Goal: Task Accomplishment & Management: Manage account settings

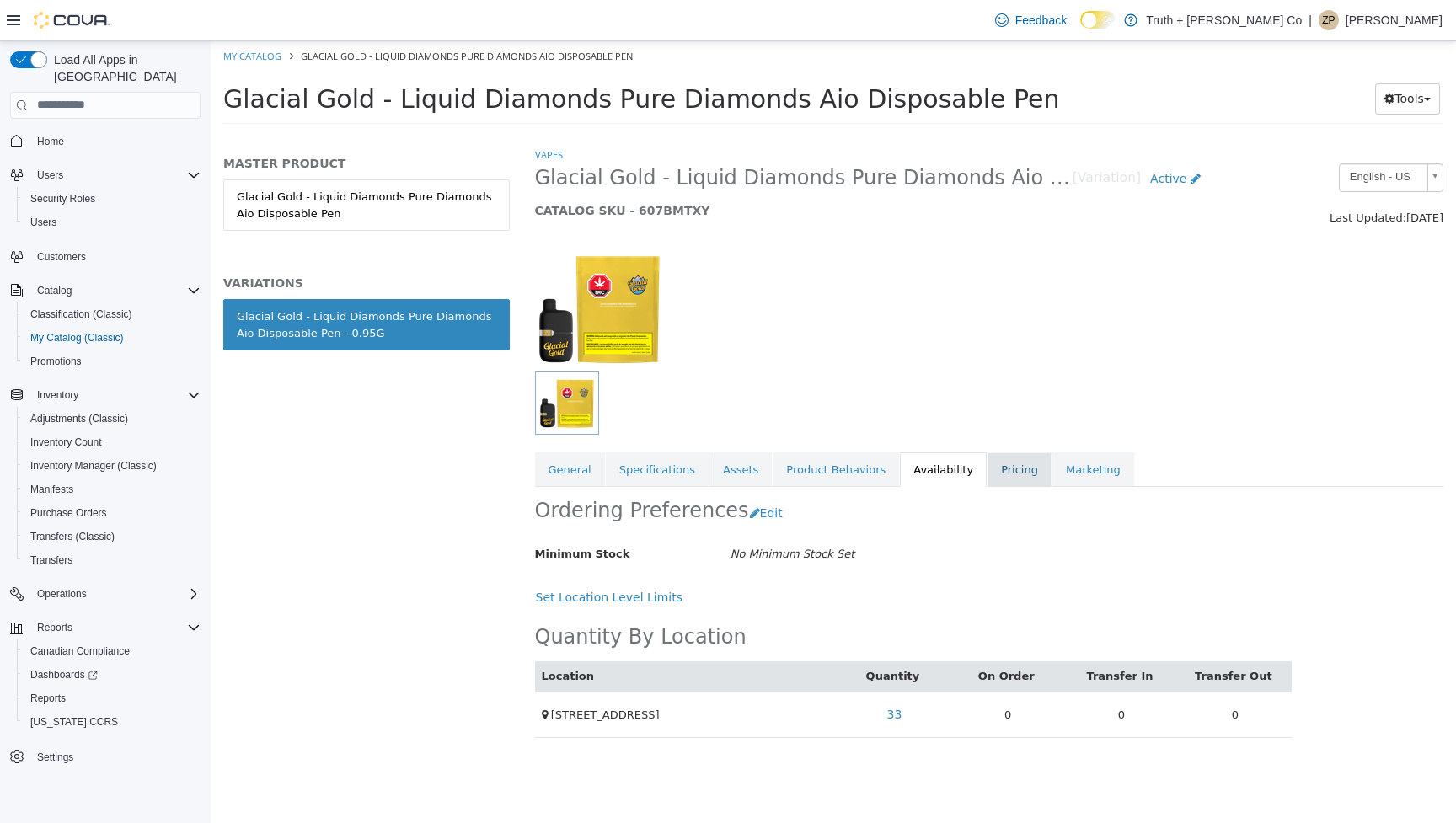
click at [987, 475] on link "Pricing" at bounding box center [1019, 469] width 64 height 35
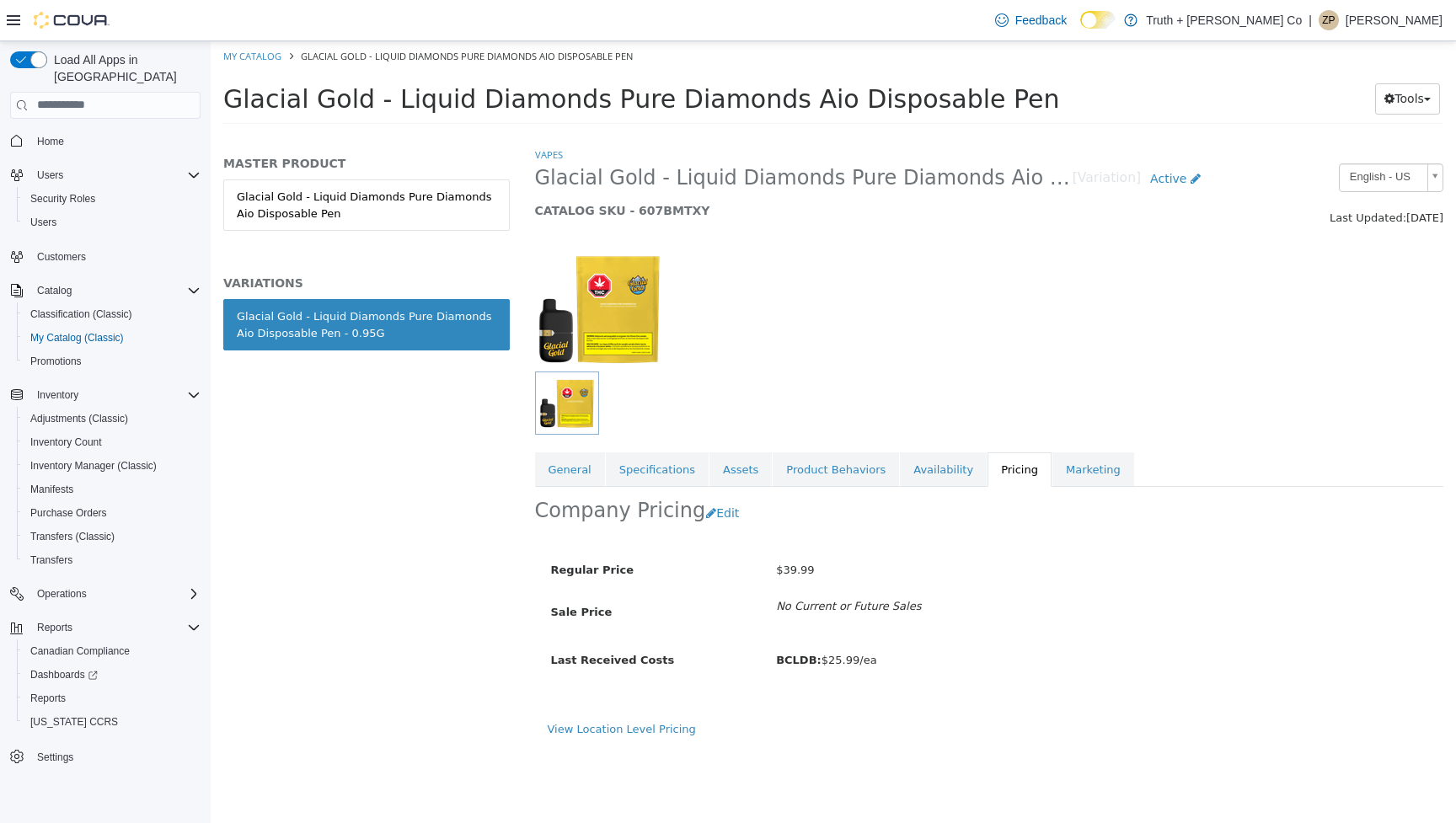
click at [592, 348] on img at bounding box center [599, 307] width 129 height 126
click at [732, 468] on link "Assets" at bounding box center [740, 469] width 62 height 35
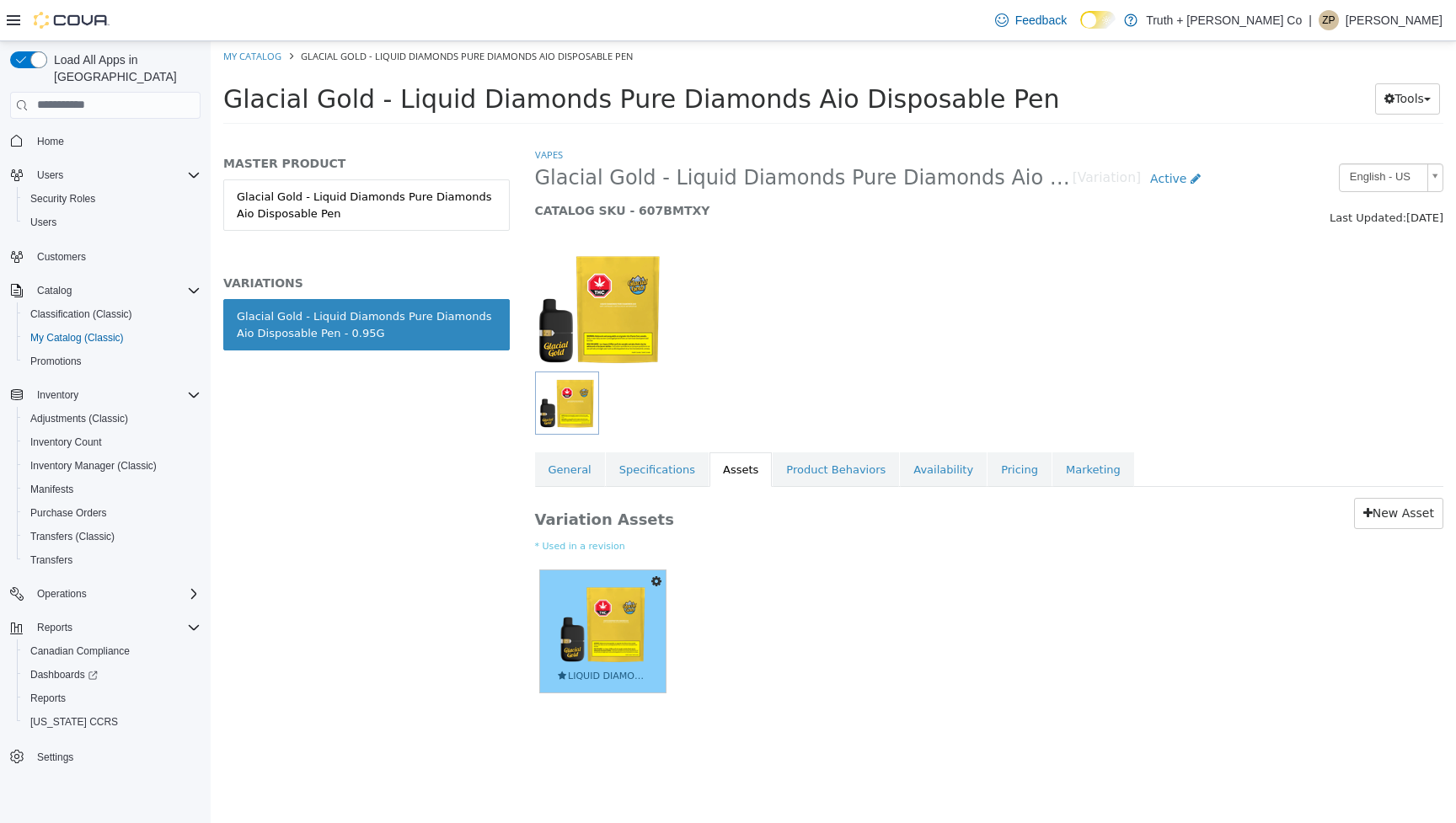
click at [617, 597] on img at bounding box center [603, 623] width 90 height 89
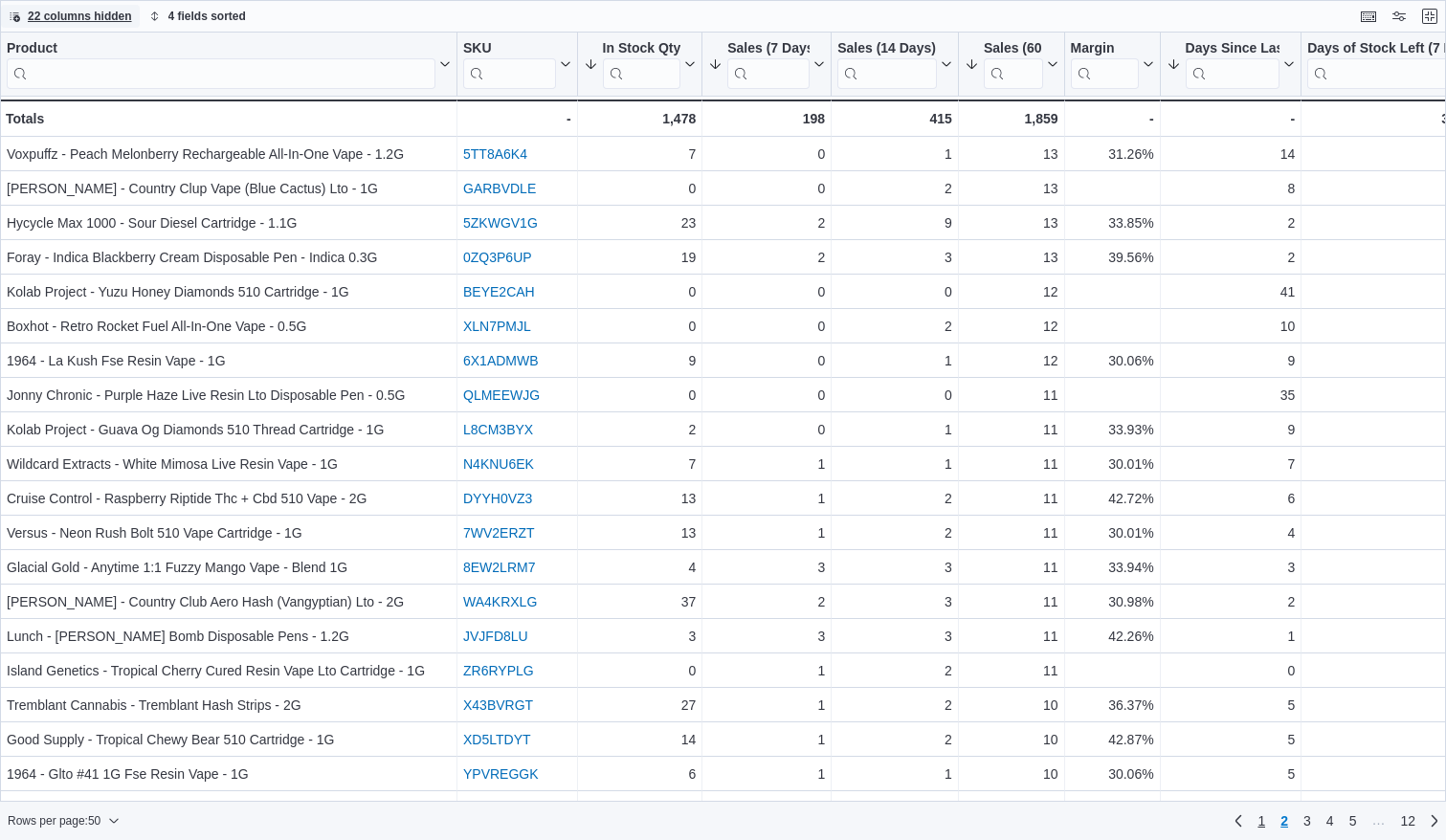
click at [1264, 818] on span "1" at bounding box center [1261, 820] width 8 height 19
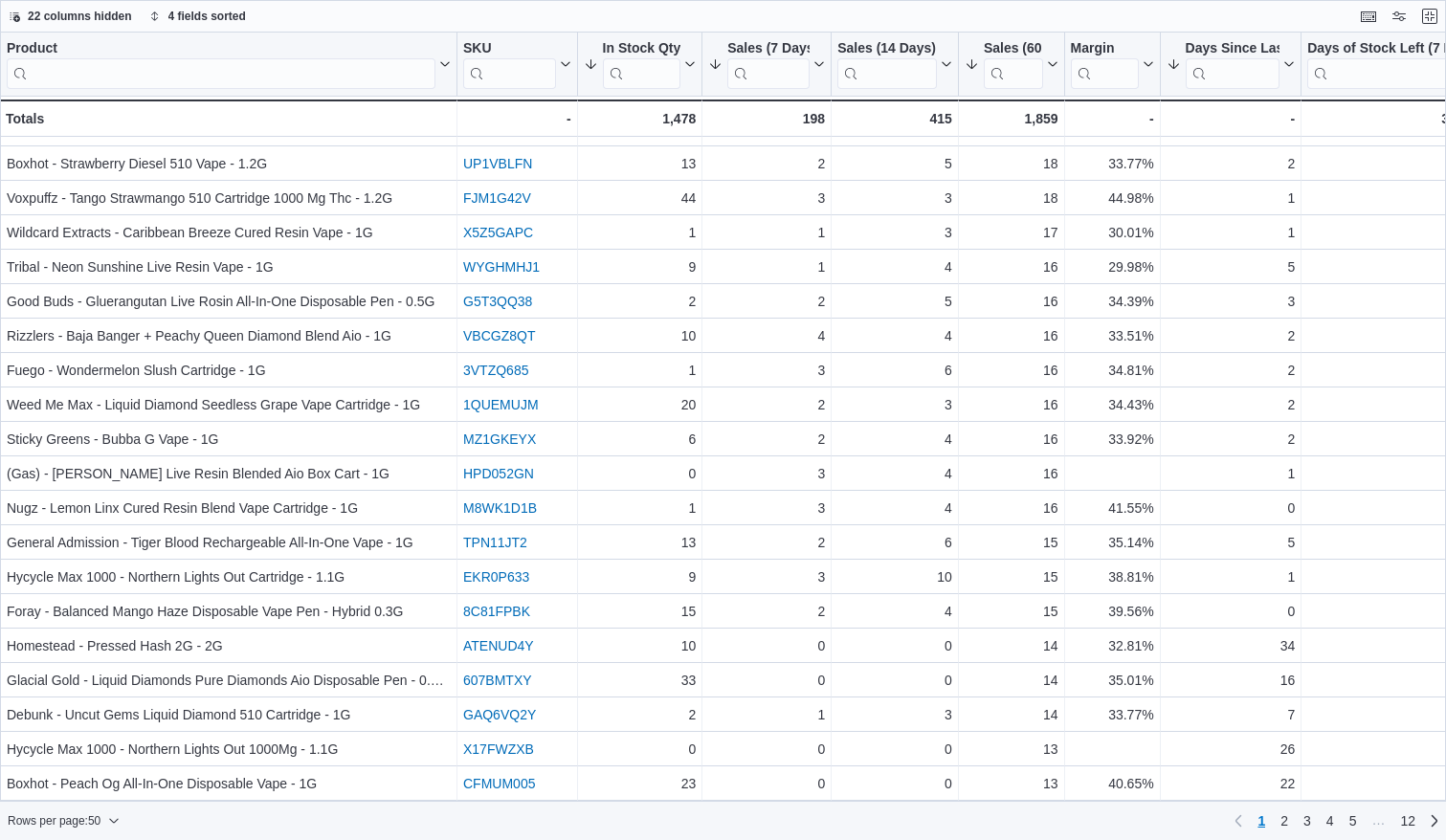
scroll to position [1058, 0]
click at [1282, 817] on span "2" at bounding box center [1284, 820] width 8 height 19
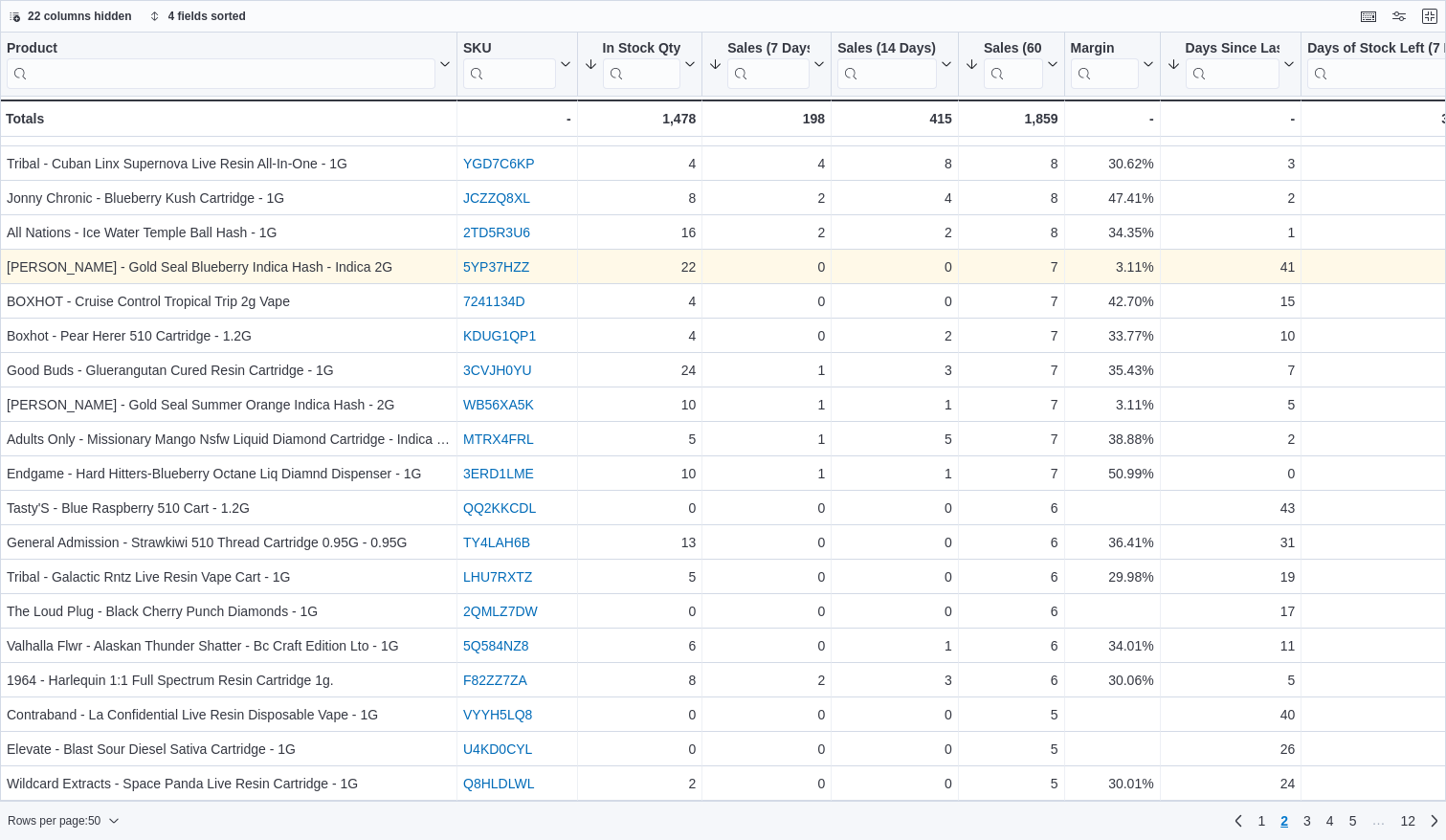
scroll to position [0, 0]
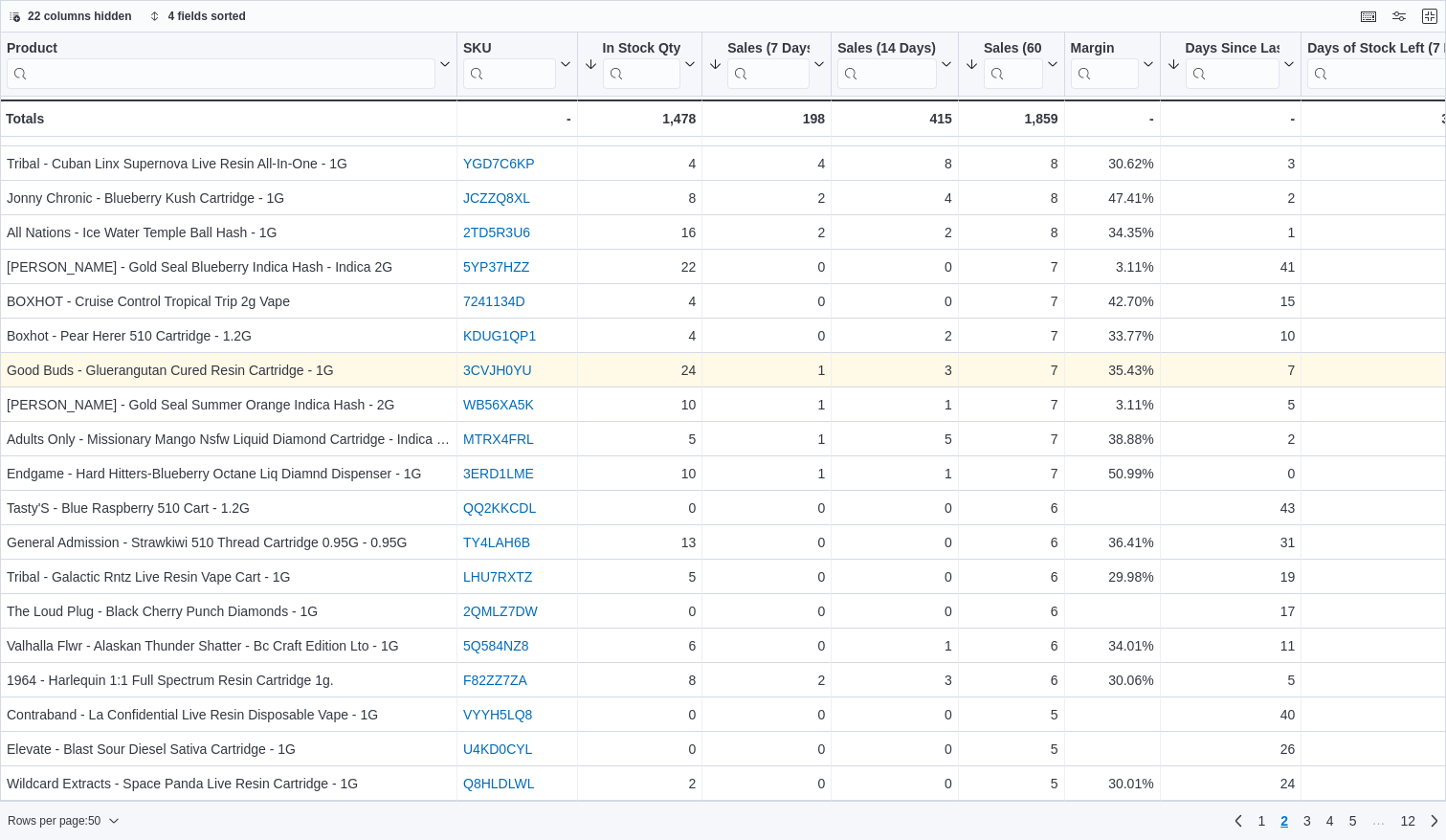
click at [484, 372] on link "3CVJH0YU" at bounding box center [497, 370] width 69 height 15
drag, startPoint x: 88, startPoint y: 371, endPoint x: 302, endPoint y: 372, distance: 214.0
click at [302, 372] on div "Good Buds - Gluerangutan Cured Resin Cartridge - 1G" at bounding box center [228, 370] width 443 height 23
copy div "Gluerangutan Cured Resin Cartridge"
click at [515, 373] on link "3CVJH0YU" at bounding box center [497, 370] width 69 height 15
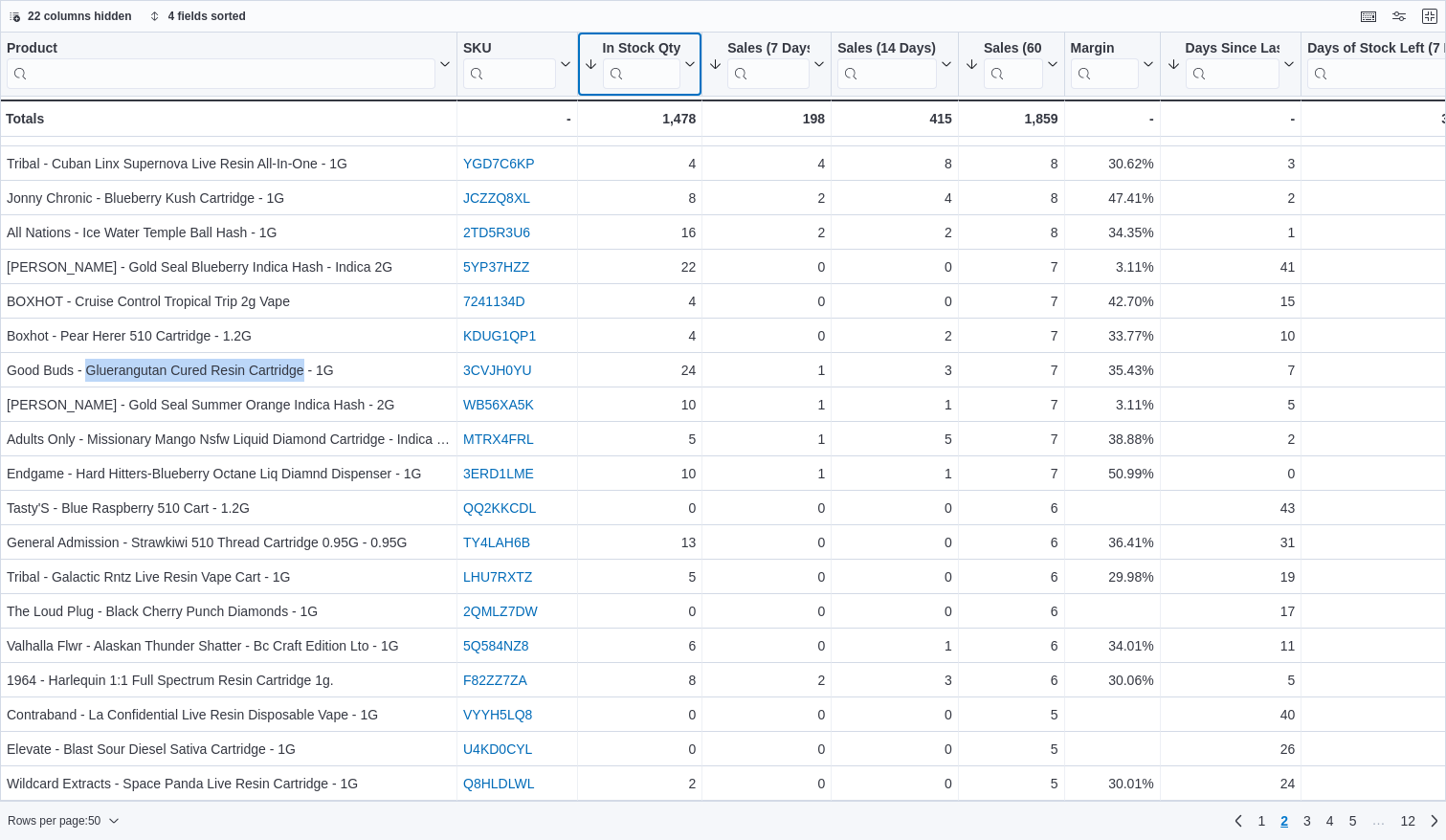
click at [691, 65] on icon at bounding box center [688, 65] width 15 height 12
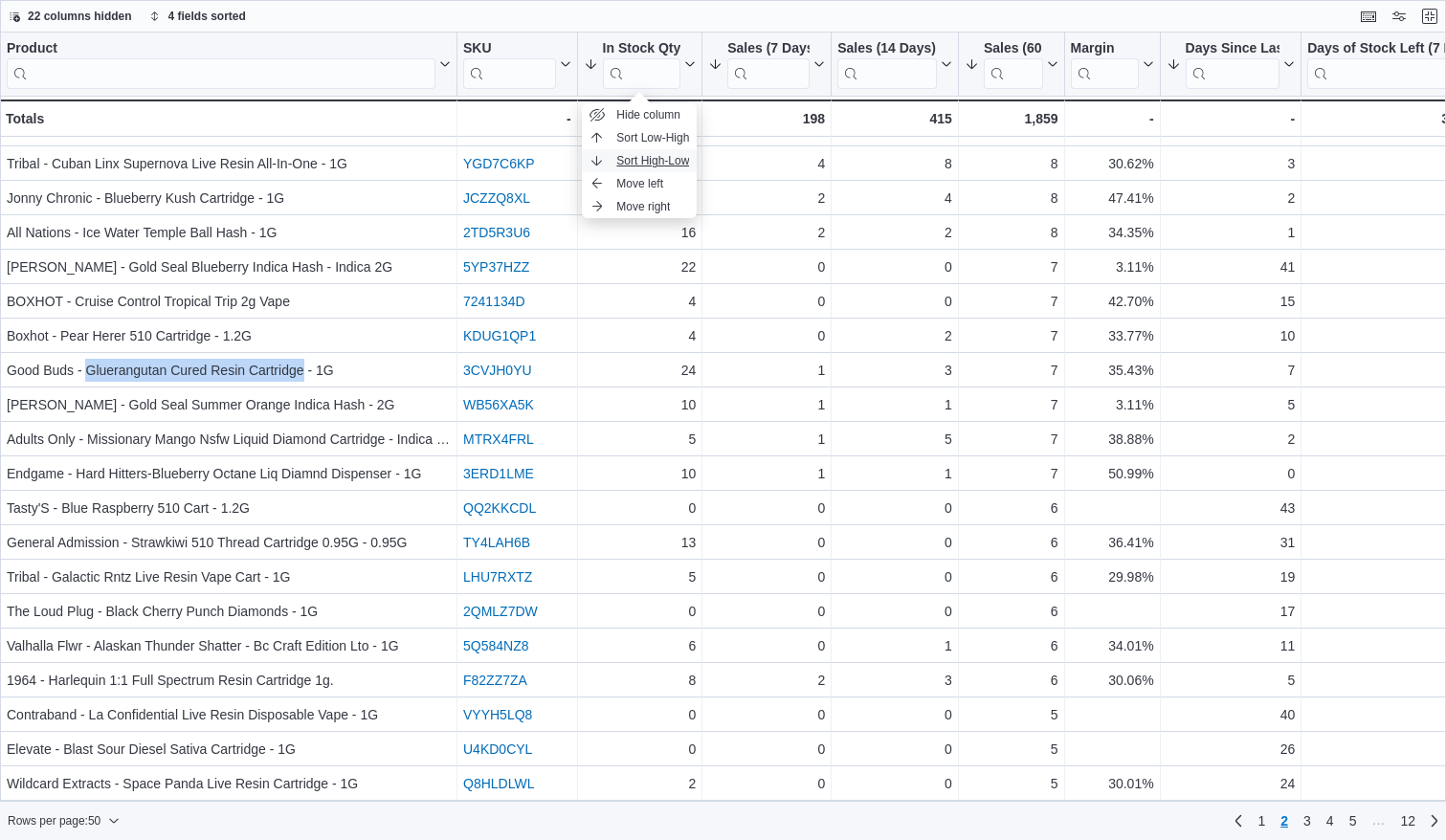
click at [674, 165] on span "Sort High-Low" at bounding box center [652, 160] width 73 height 15
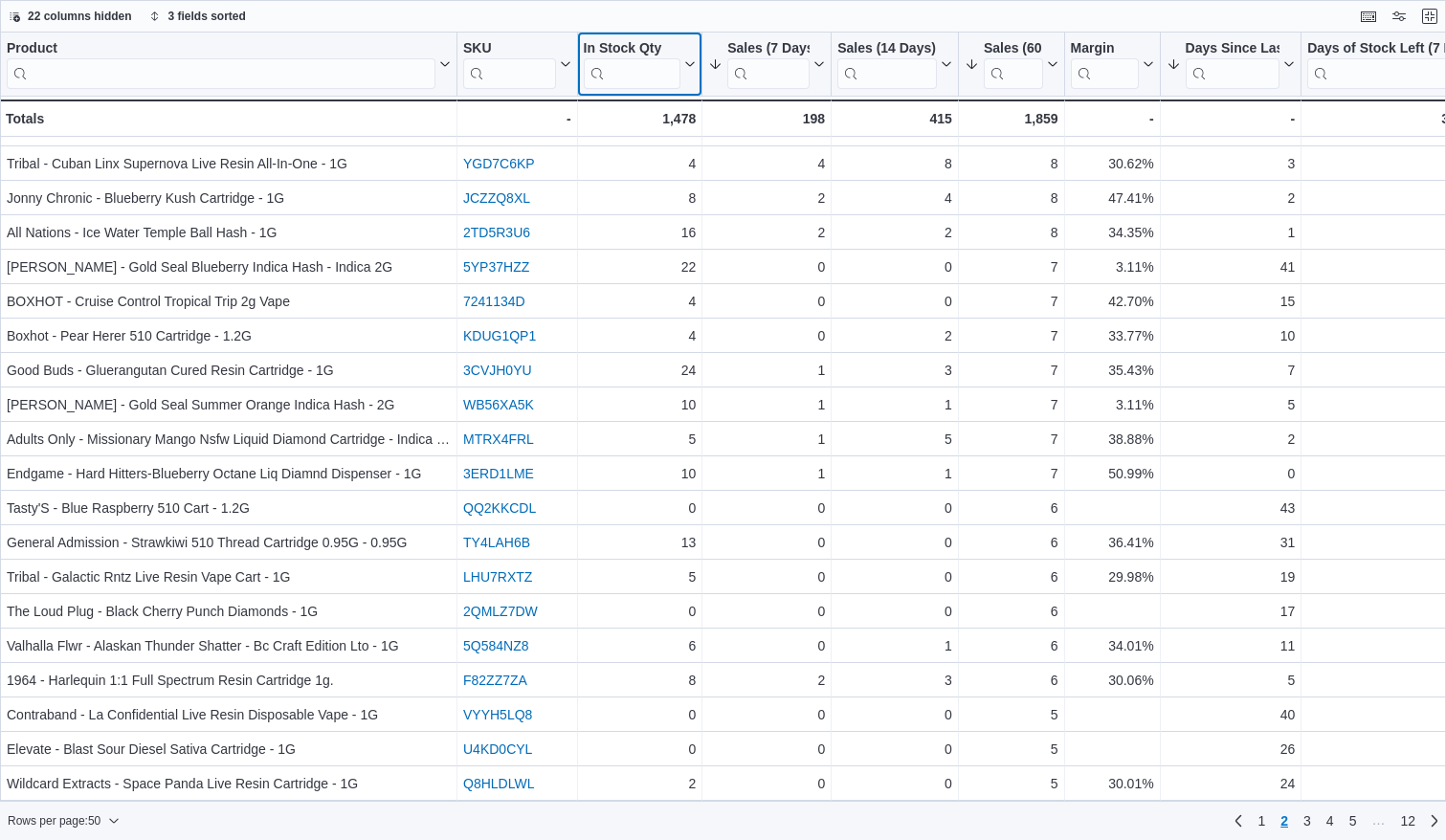
click at [690, 68] on icon at bounding box center [688, 65] width 15 height 12
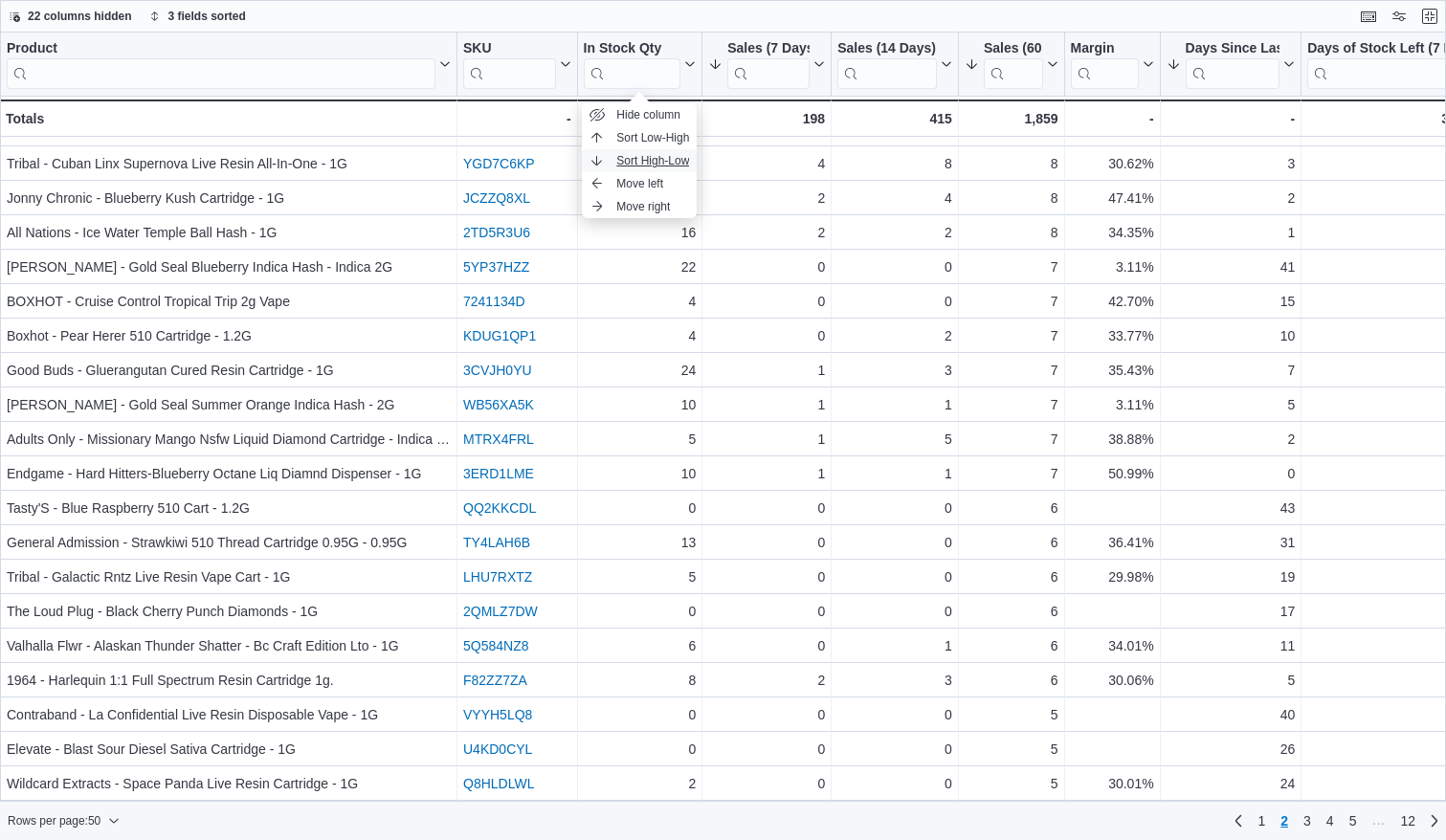
click at [679, 159] on span "Sort High-Low" at bounding box center [652, 160] width 73 height 15
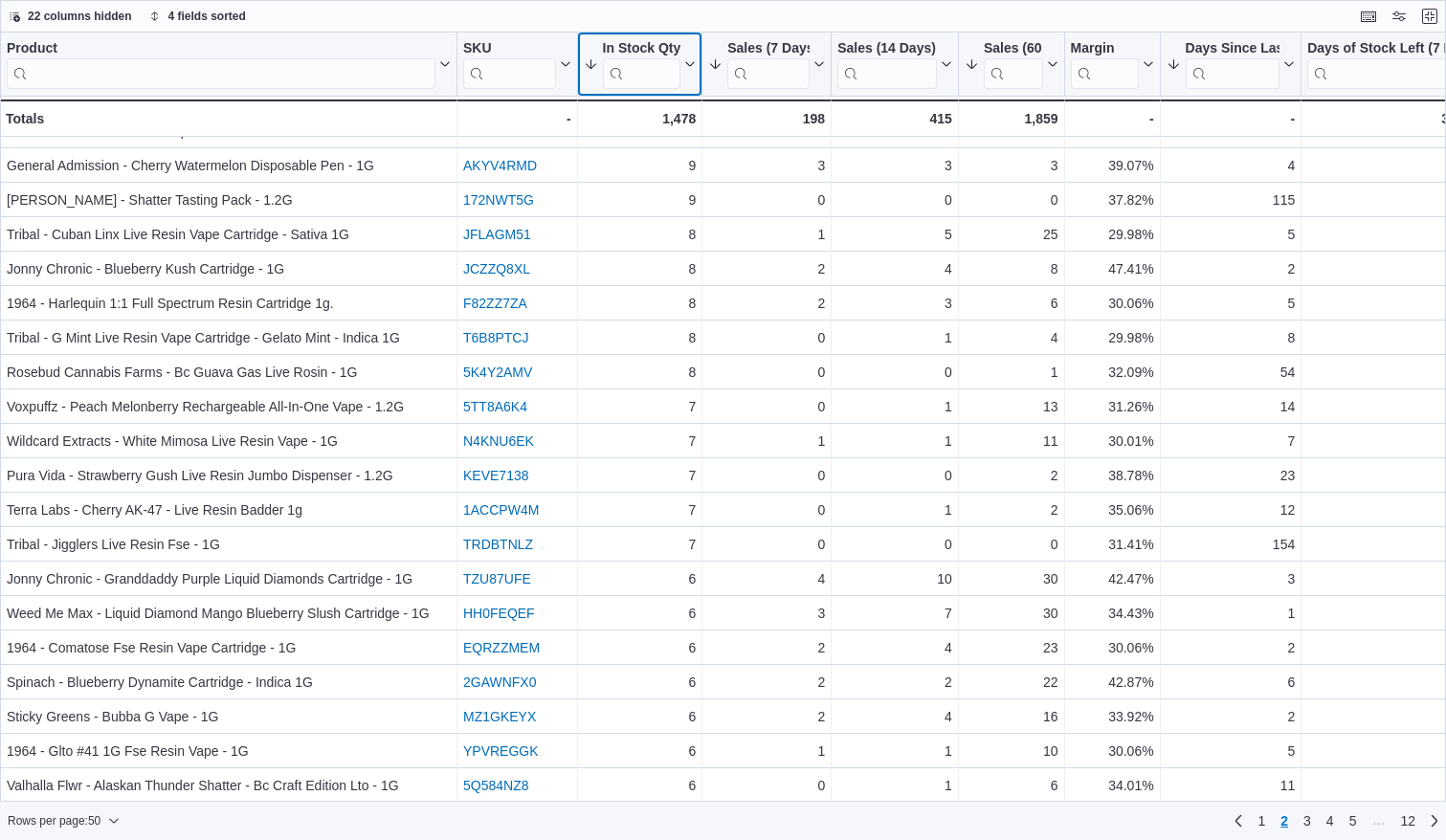
scroll to position [479, 0]
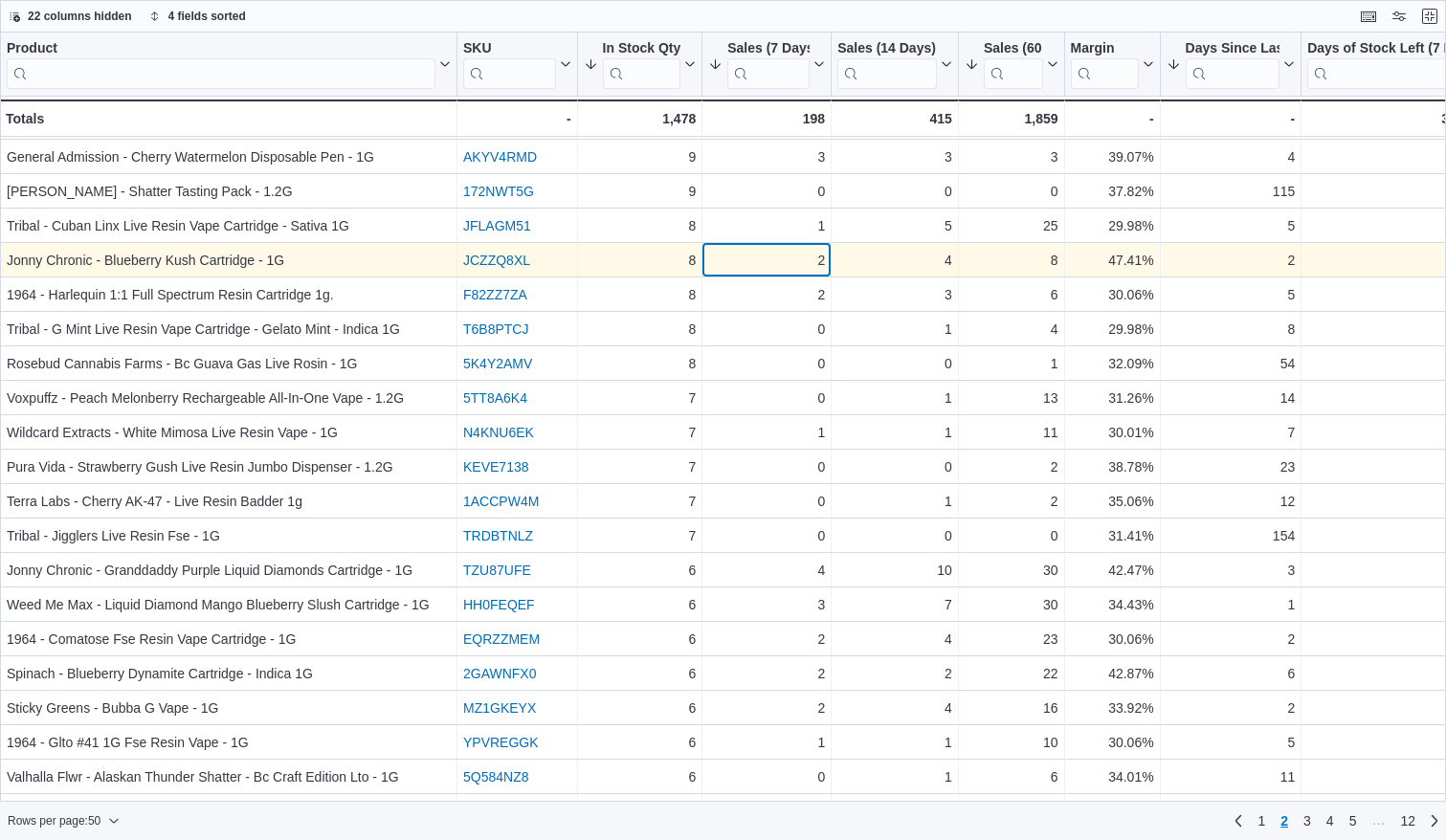
click at [748, 254] on div "2" at bounding box center [765, 260] width 117 height 23
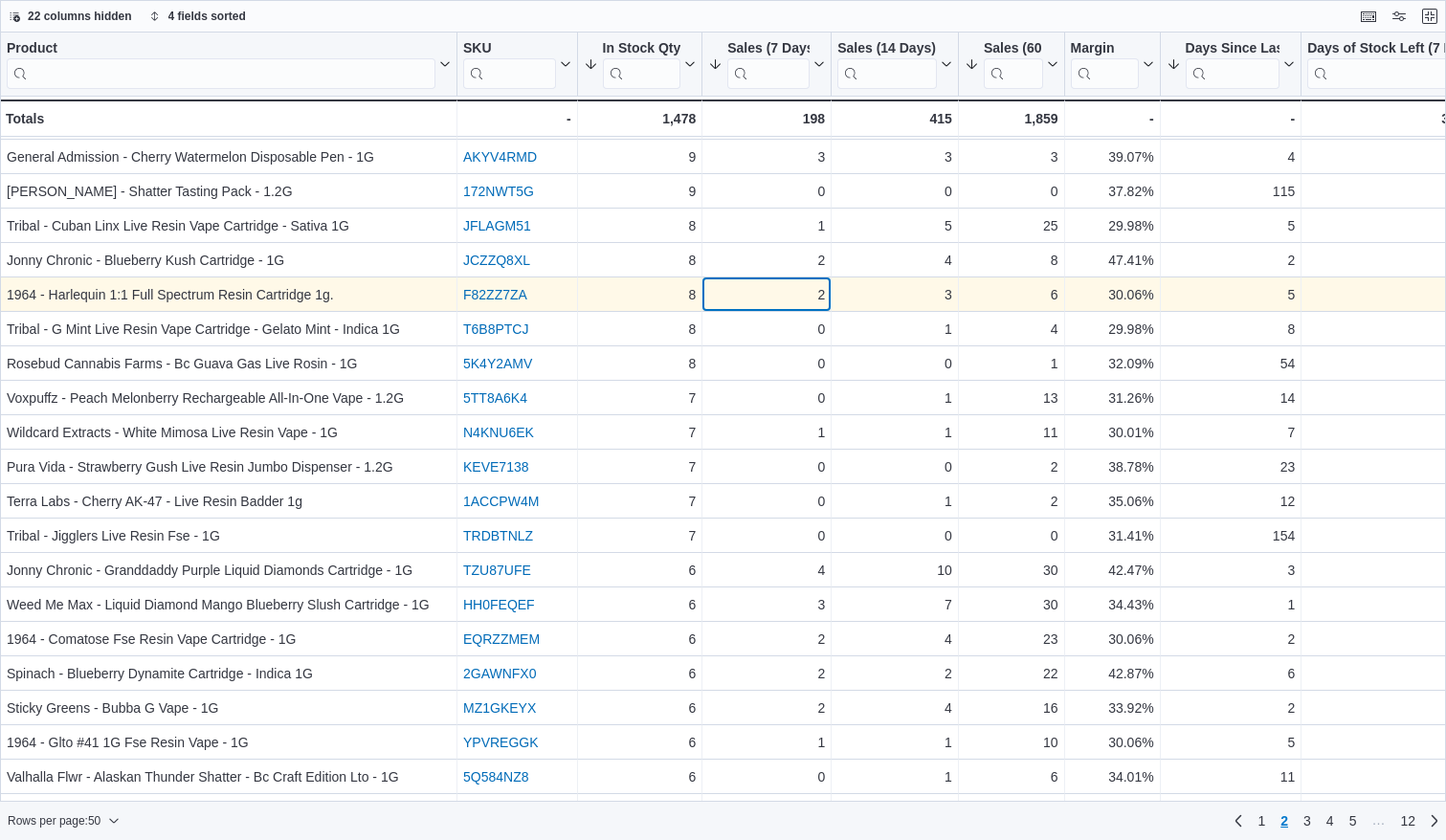
click at [748, 301] on div "2" at bounding box center [765, 294] width 117 height 23
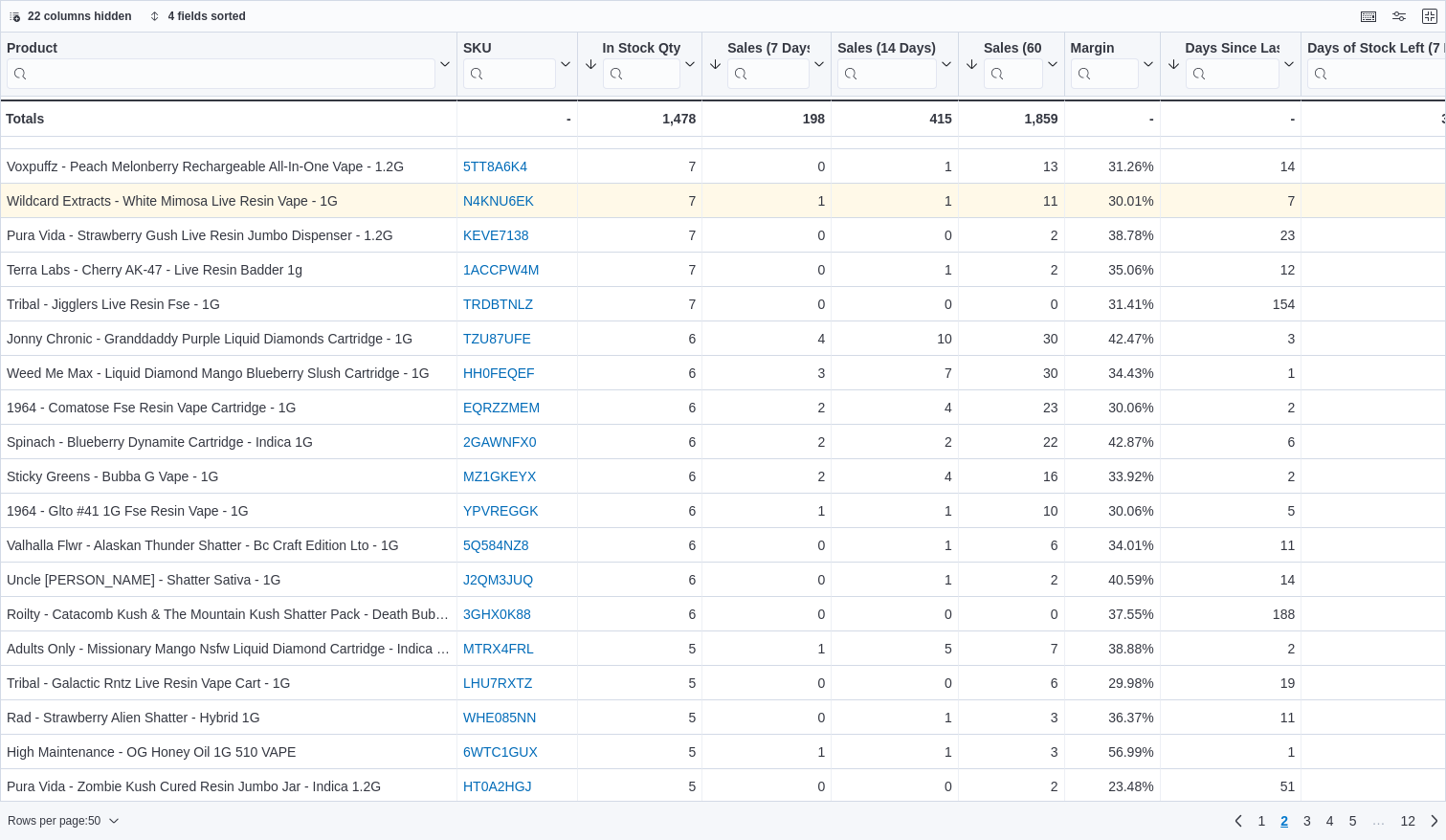
scroll to position [717, 0]
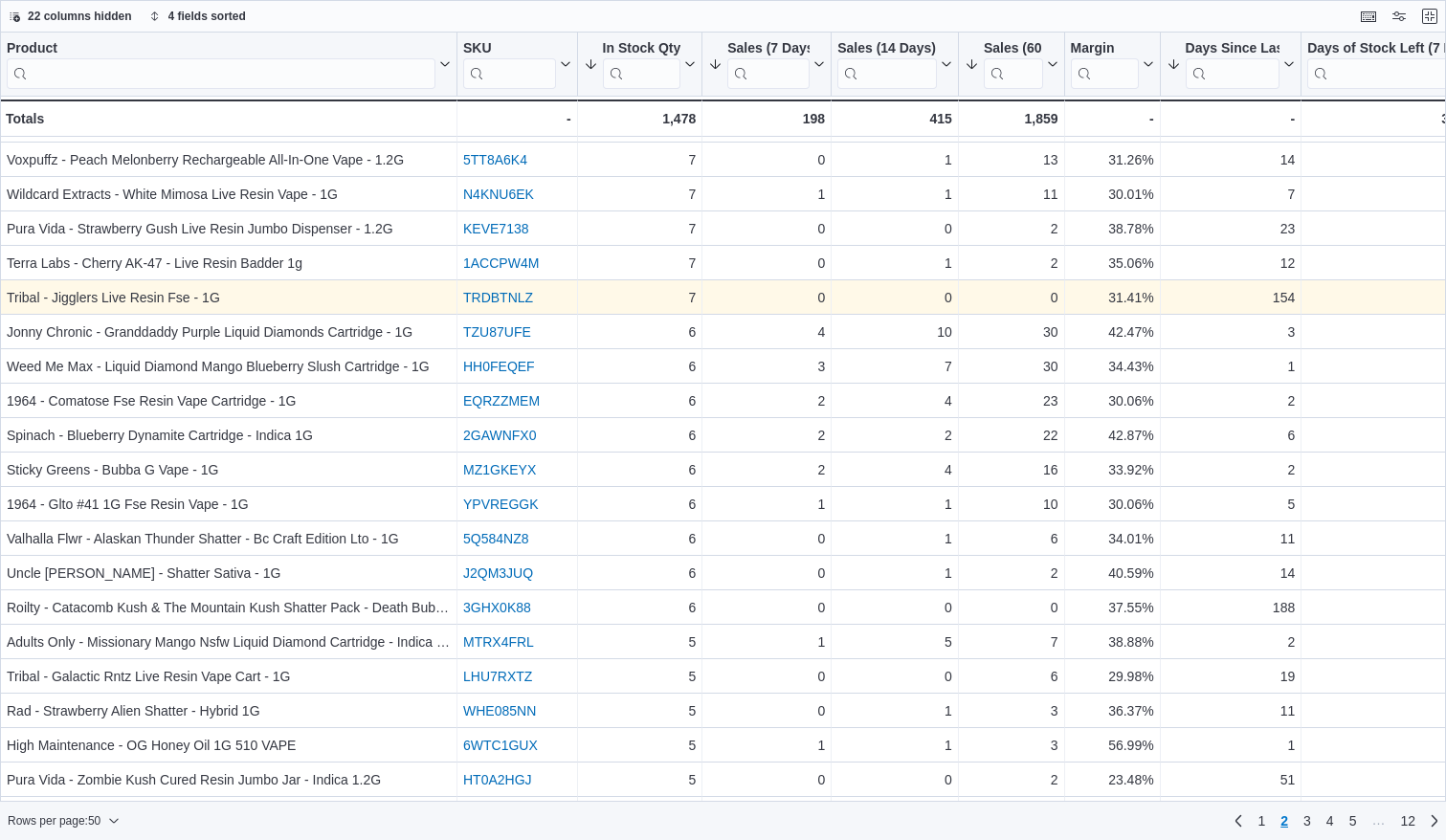
click at [490, 298] on link "TRDBTNLZ" at bounding box center [498, 297] width 70 height 15
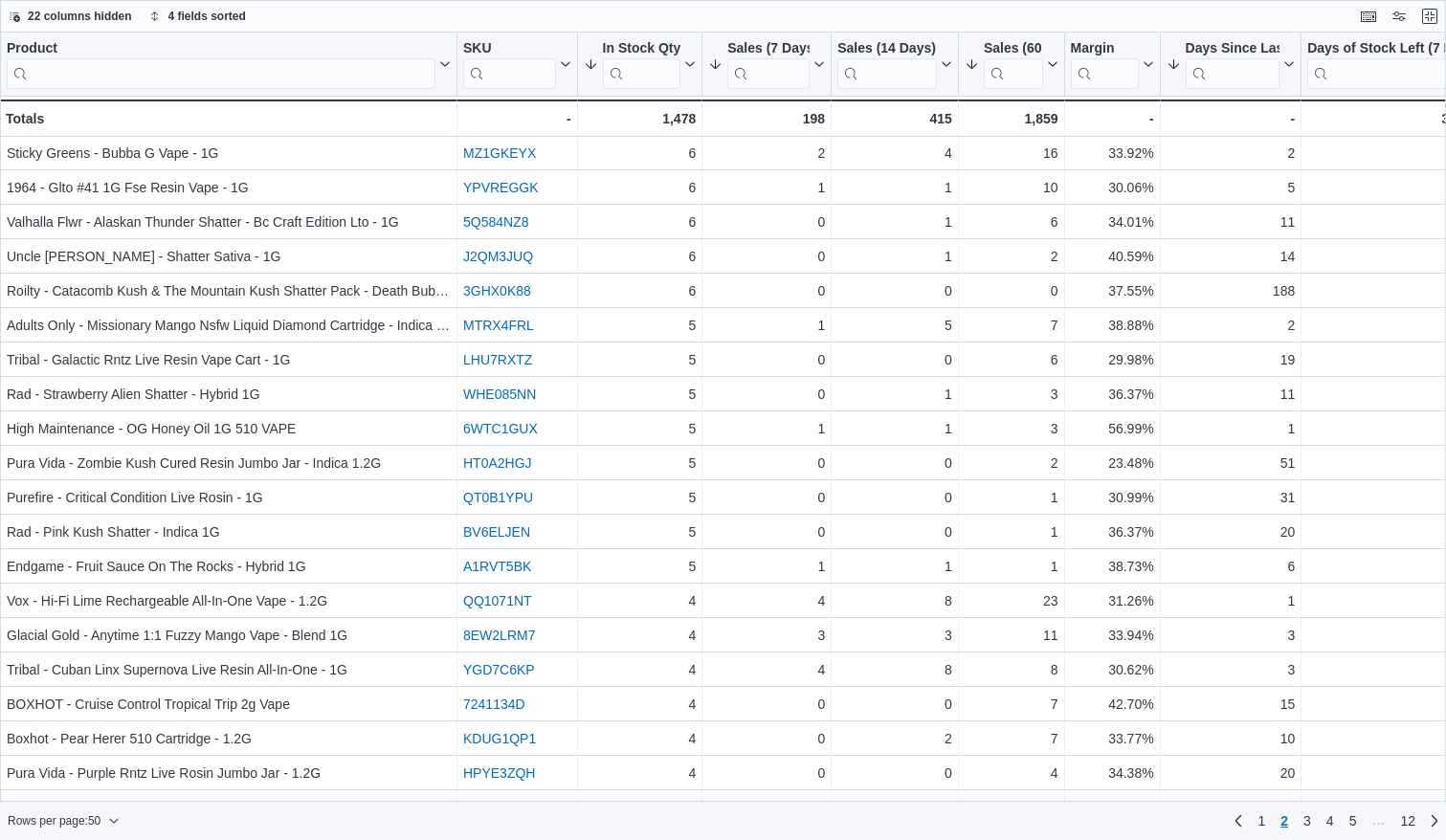
scroll to position [1041, 0]
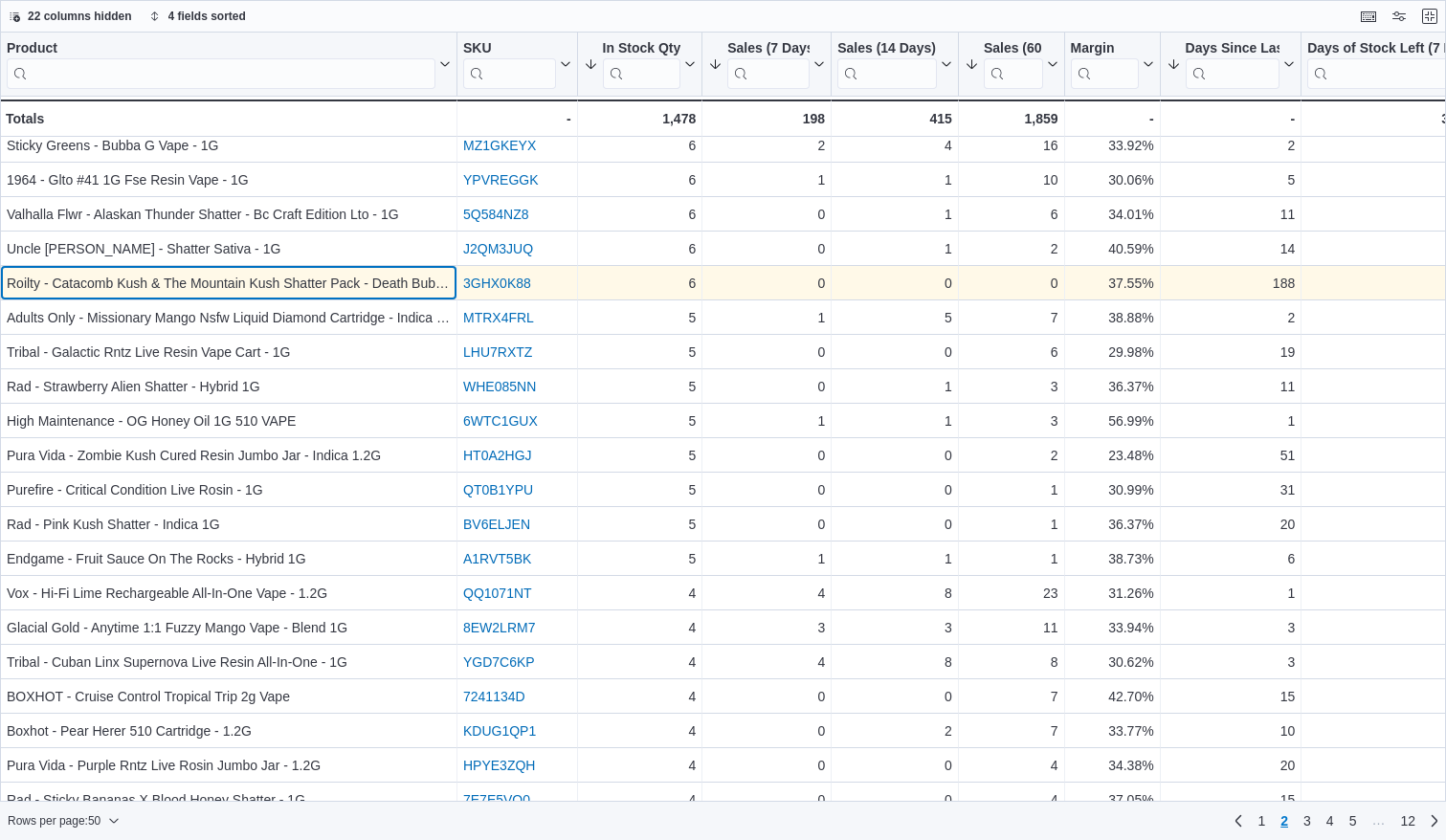
click at [20, 286] on div "Roilty - Catacomb Kush & The Mountain Kush Shatter Pack - Death Bubba/Afghan Ku…" at bounding box center [228, 283] width 443 height 23
copy div "Roilty"
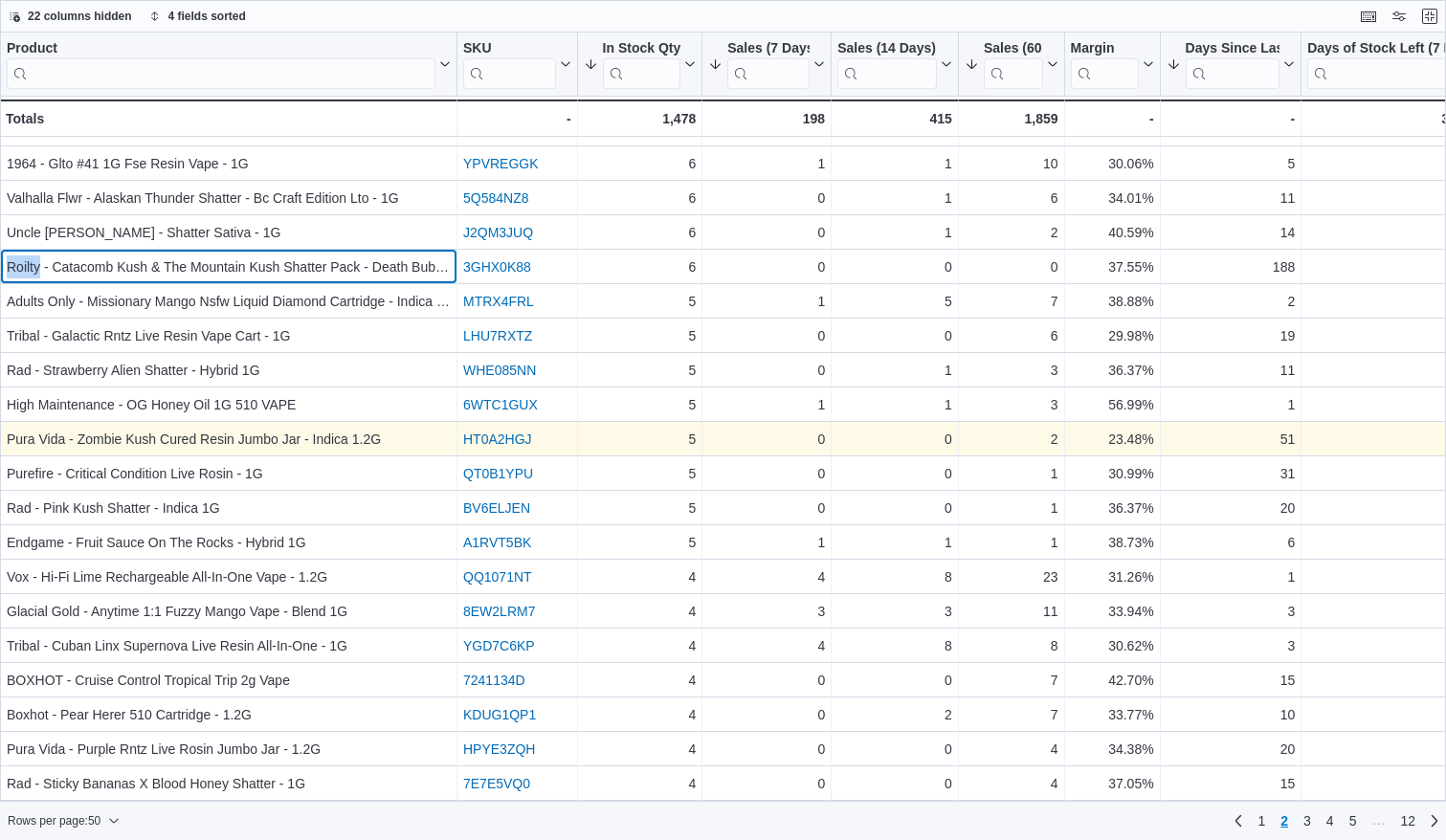
scroll to position [1058, 0]
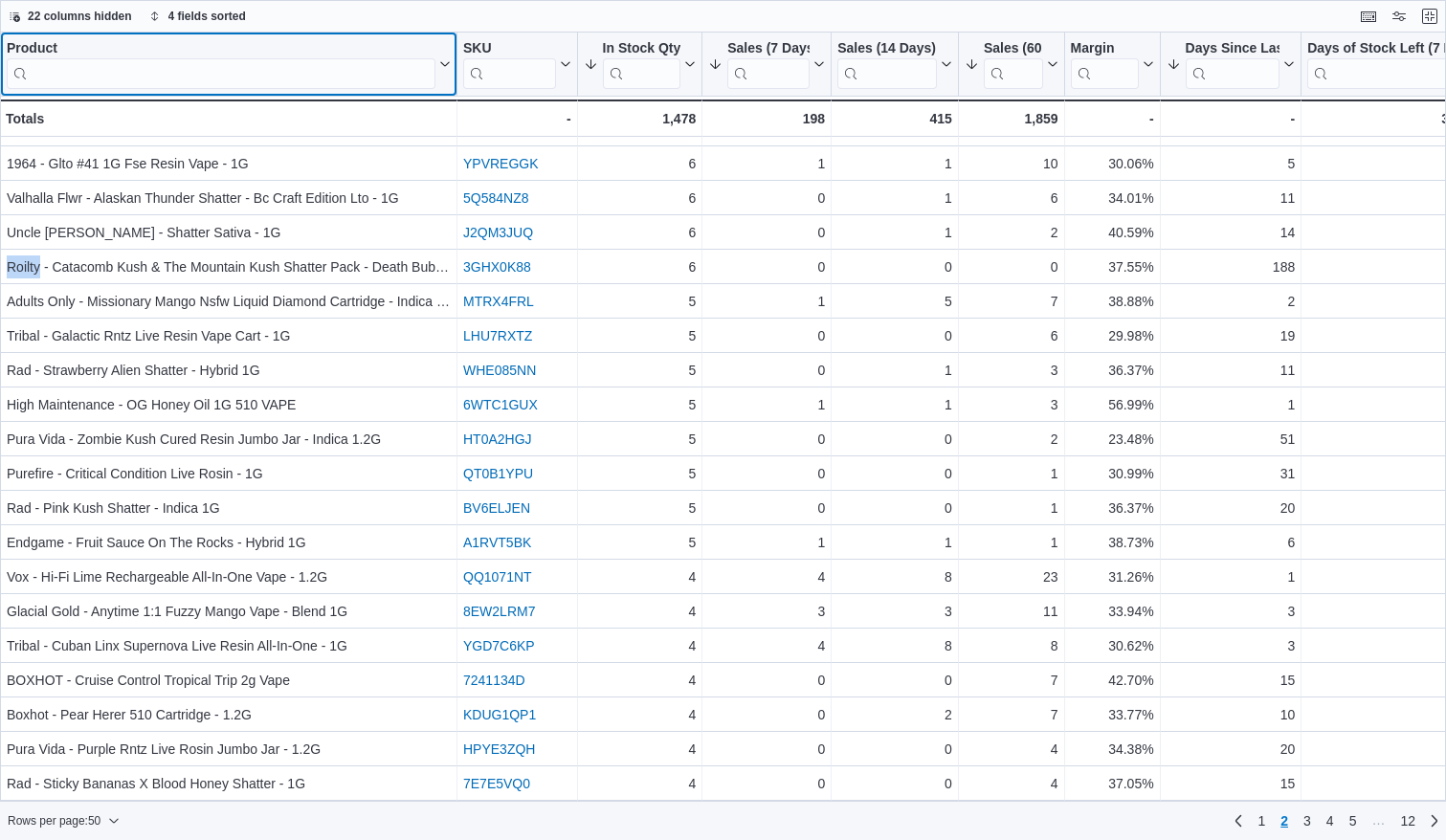
click at [280, 62] on input "search" at bounding box center [221, 74] width 429 height 31
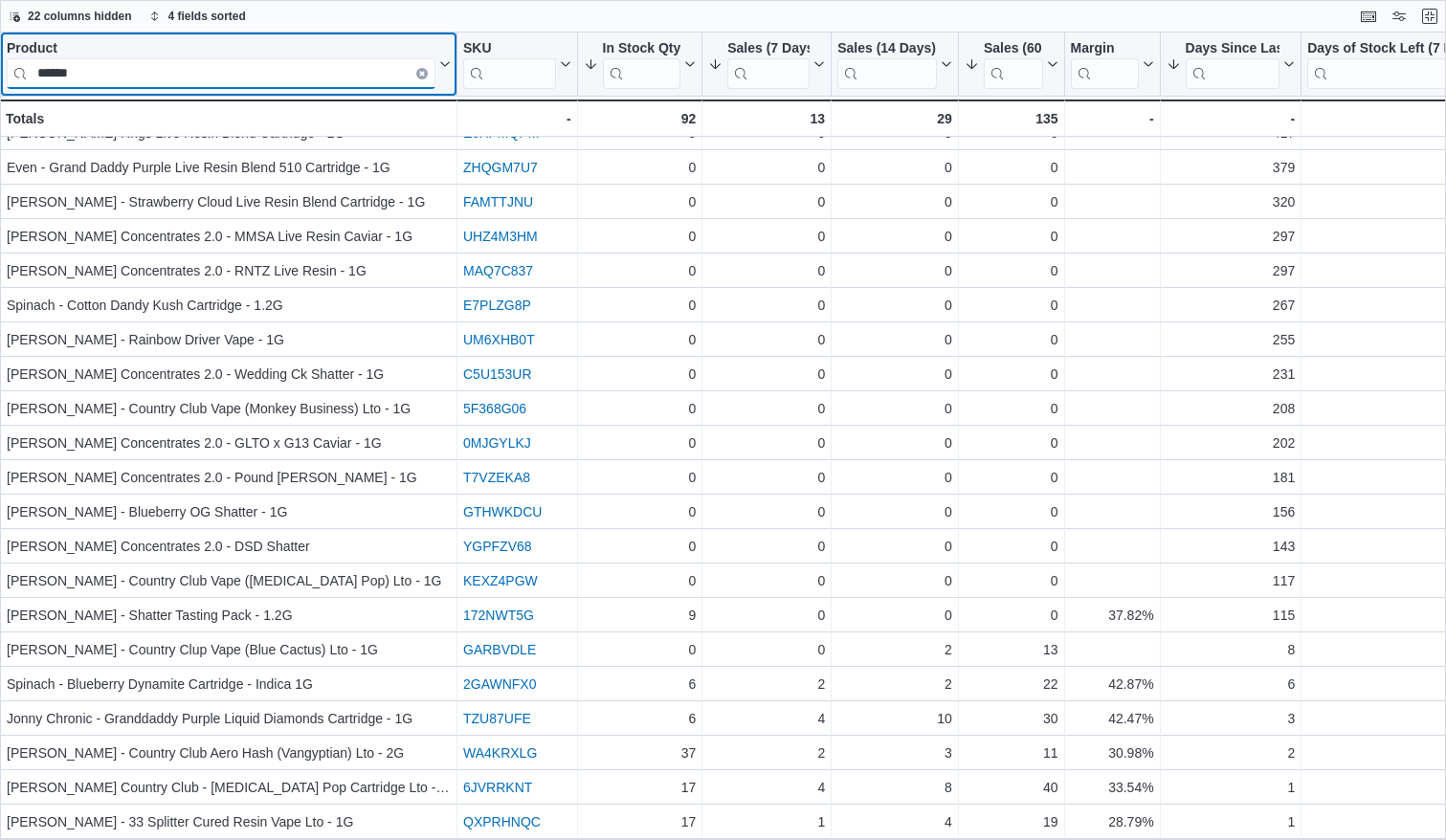
scroll to position [0, 0]
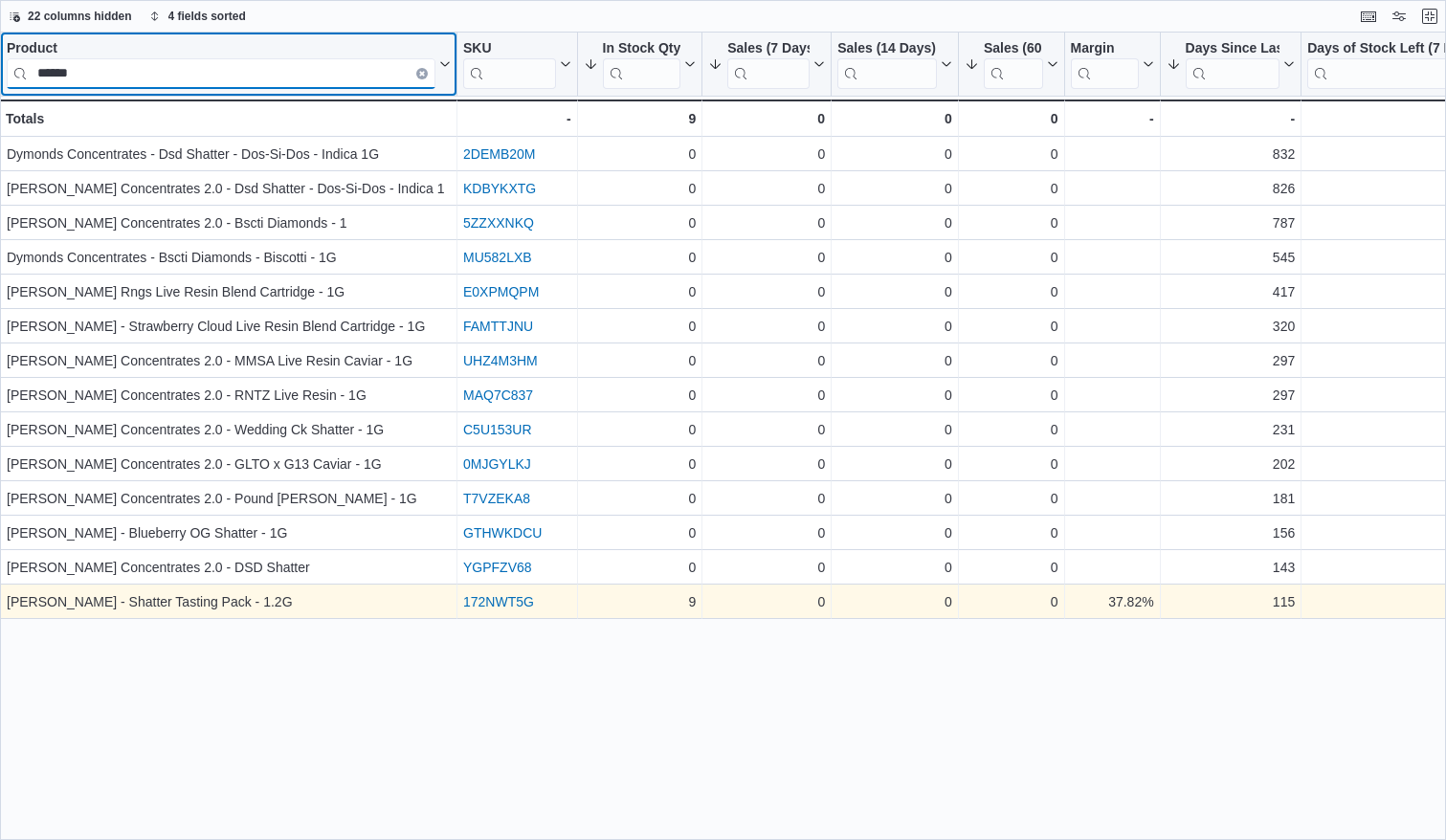
type input "******"
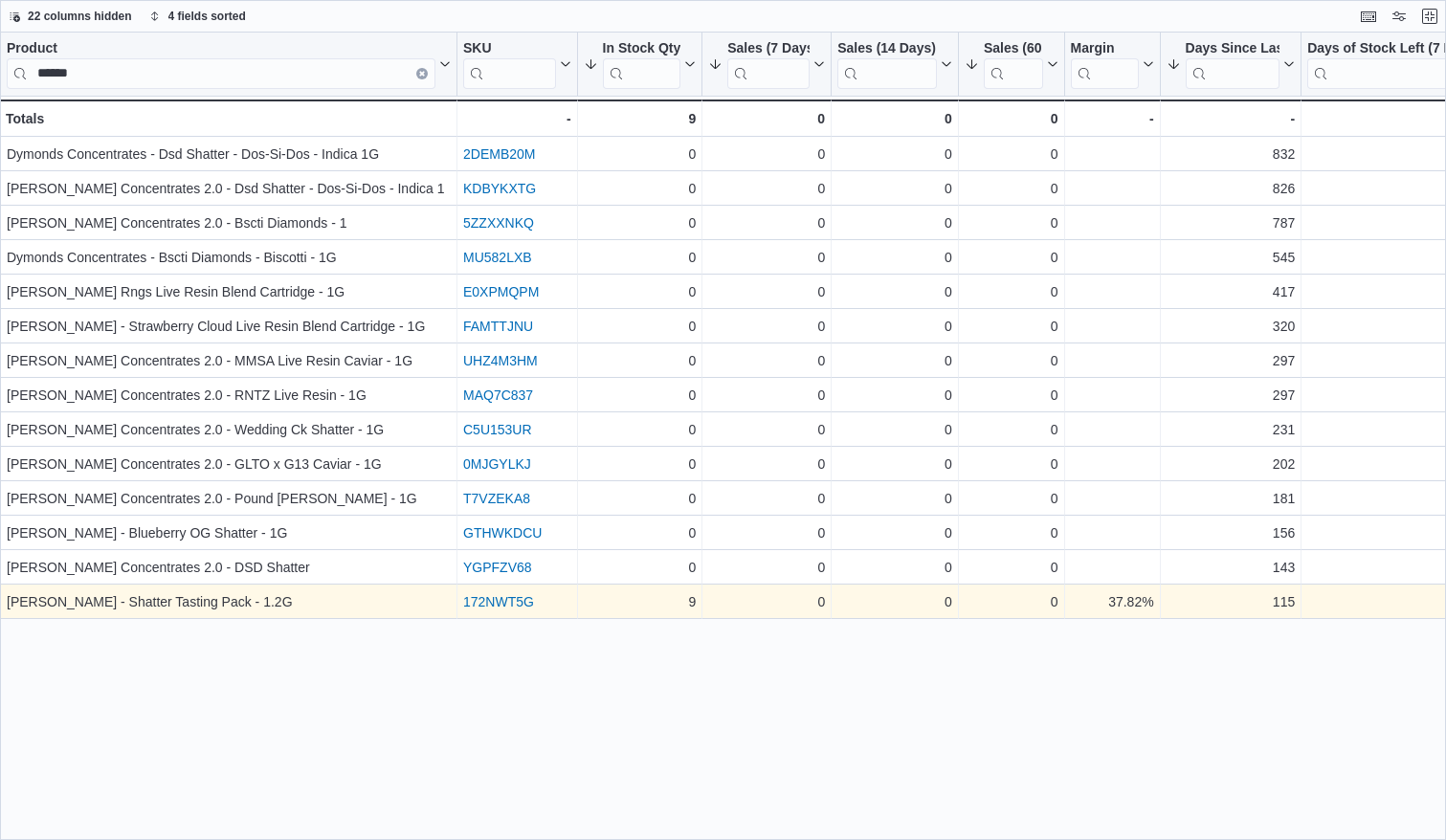
click at [477, 601] on link "172NWT5G" at bounding box center [498, 601] width 71 height 15
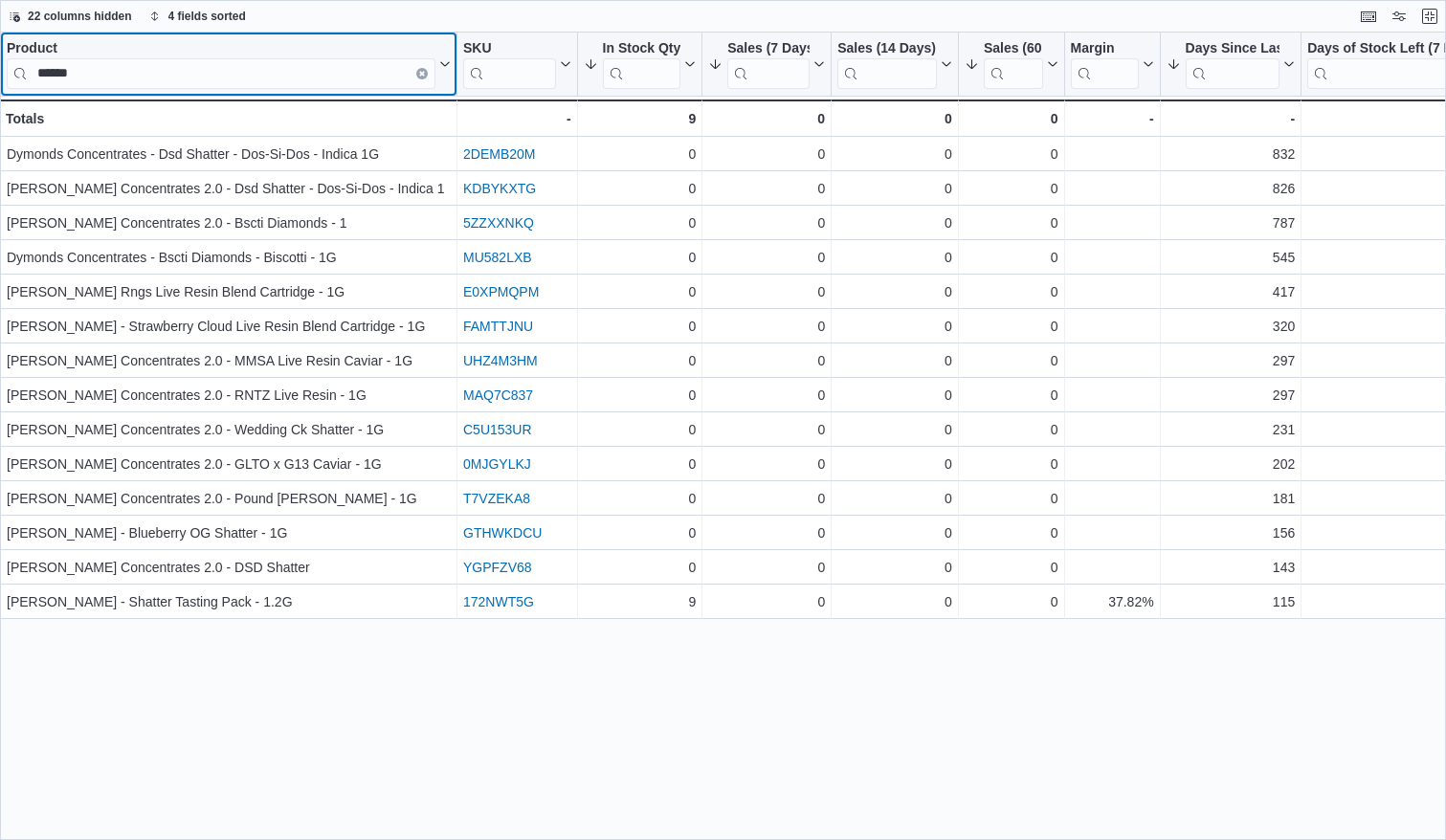
click at [419, 72] on icon "Clear input" at bounding box center [422, 74] width 6 height 6
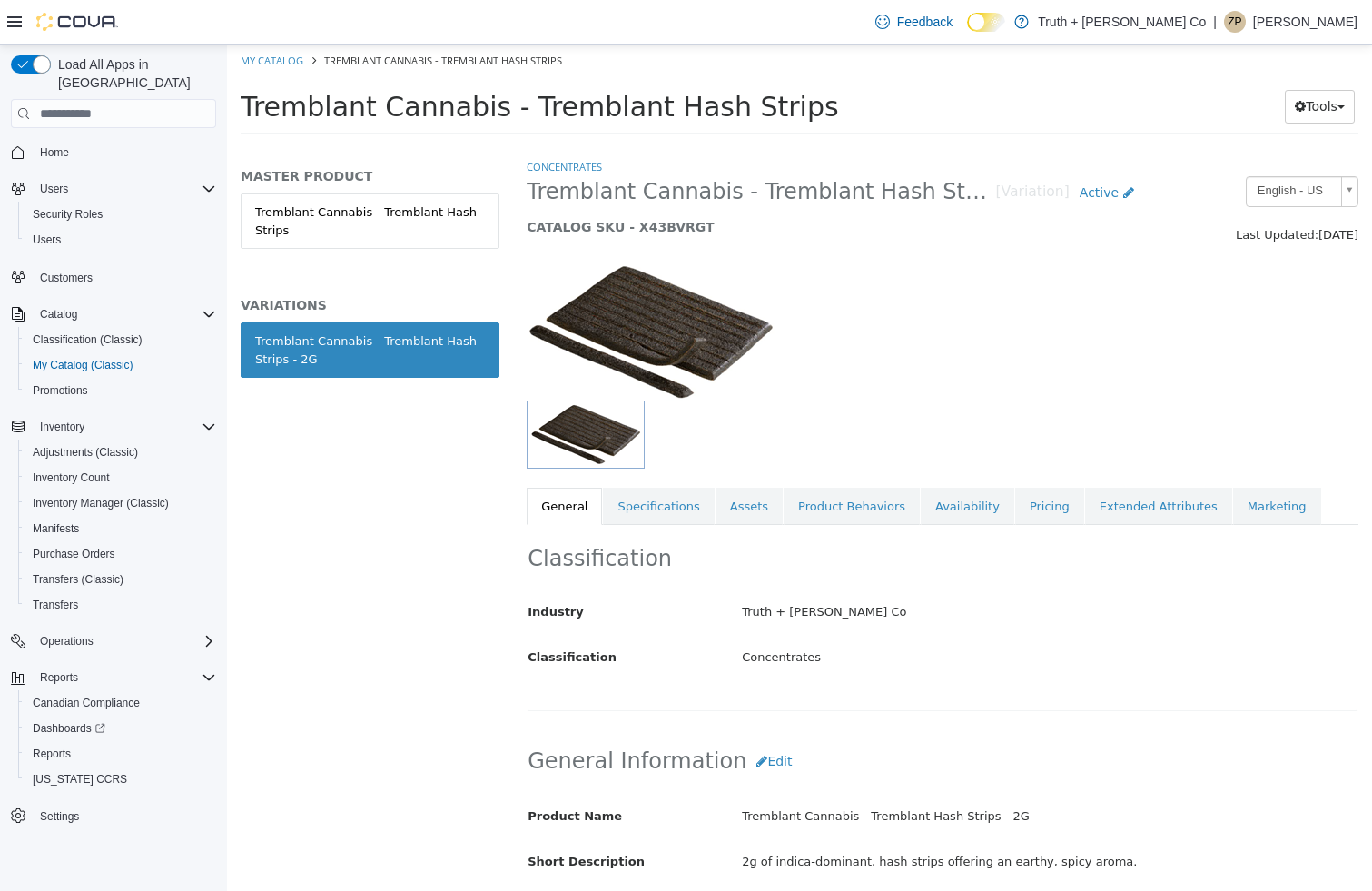
scroll to position [22, 0]
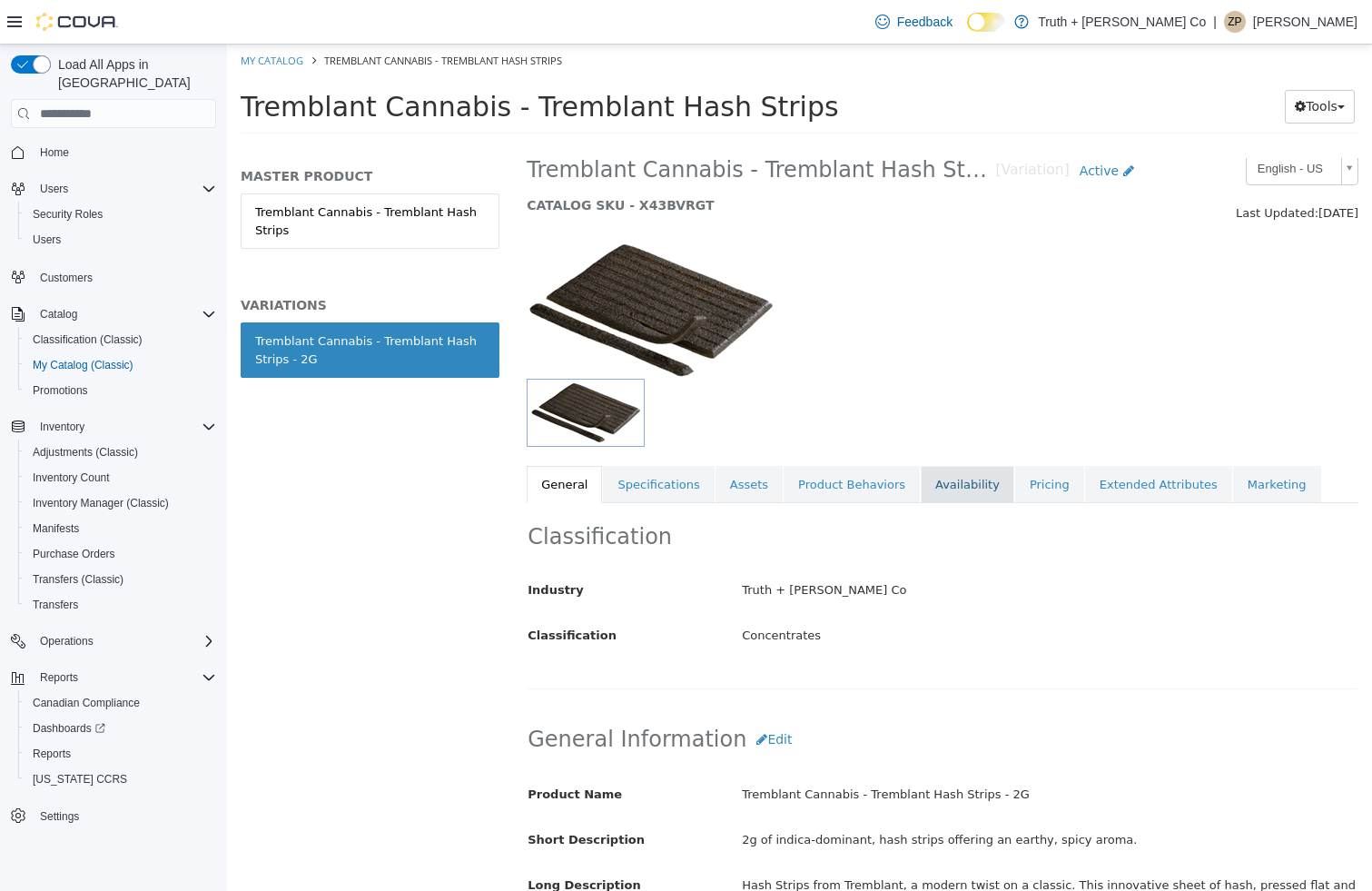
click at [931, 476] on link "Availability" at bounding box center [966, 484] width 94 height 38
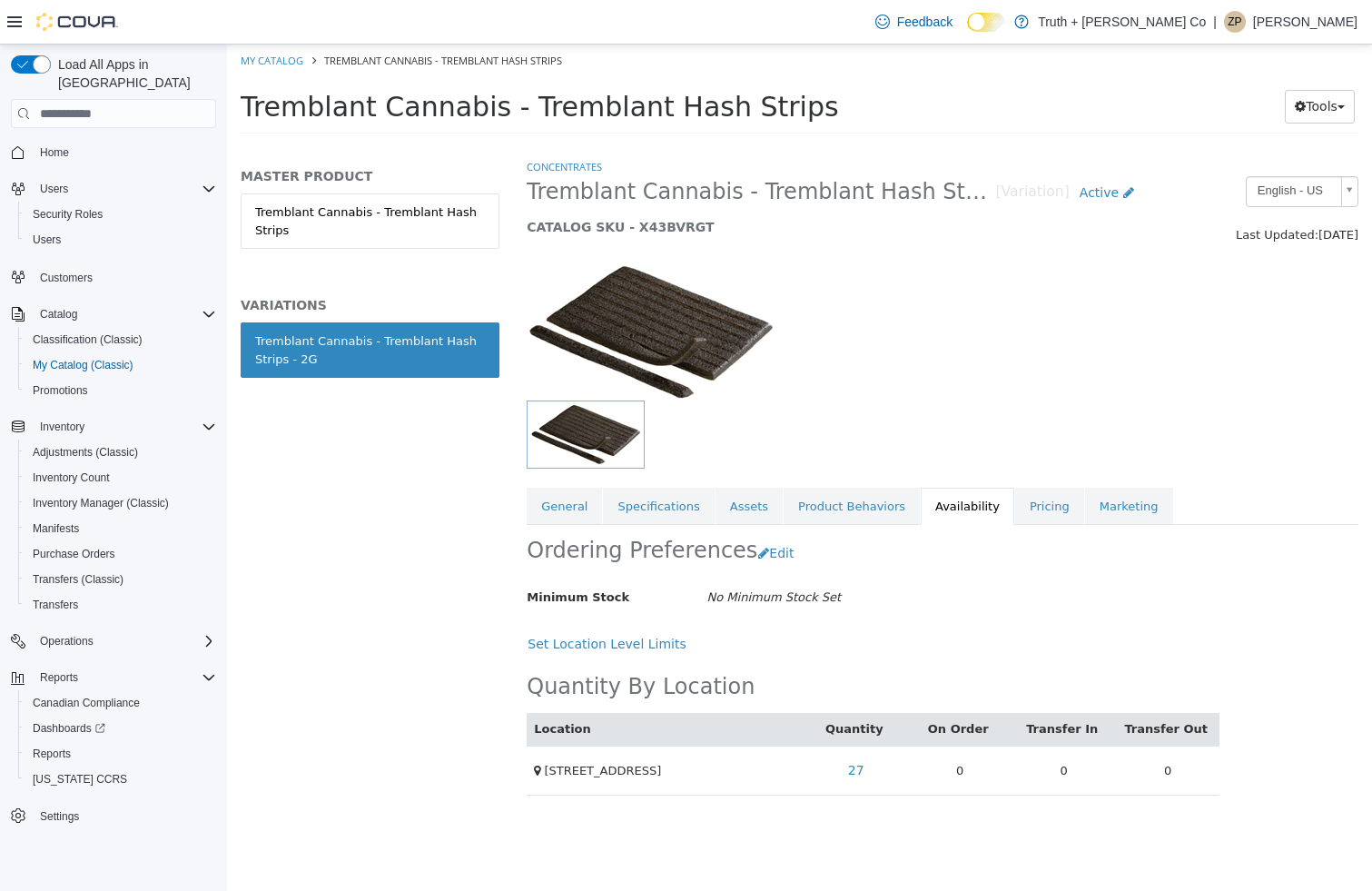
click at [533, 106] on span "Tremblant Cannabis - Tremblant Hash Strips" at bounding box center [539, 107] width 599 height 32
drag, startPoint x: 533, startPoint y: 106, endPoint x: 705, endPoint y: 113, distance: 172.1
click at [705, 113] on span "Tremblant Cannabis - Tremblant Hash Strips" at bounding box center [539, 107] width 599 height 32
copy span "Tremblant Hash Strips"
click at [1025, 512] on link "Pricing" at bounding box center [1049, 507] width 69 height 38
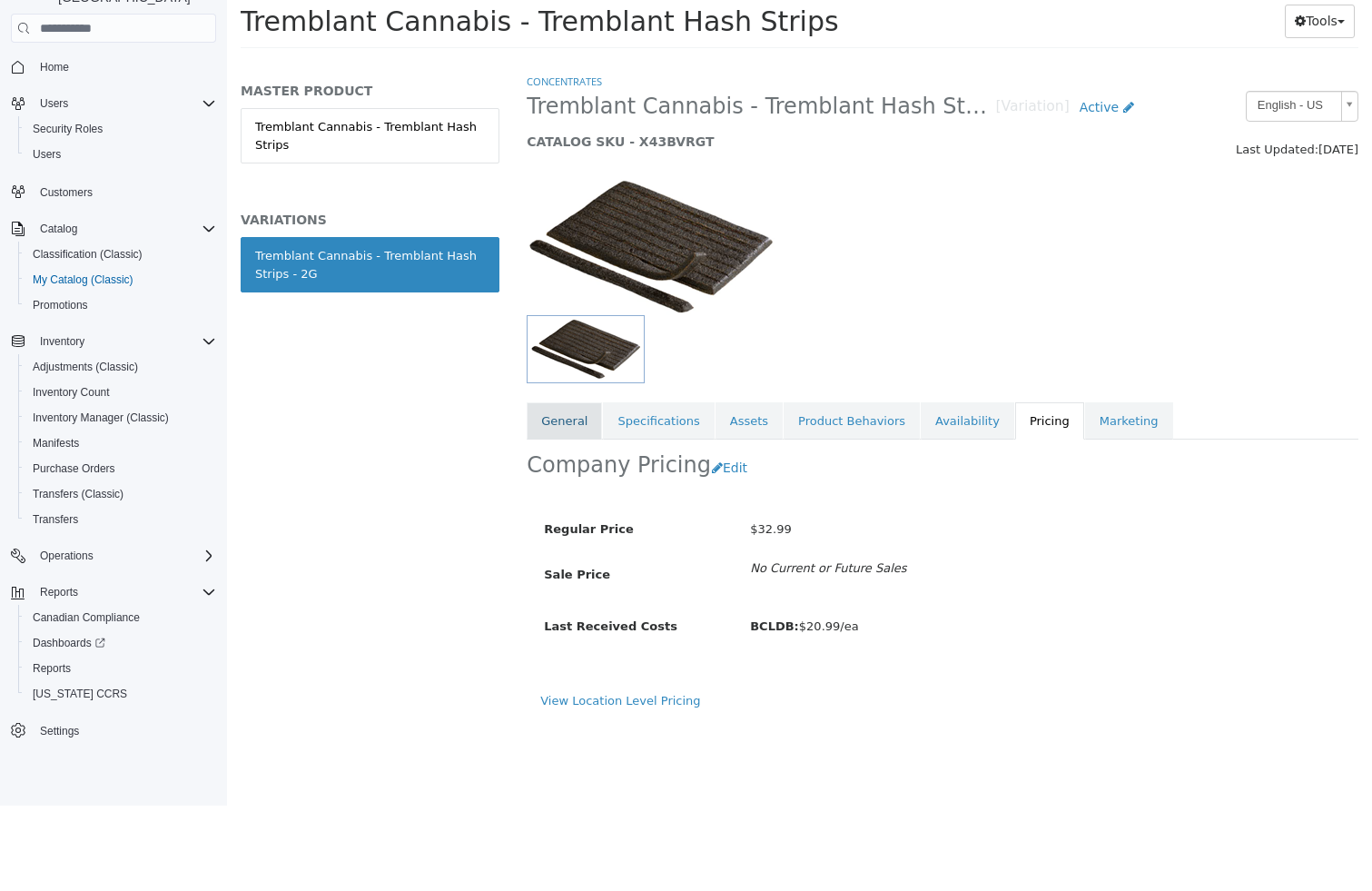
click at [565, 421] on link "General" at bounding box center [564, 422] width 76 height 38
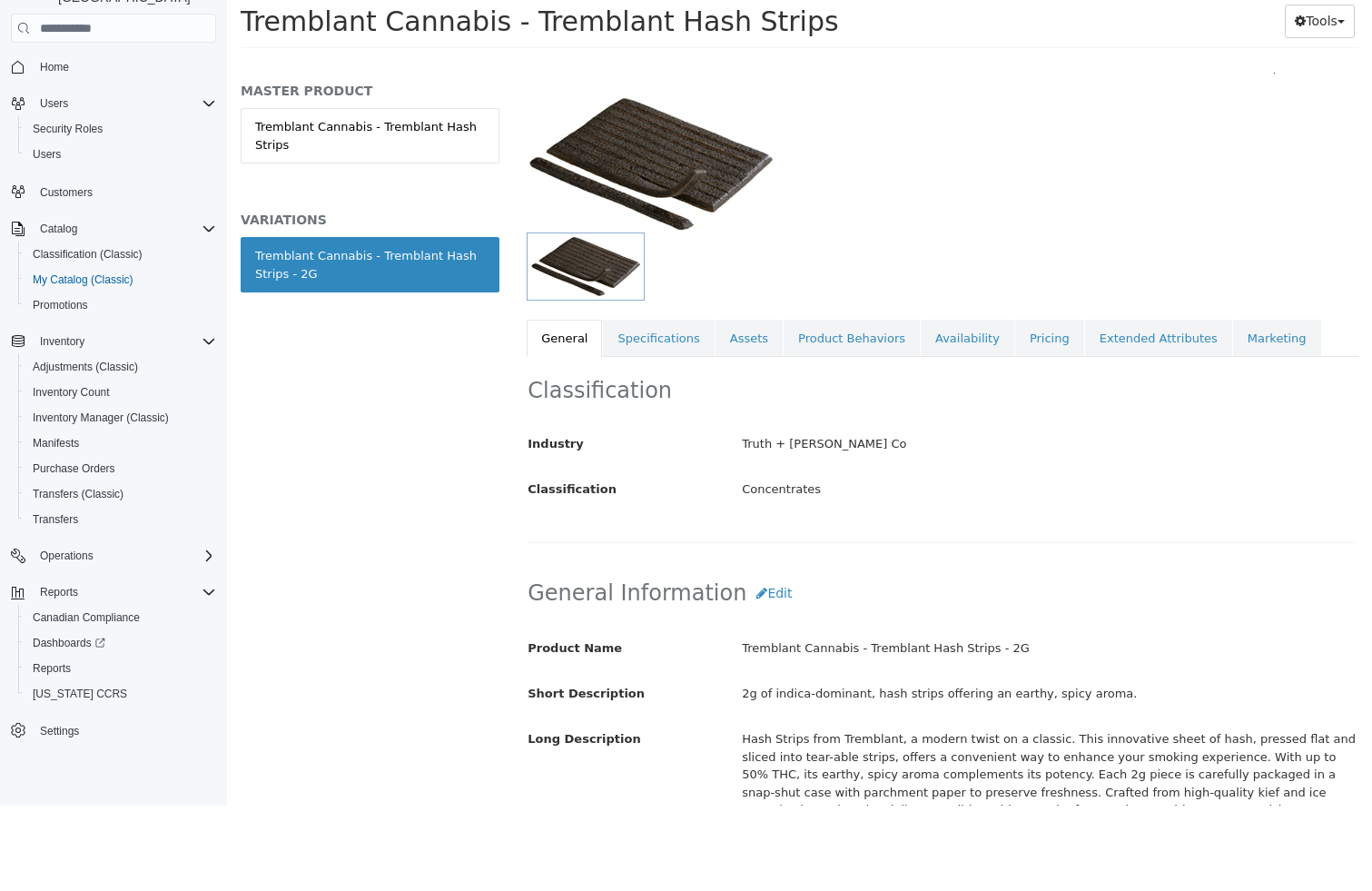
scroll to position [90, 0]
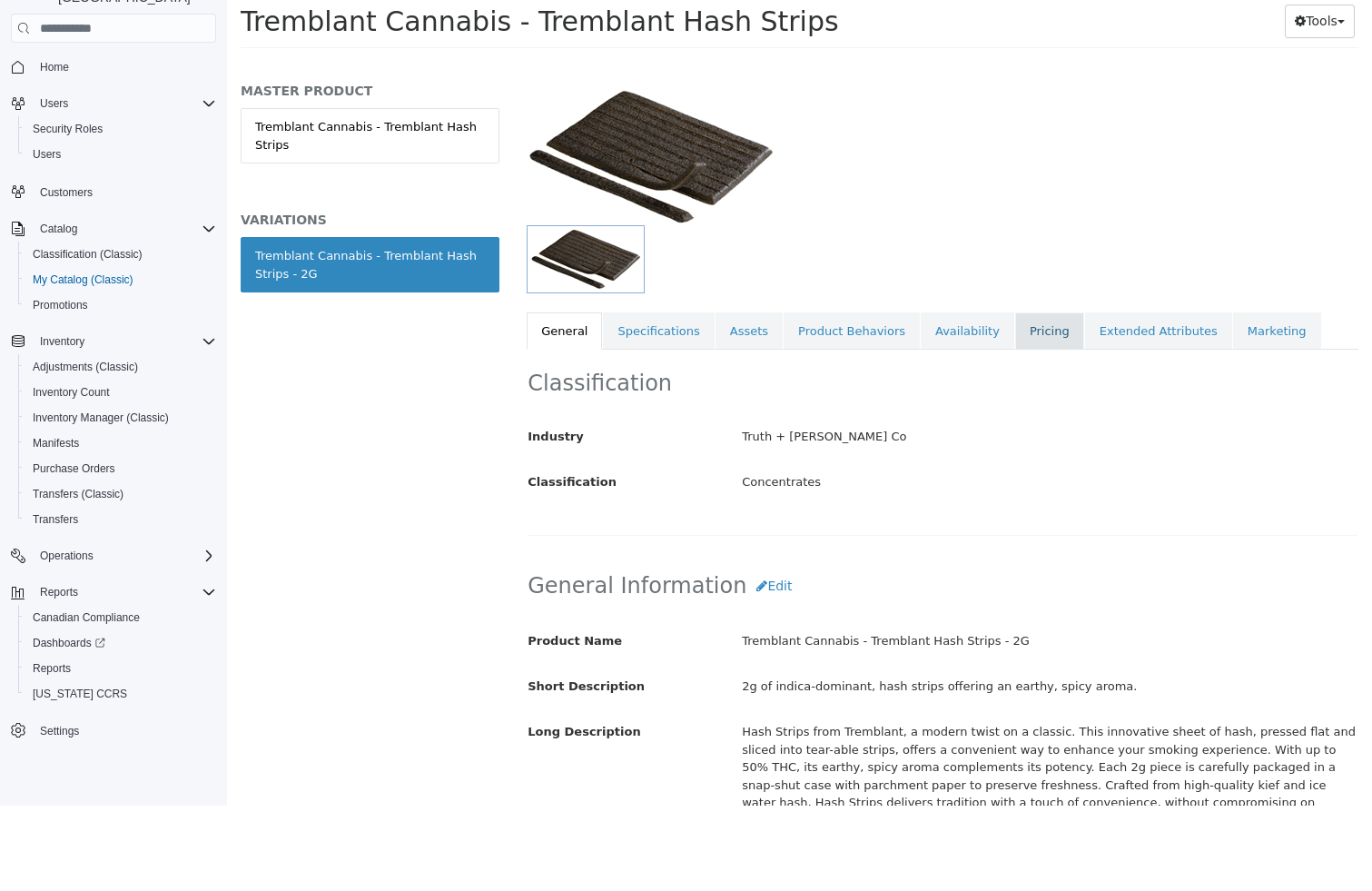
click at [1037, 328] on link "Pricing" at bounding box center [1049, 332] width 69 height 38
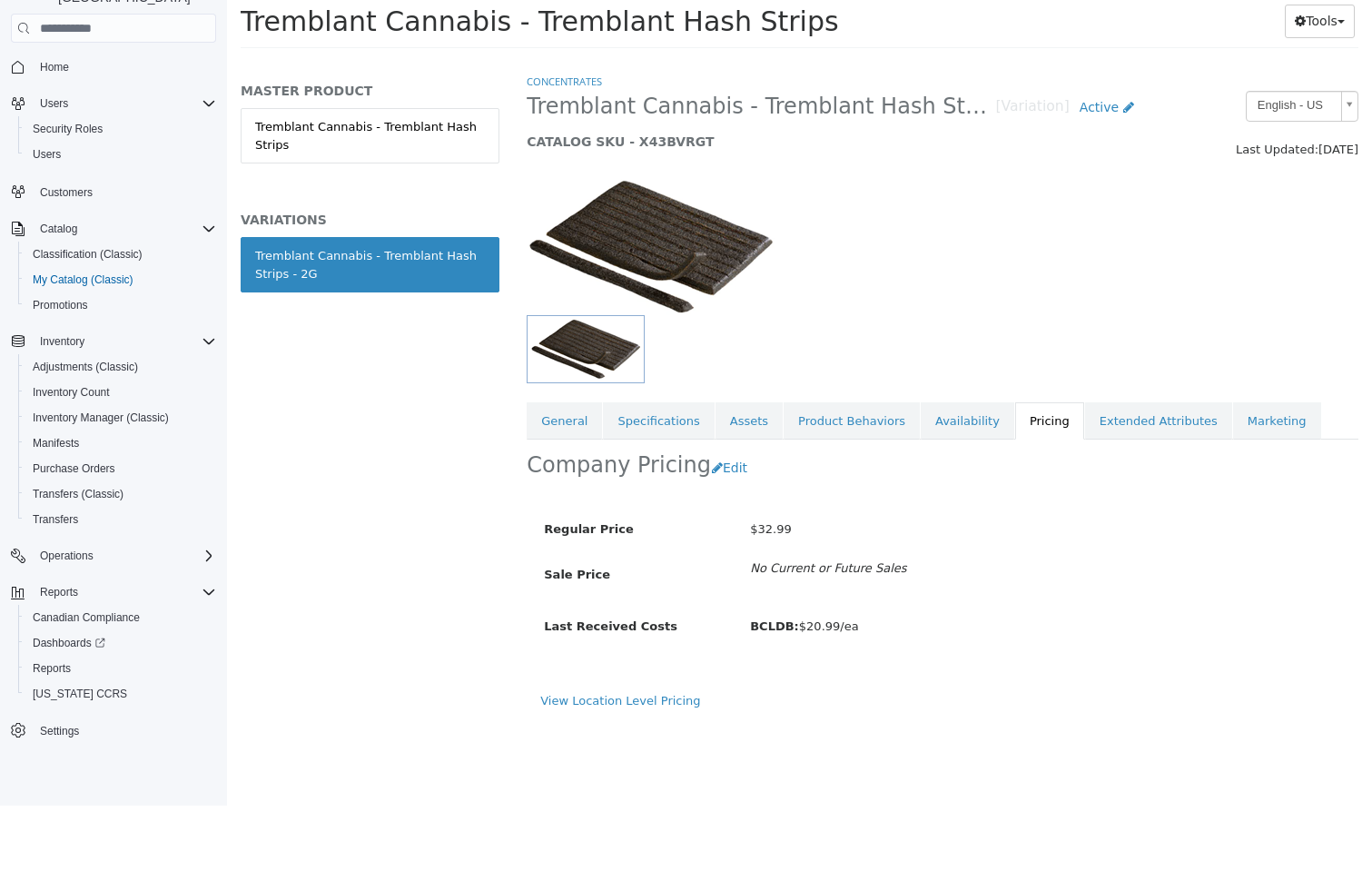
click at [727, 443] on div "Company Pricing Edit" at bounding box center [942, 469] width 831 height 57
click at [727, 432] on link "Assets" at bounding box center [748, 422] width 67 height 38
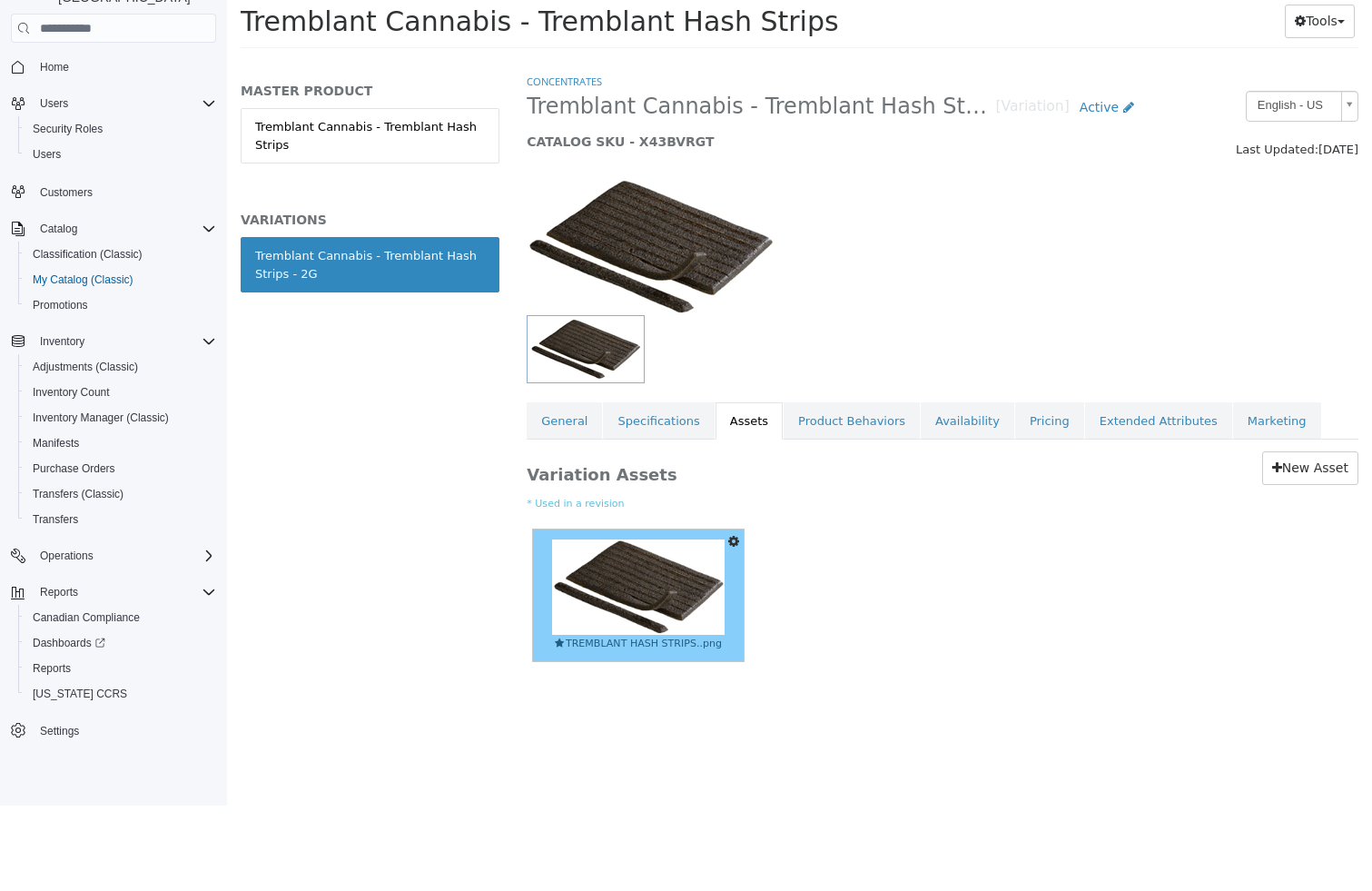
click at [617, 568] on img at bounding box center [638, 587] width 173 height 96
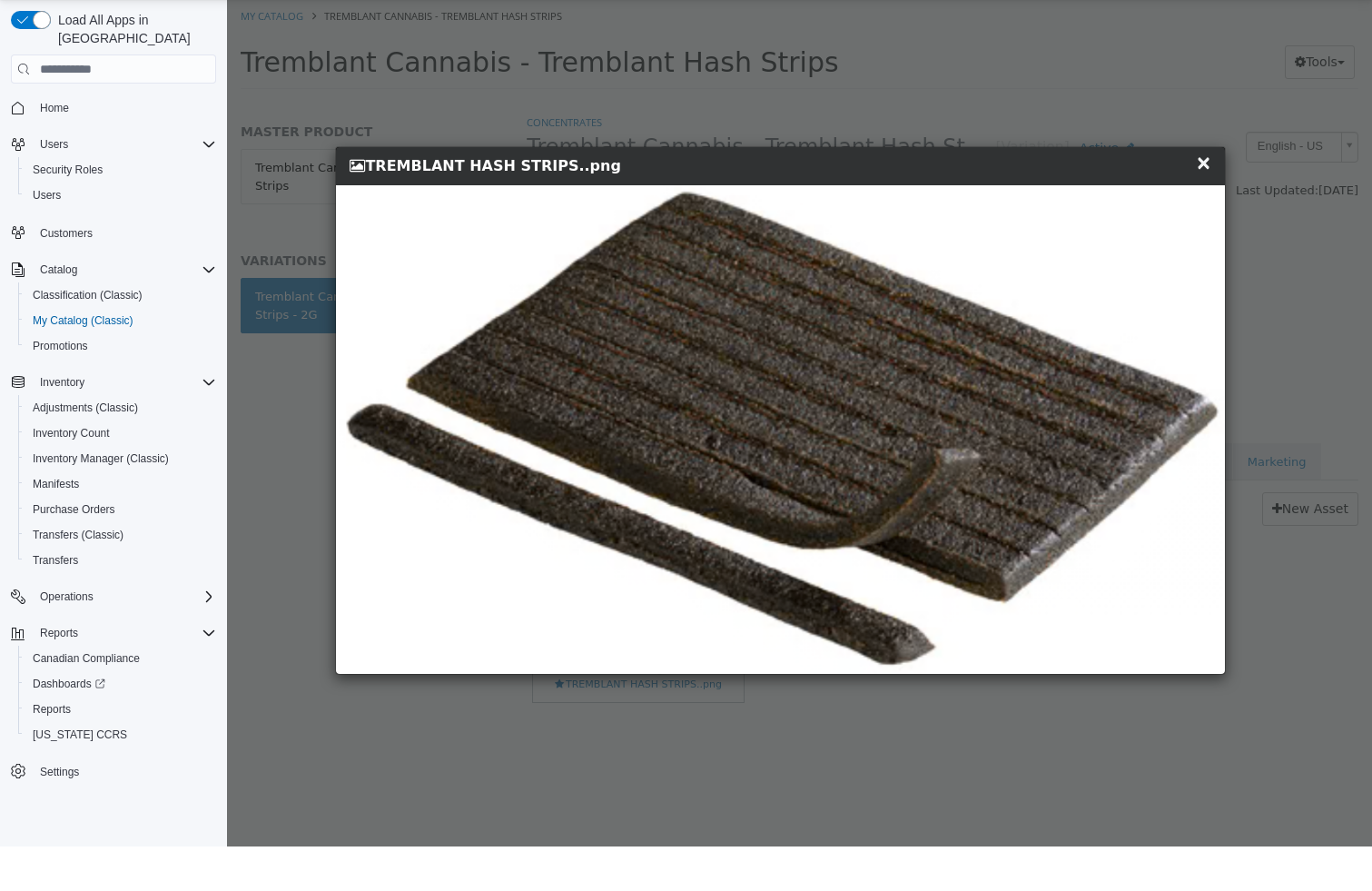
click at [1209, 163] on span "×" at bounding box center [1203, 162] width 16 height 22
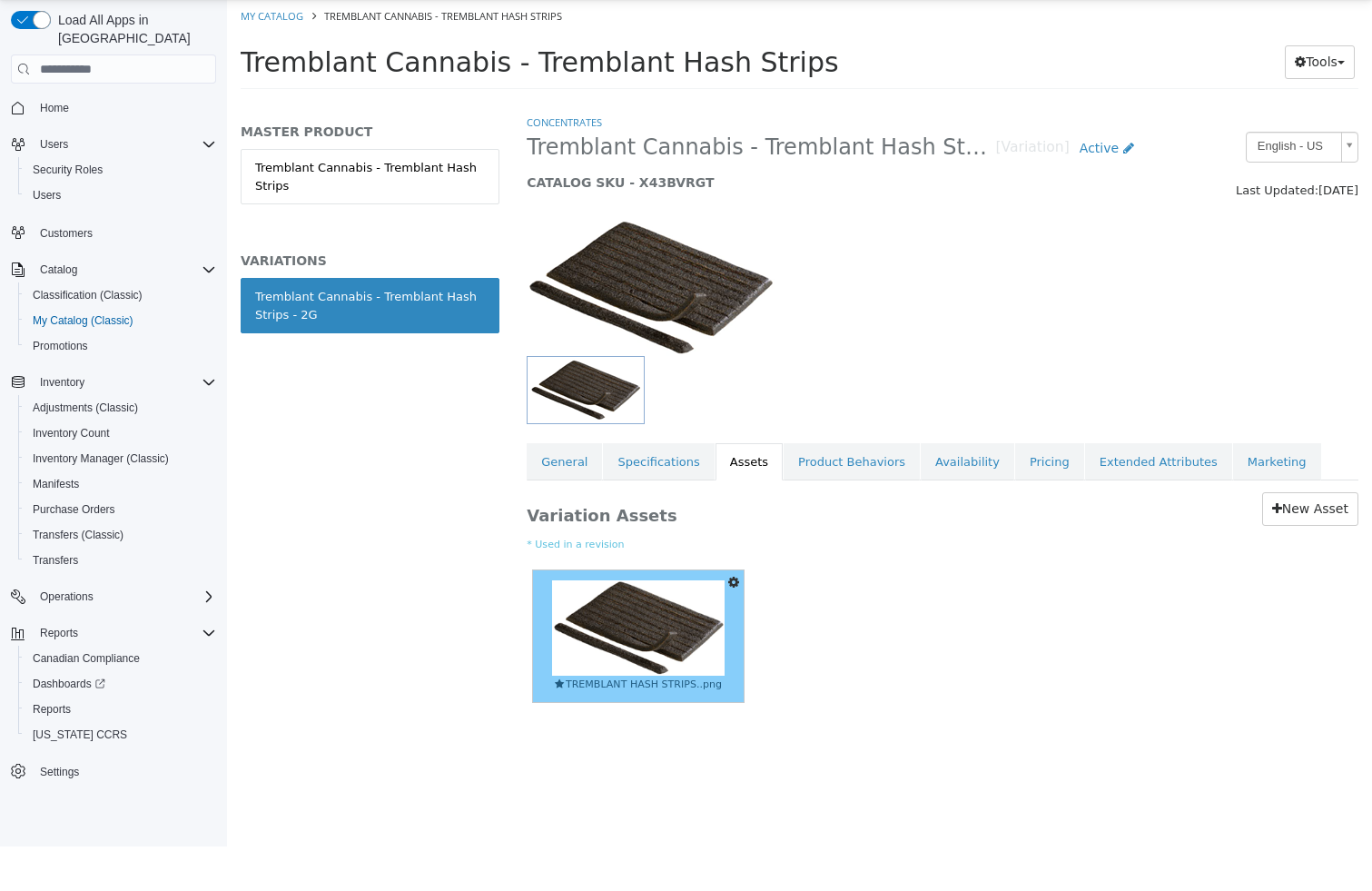
click at [675, 622] on img at bounding box center [638, 627] width 173 height 96
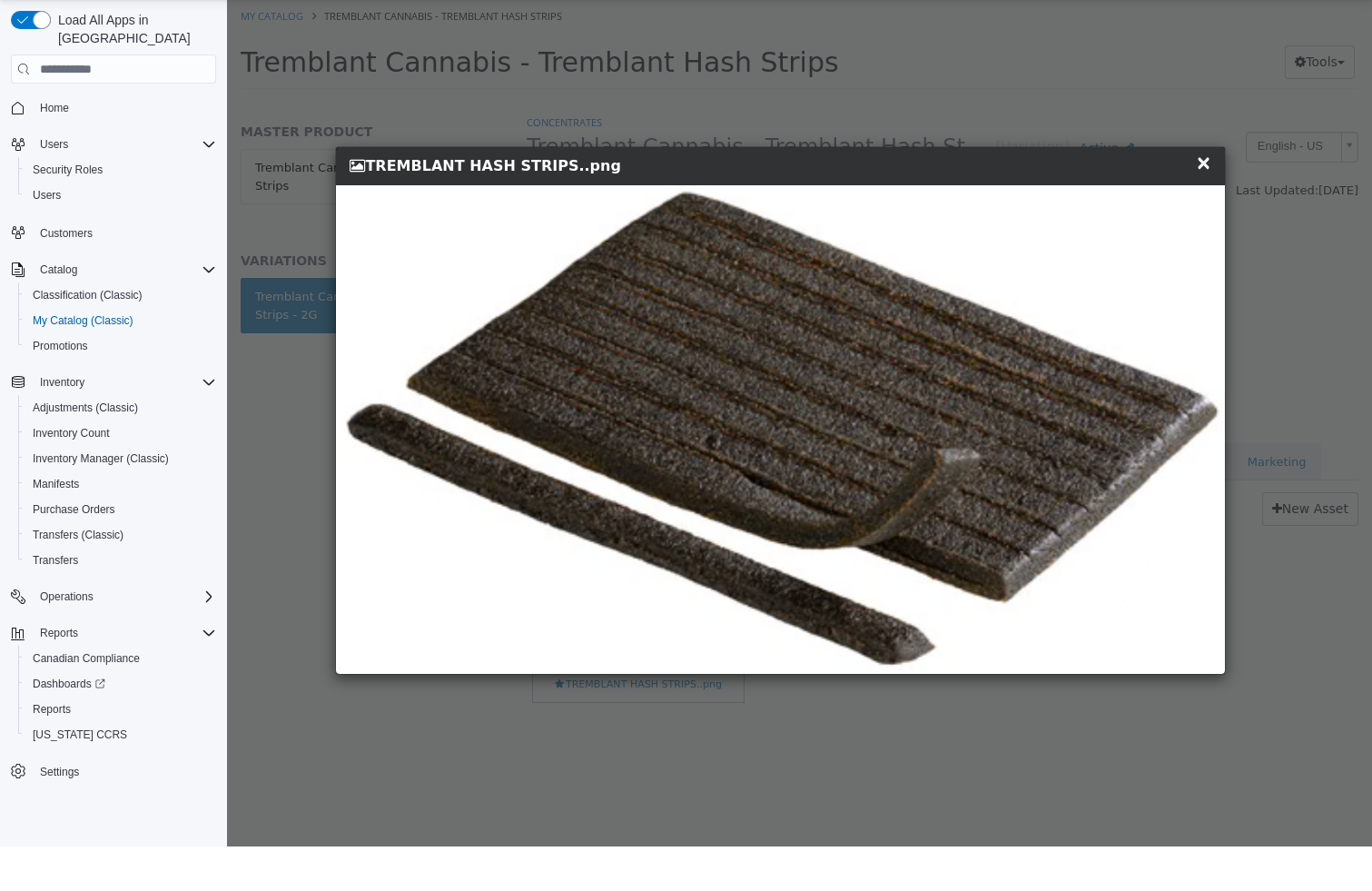
click at [1207, 160] on span "×" at bounding box center [1203, 162] width 16 height 22
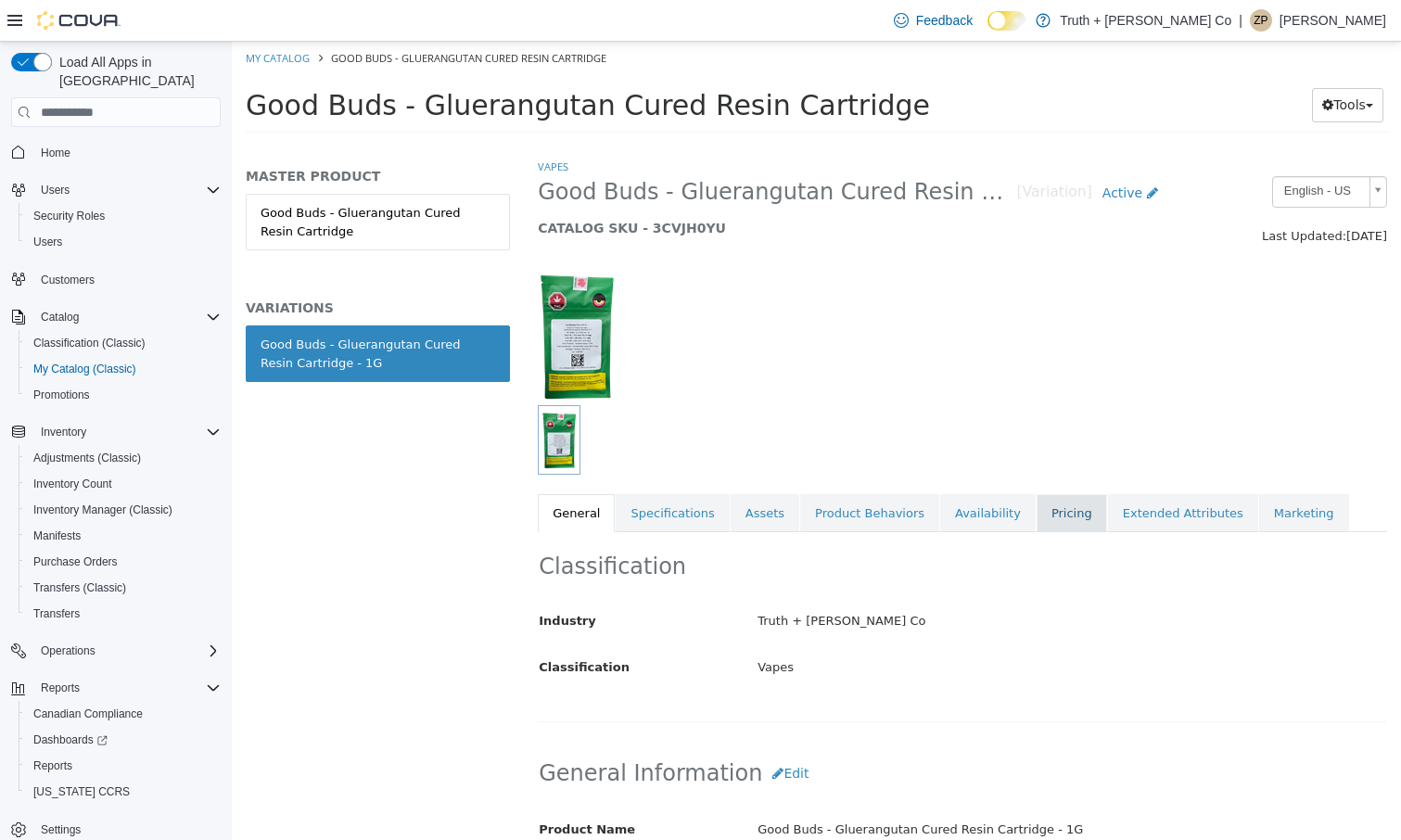
click at [1059, 517] on link "Pricing" at bounding box center [1071, 514] width 70 height 39
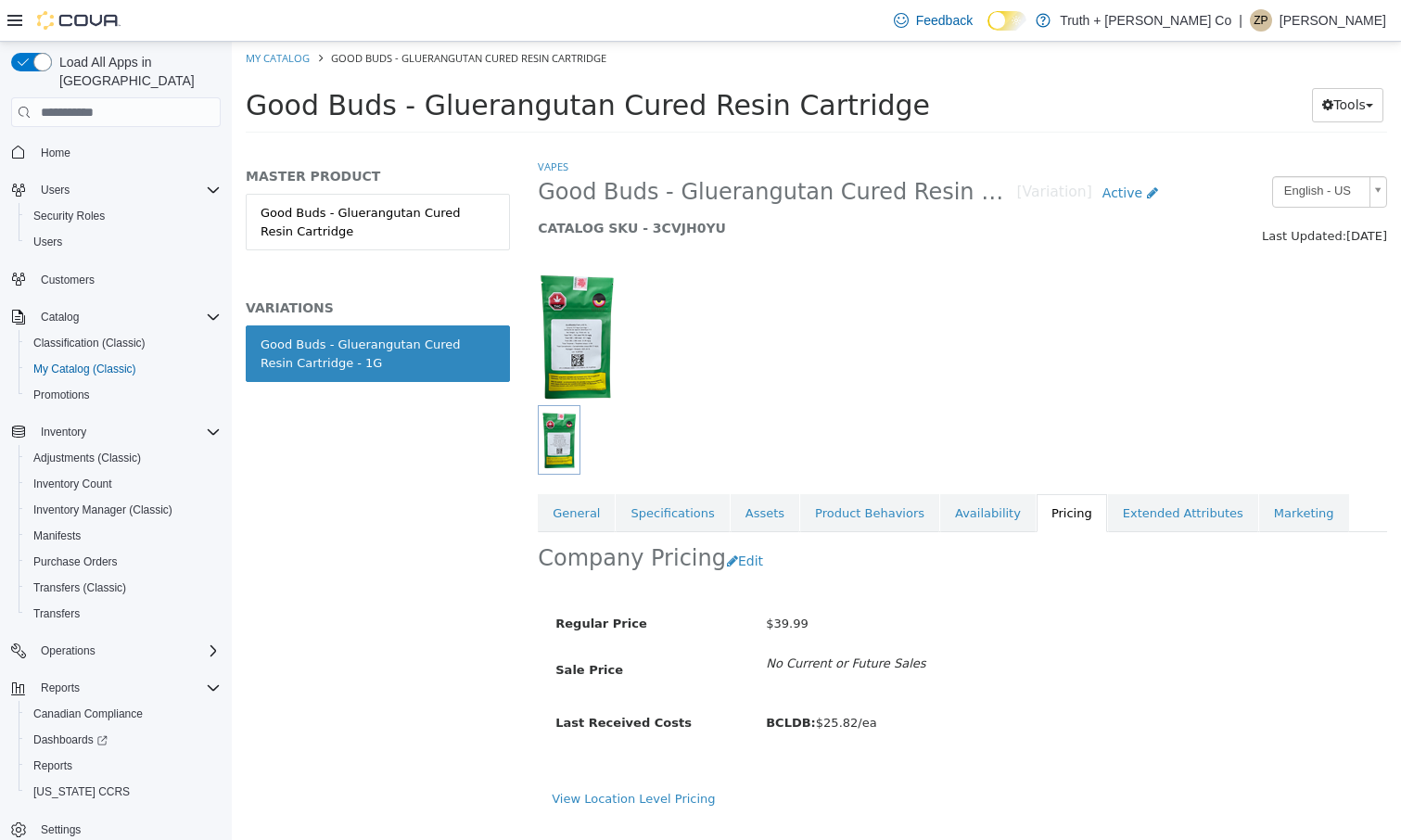
scroll to position [4, 0]
click at [727, 554] on button "Edit" at bounding box center [749, 562] width 47 height 35
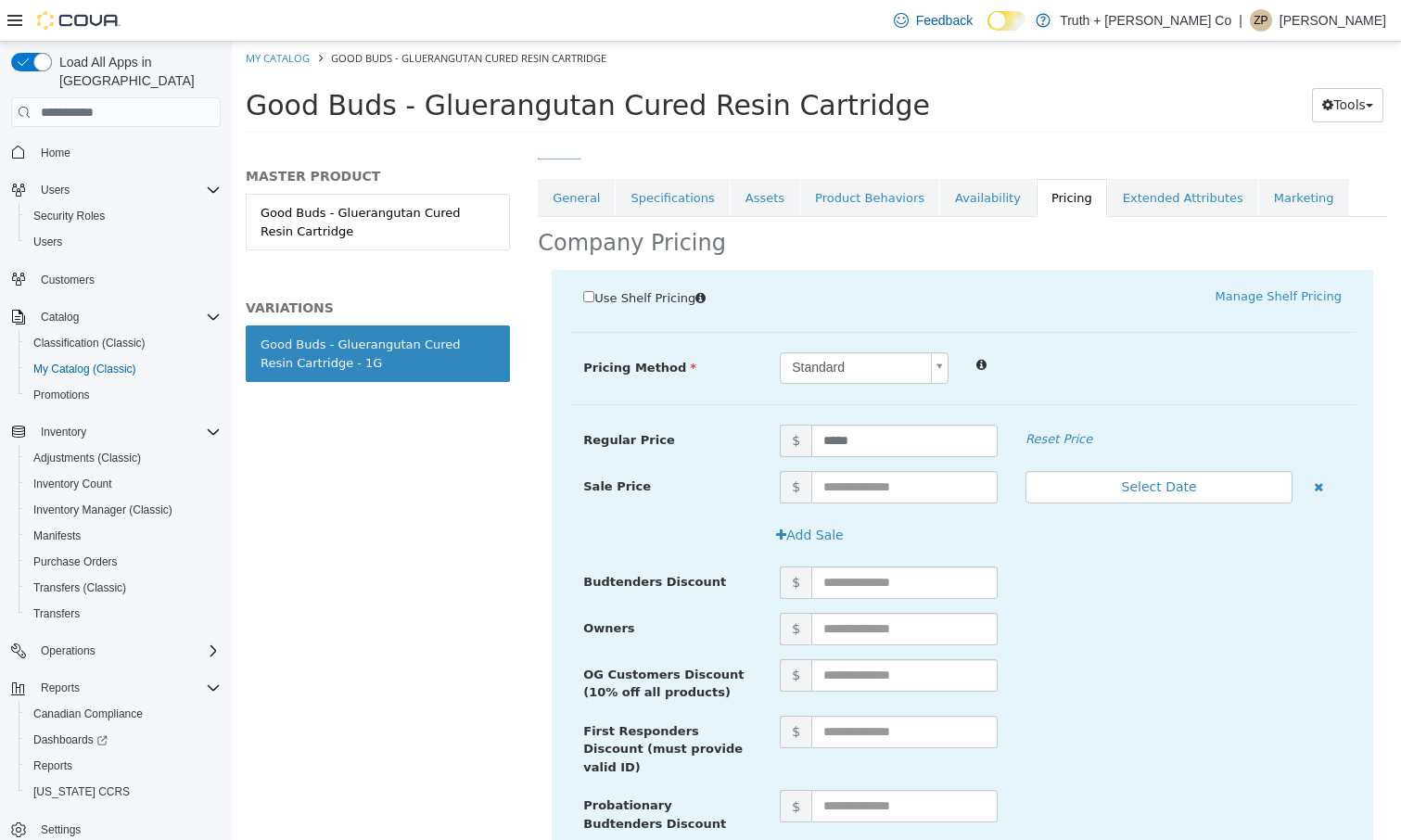
scroll to position [365, 0]
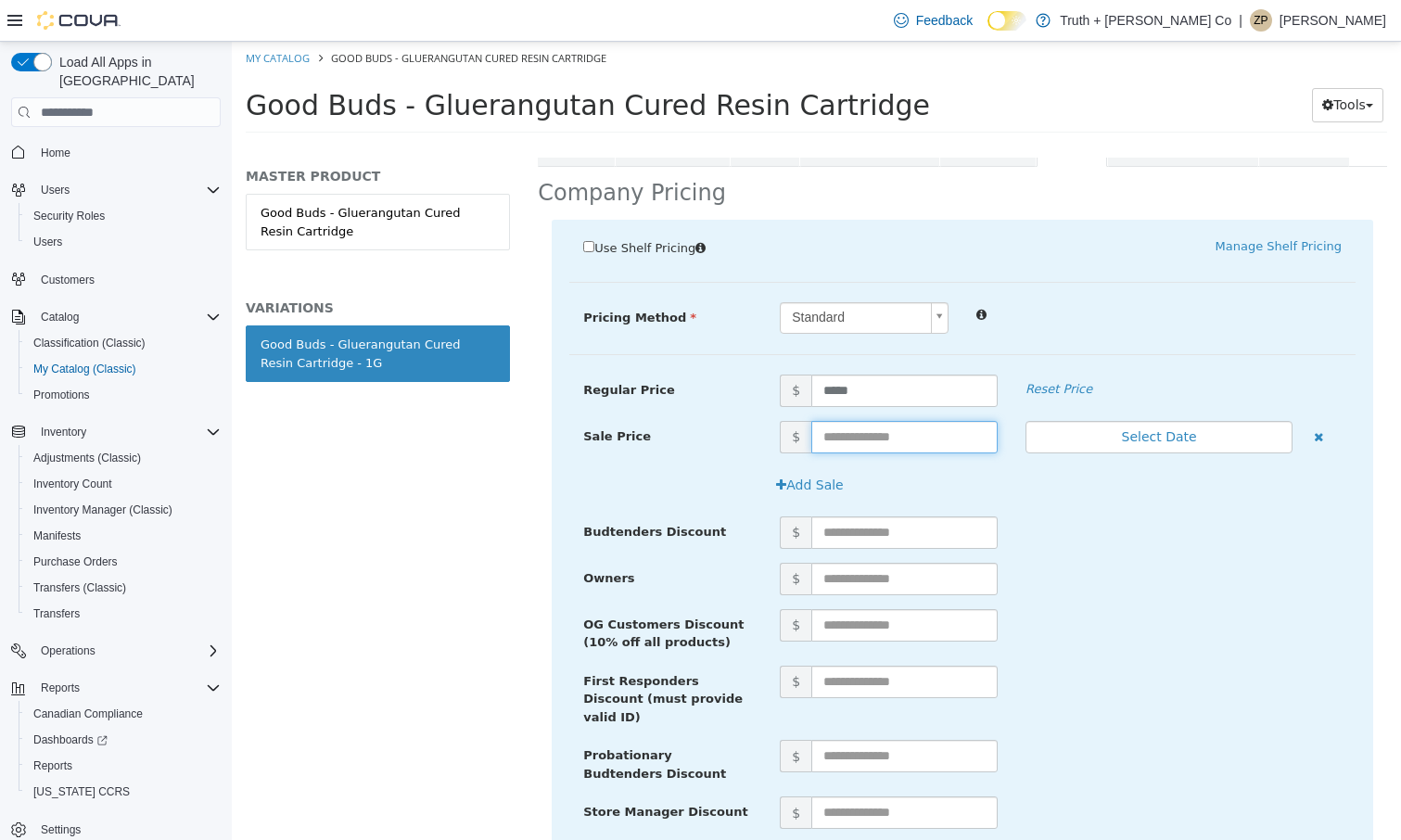
click at [911, 442] on input "text" at bounding box center [904, 437] width 186 height 33
type input "*****"
click at [1176, 432] on button "Select Date" at bounding box center [1159, 437] width 266 height 33
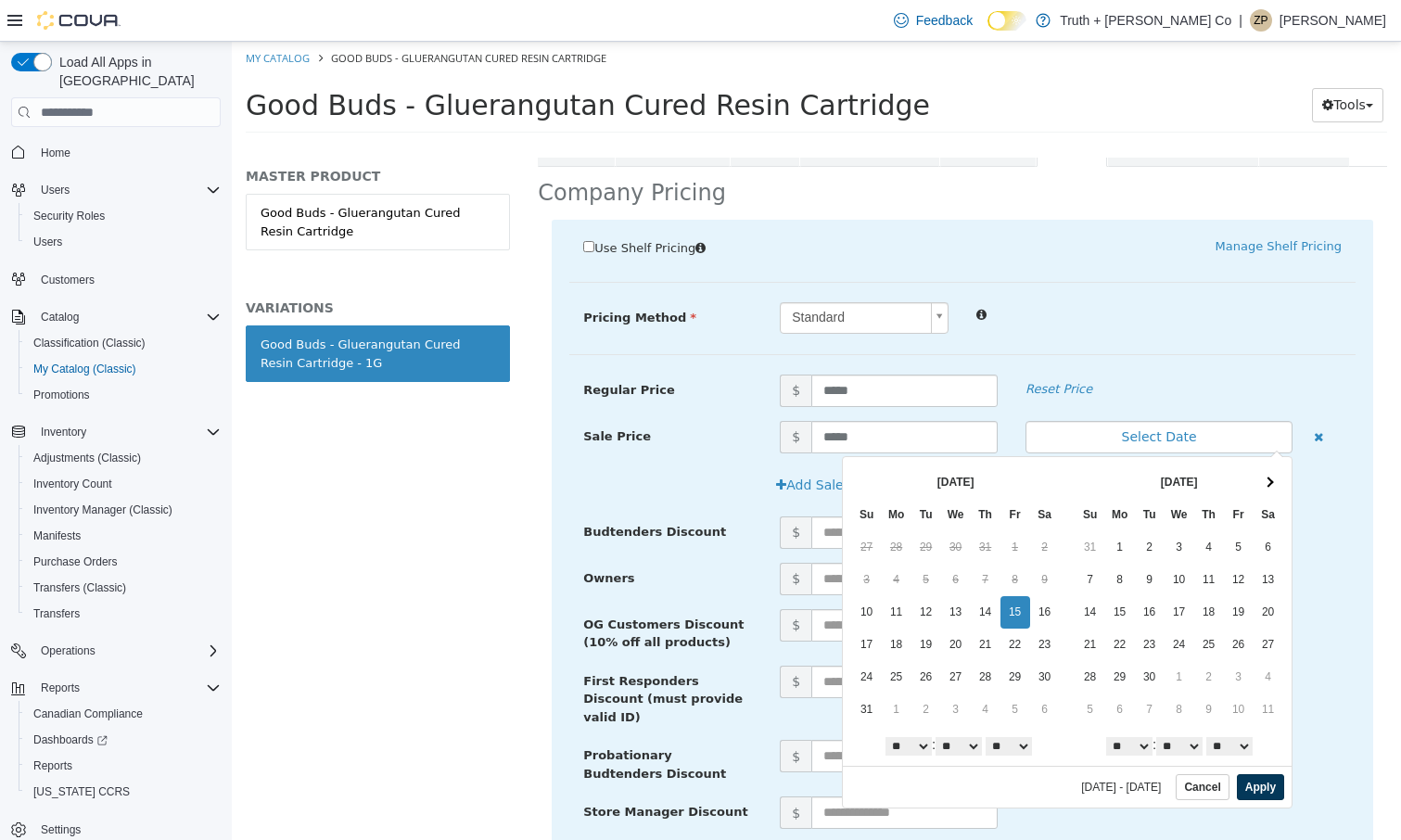
click at [1259, 791] on button "Apply" at bounding box center [1260, 787] width 47 height 26
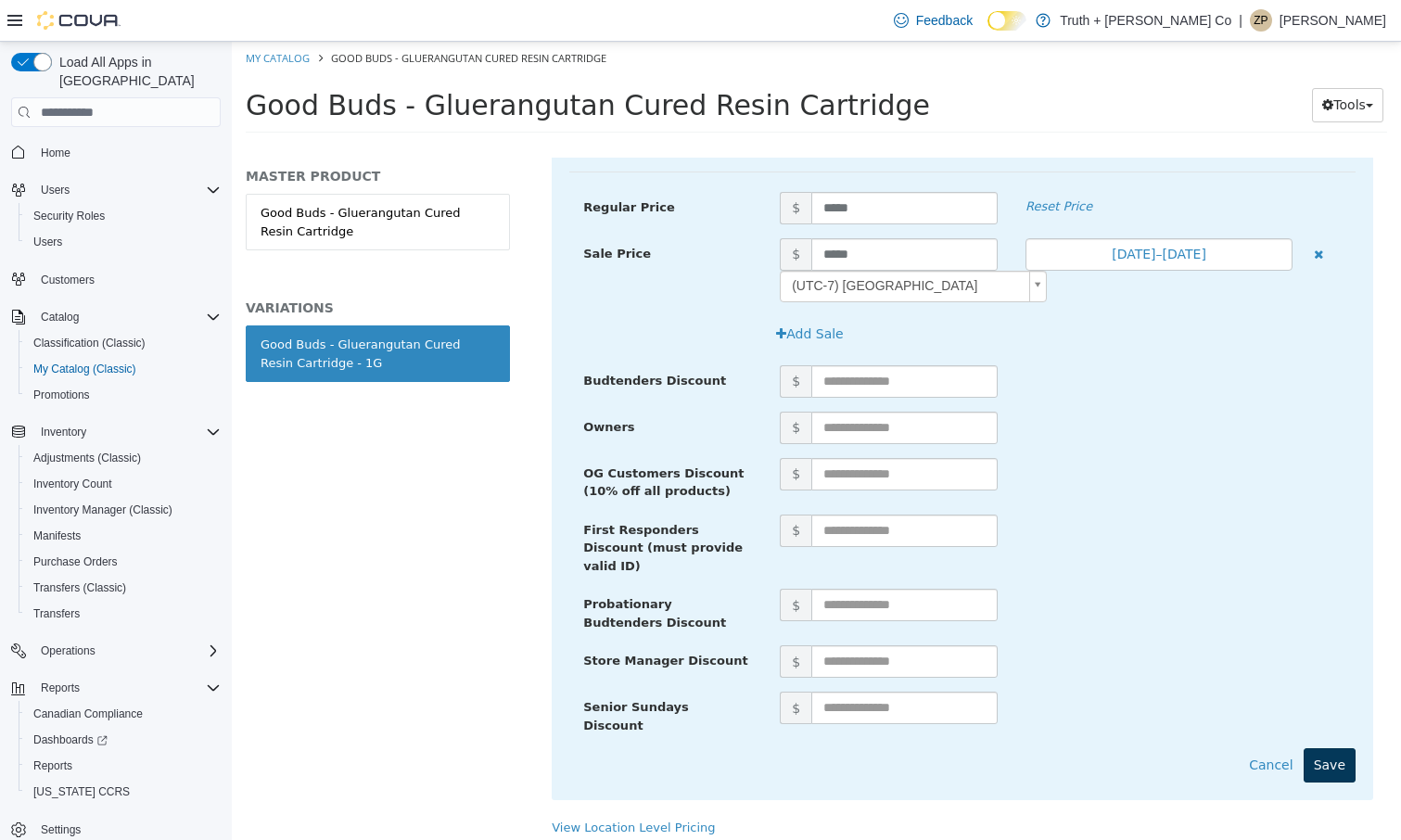
click at [1331, 748] on button "Save" at bounding box center [1330, 766] width 52 height 35
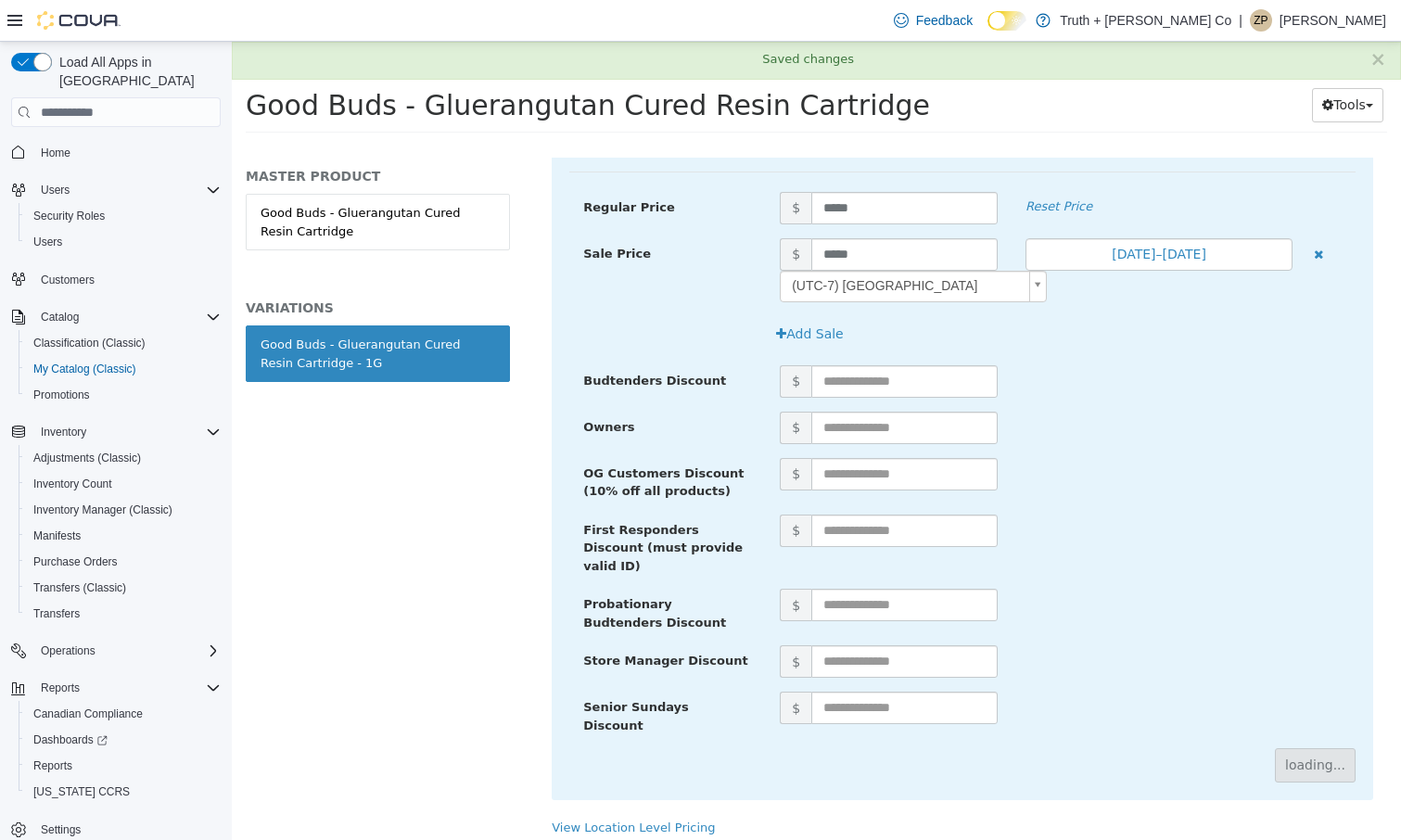
scroll to position [45, 0]
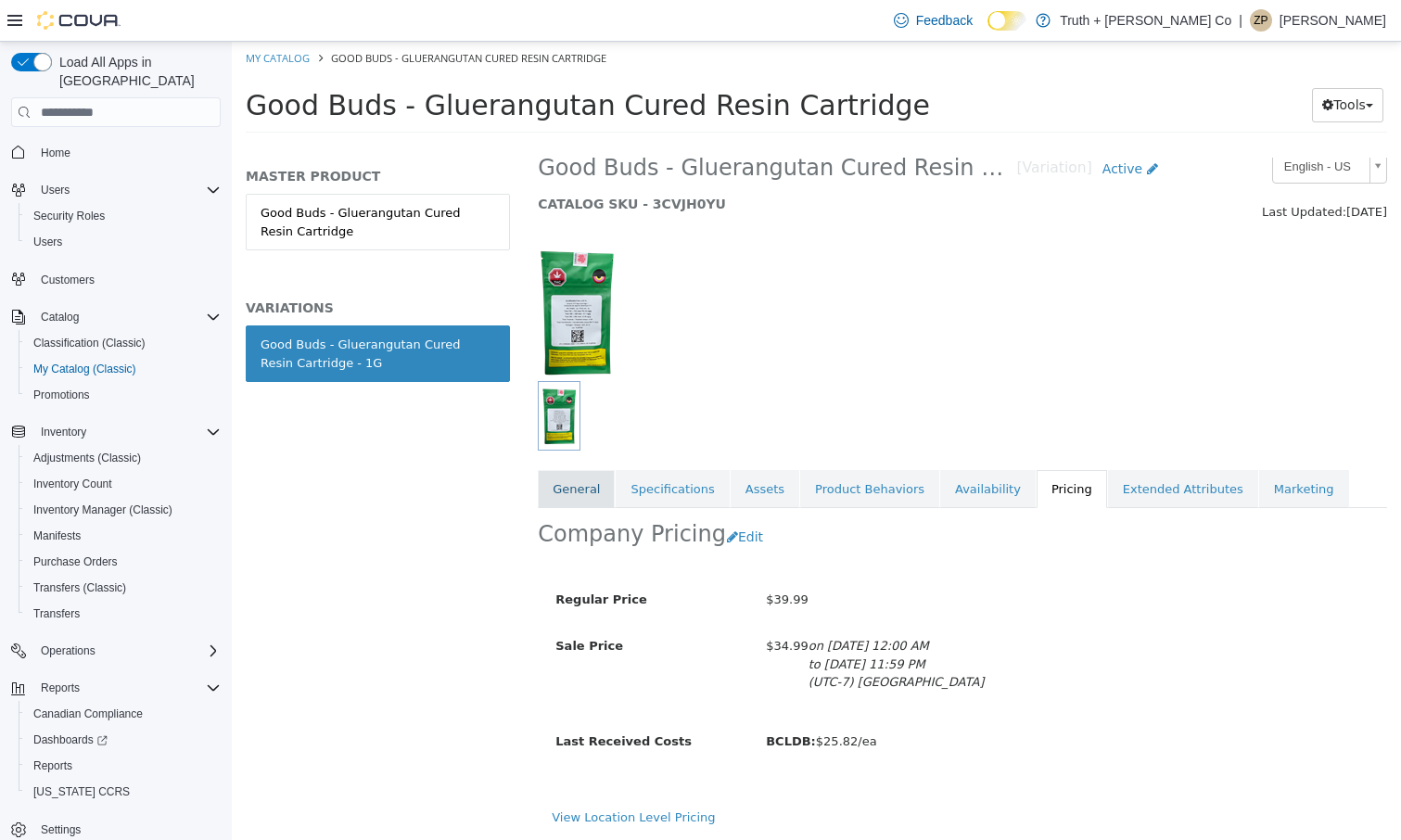
click at [568, 470] on link "General" at bounding box center [576, 490] width 77 height 39
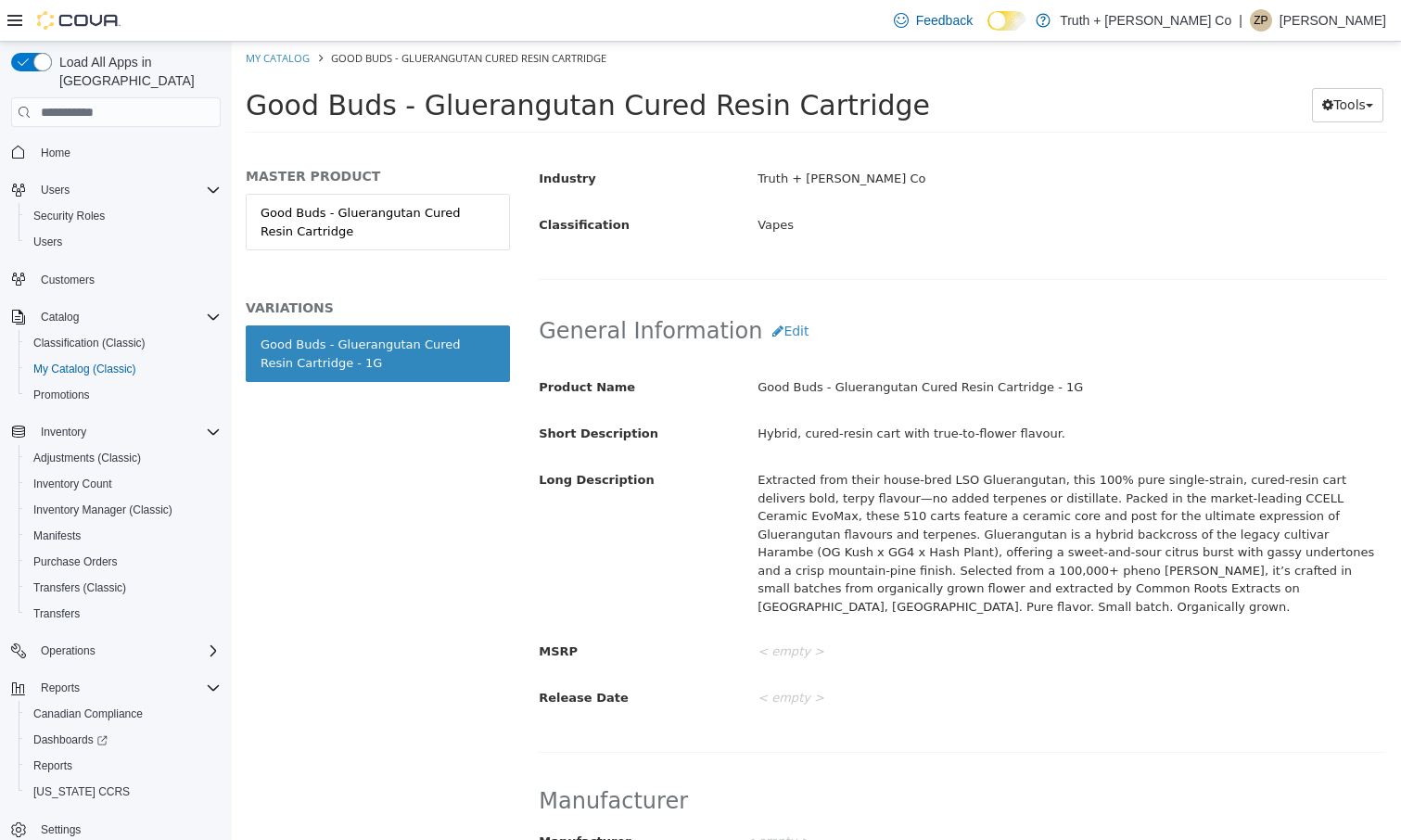
scroll to position [475, 0]
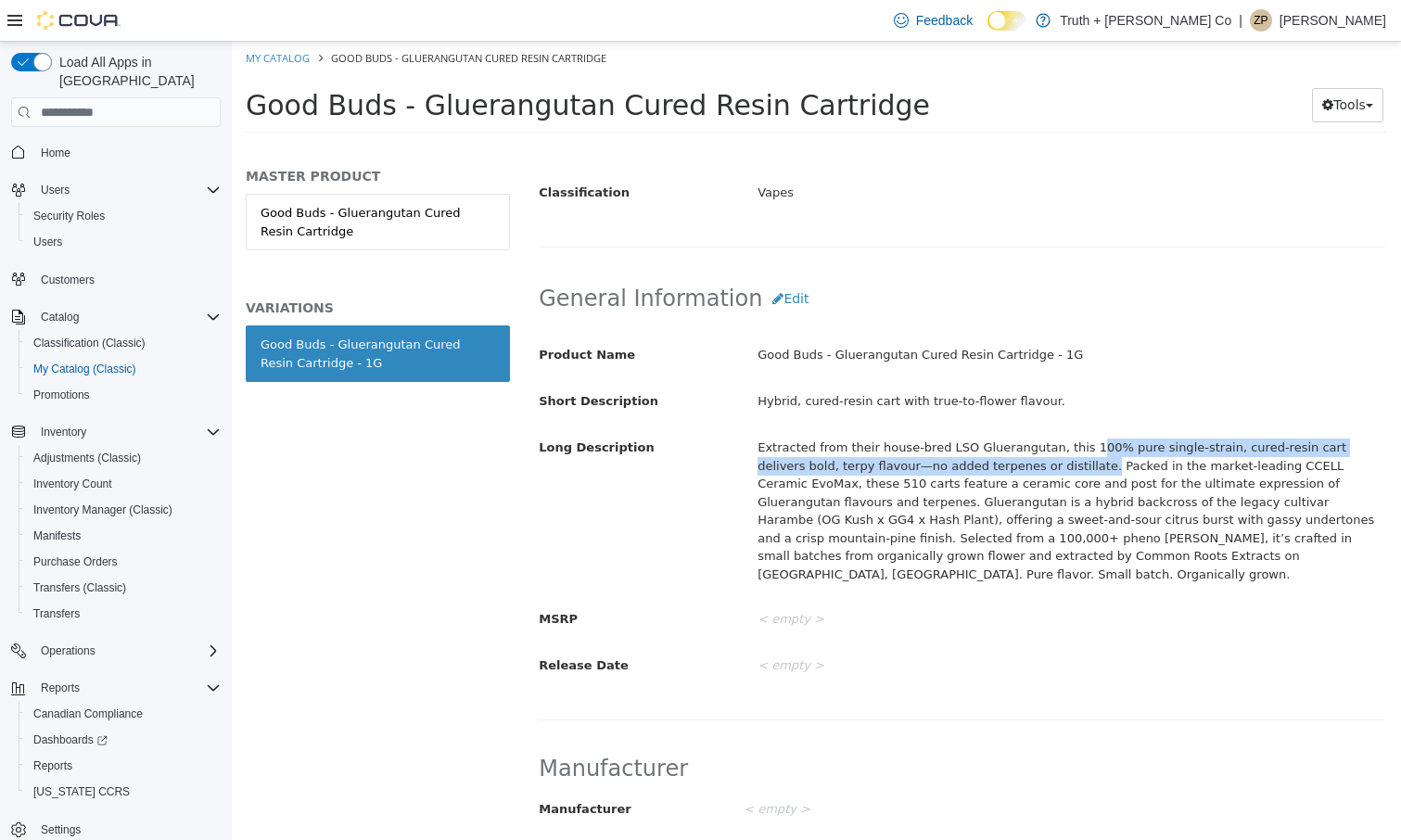
drag, startPoint x: 1078, startPoint y: 447, endPoint x: 1012, endPoint y: 455, distance: 66.5
click at [1012, 455] on div "Extracted from their house-bred LSO Gluerangutan, this 100% pure single-strain,…" at bounding box center [1072, 510] width 657 height 157
copy div "00% pure single-strain, cured-resin cart delivers bold, terpy flavour—no added …"
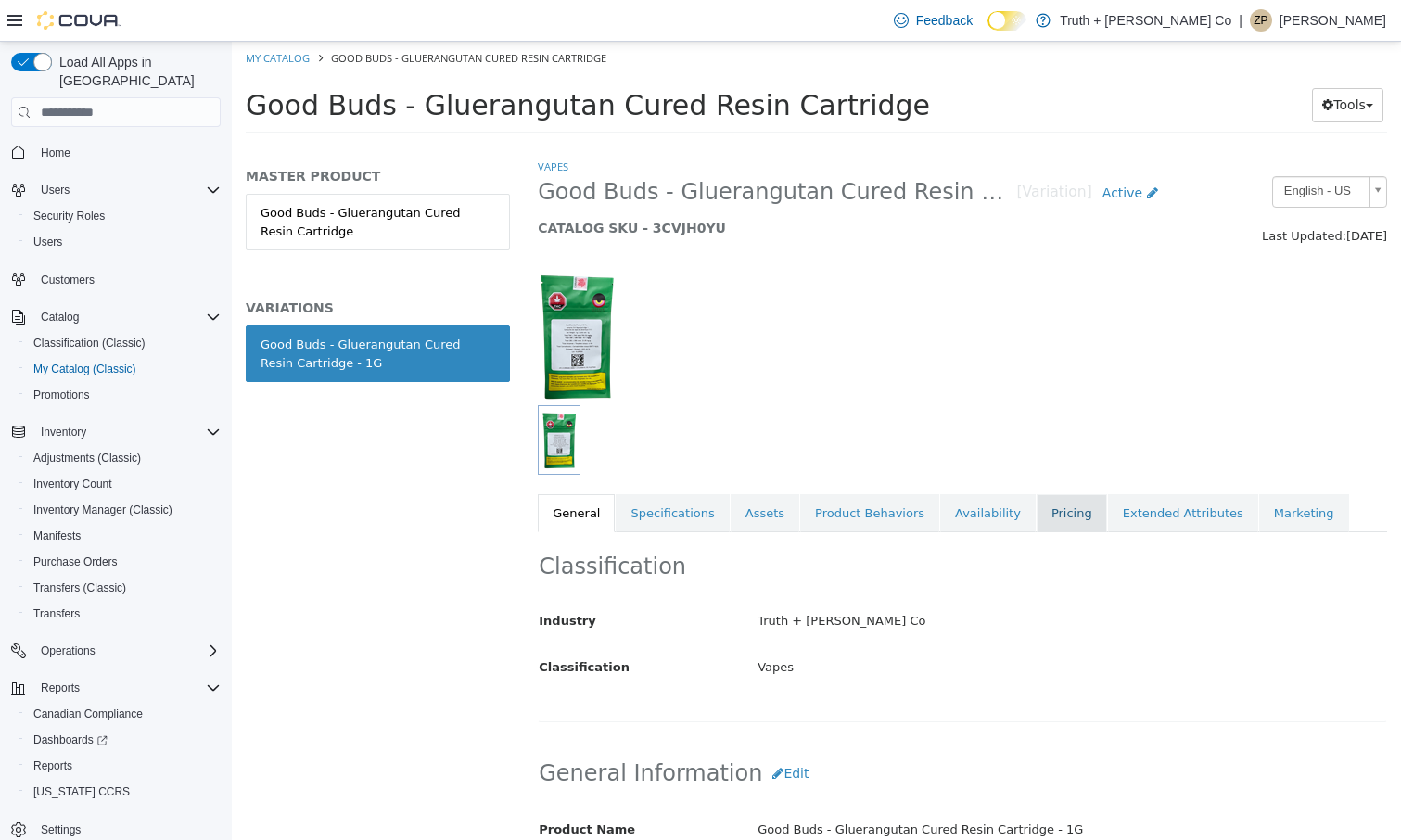
click at [1049, 510] on link "Pricing" at bounding box center [1071, 514] width 70 height 39
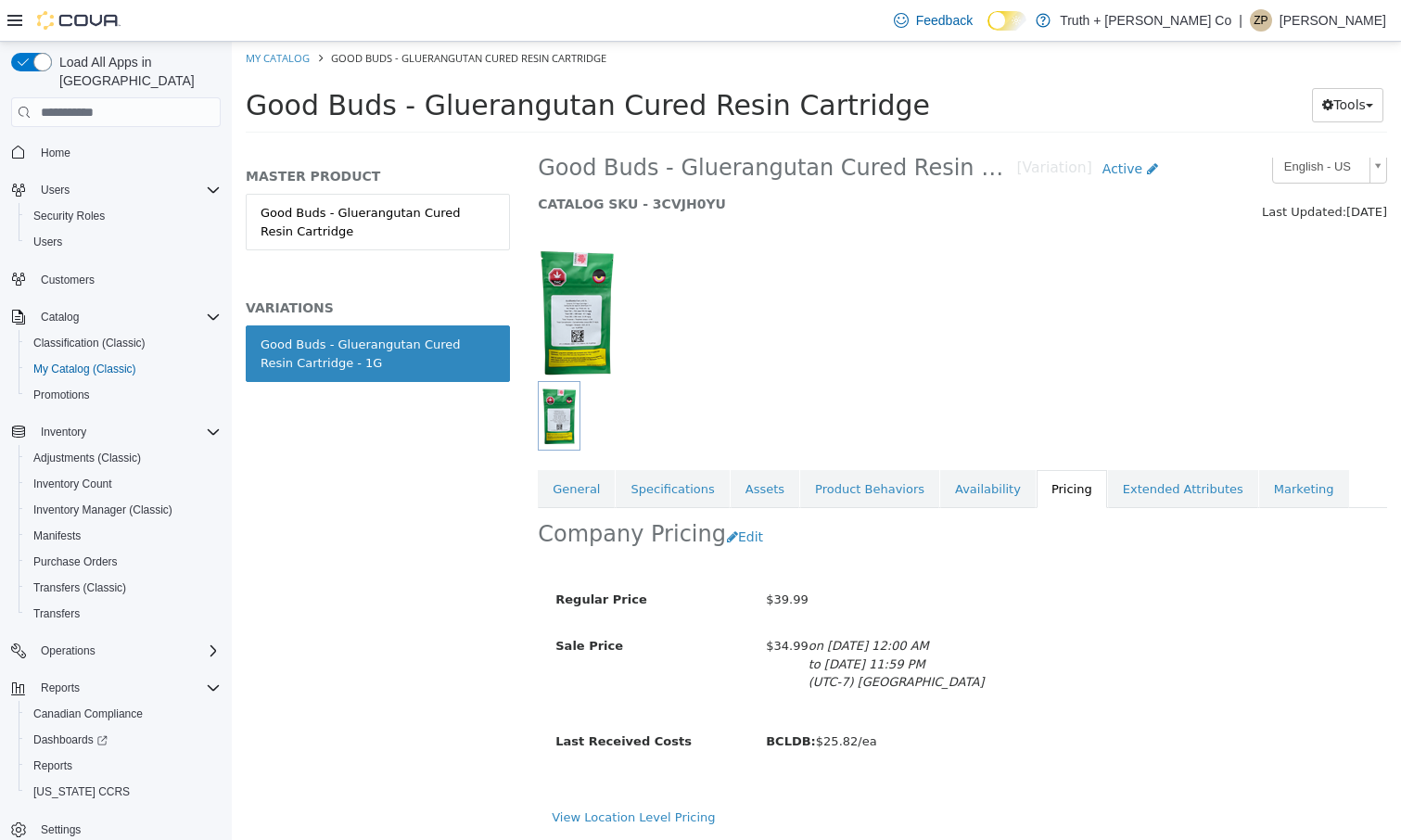
scroll to position [45, 0]
click at [732, 520] on button "Edit" at bounding box center [749, 538] width 47 height 35
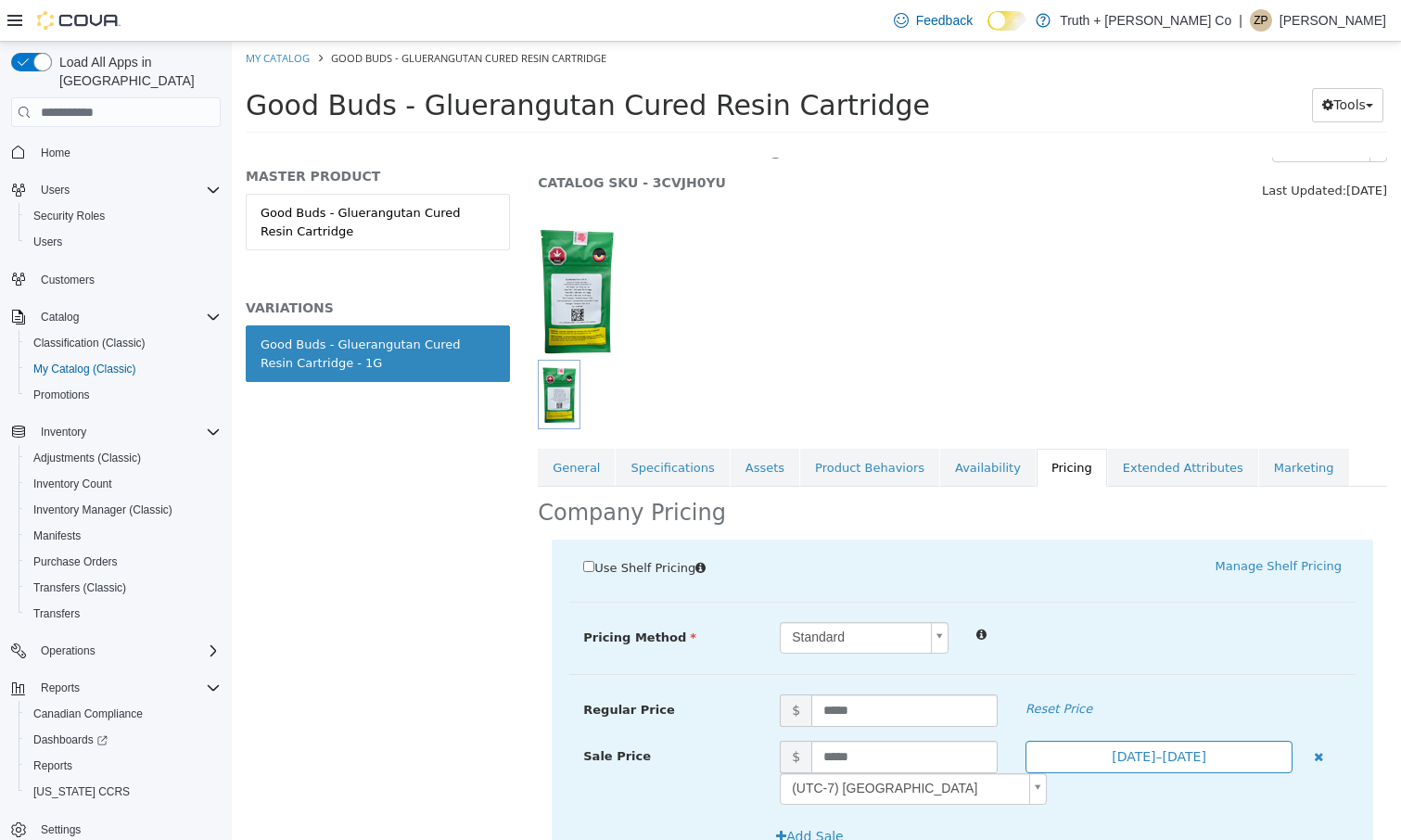
click at [1176, 755] on button "Aug 15, 2025–Aug 15, 2025" at bounding box center [1159, 757] width 266 height 33
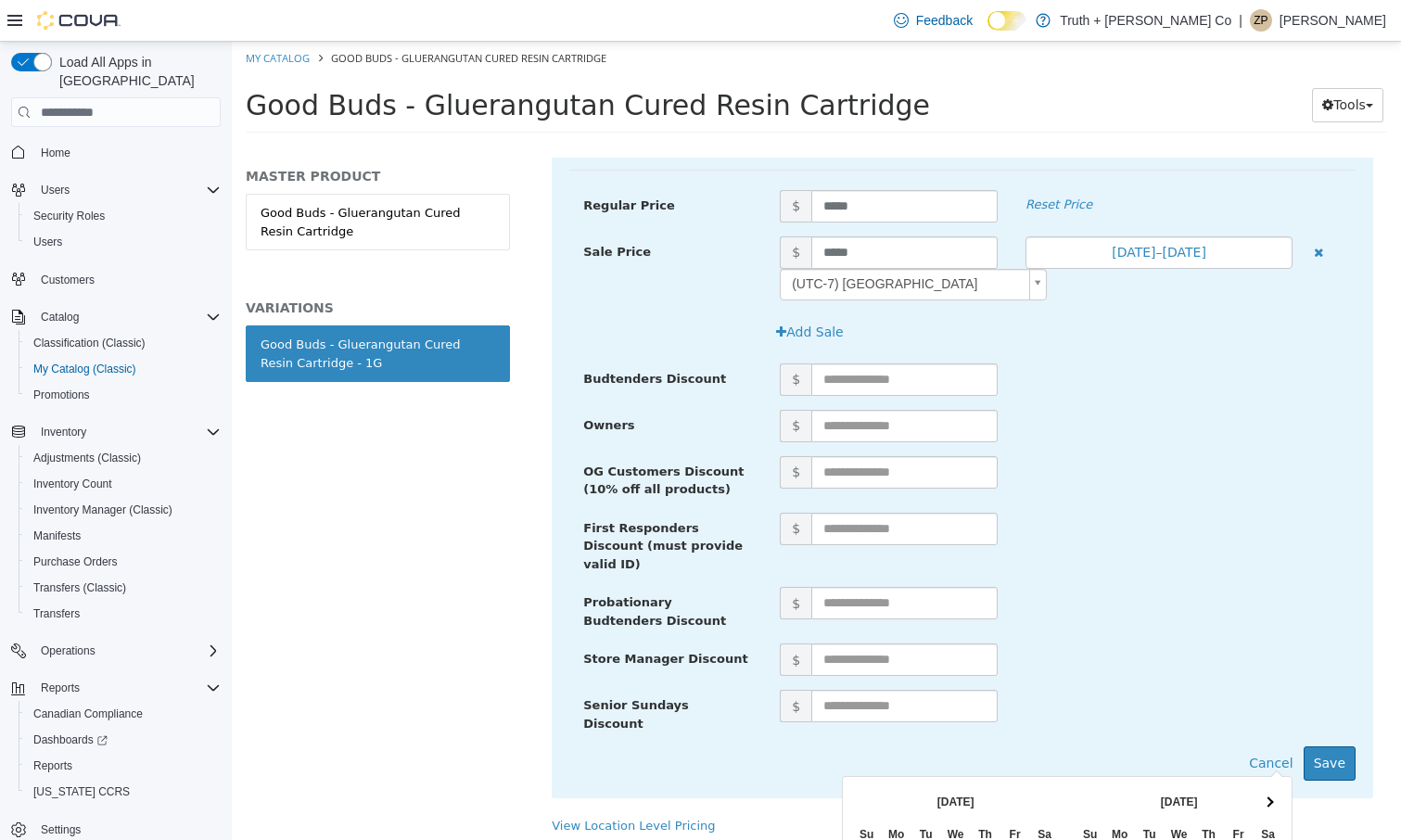
scroll to position [547, 0]
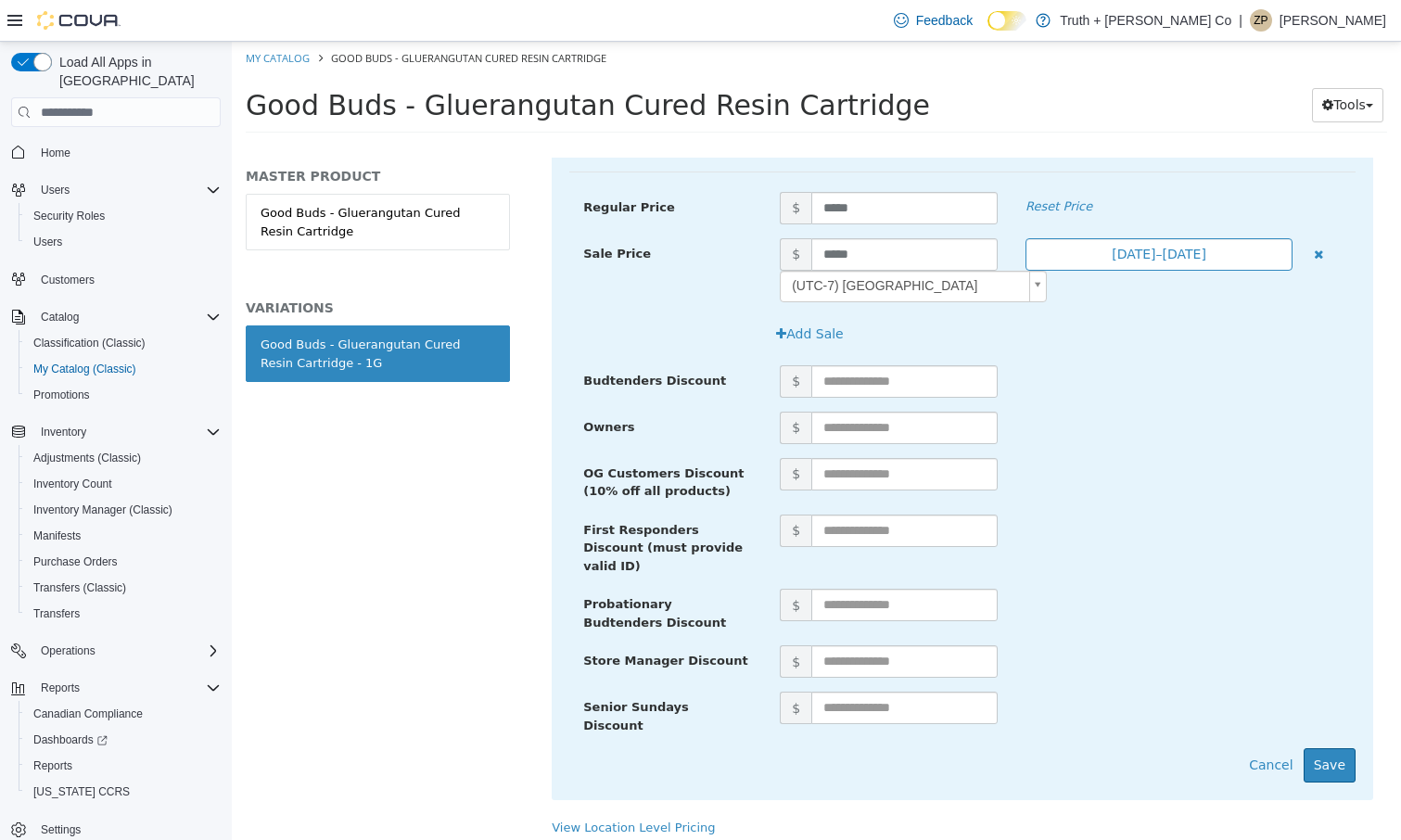
click at [1149, 252] on button "Aug 15, 2025–Aug 15, 2025" at bounding box center [1159, 255] width 266 height 33
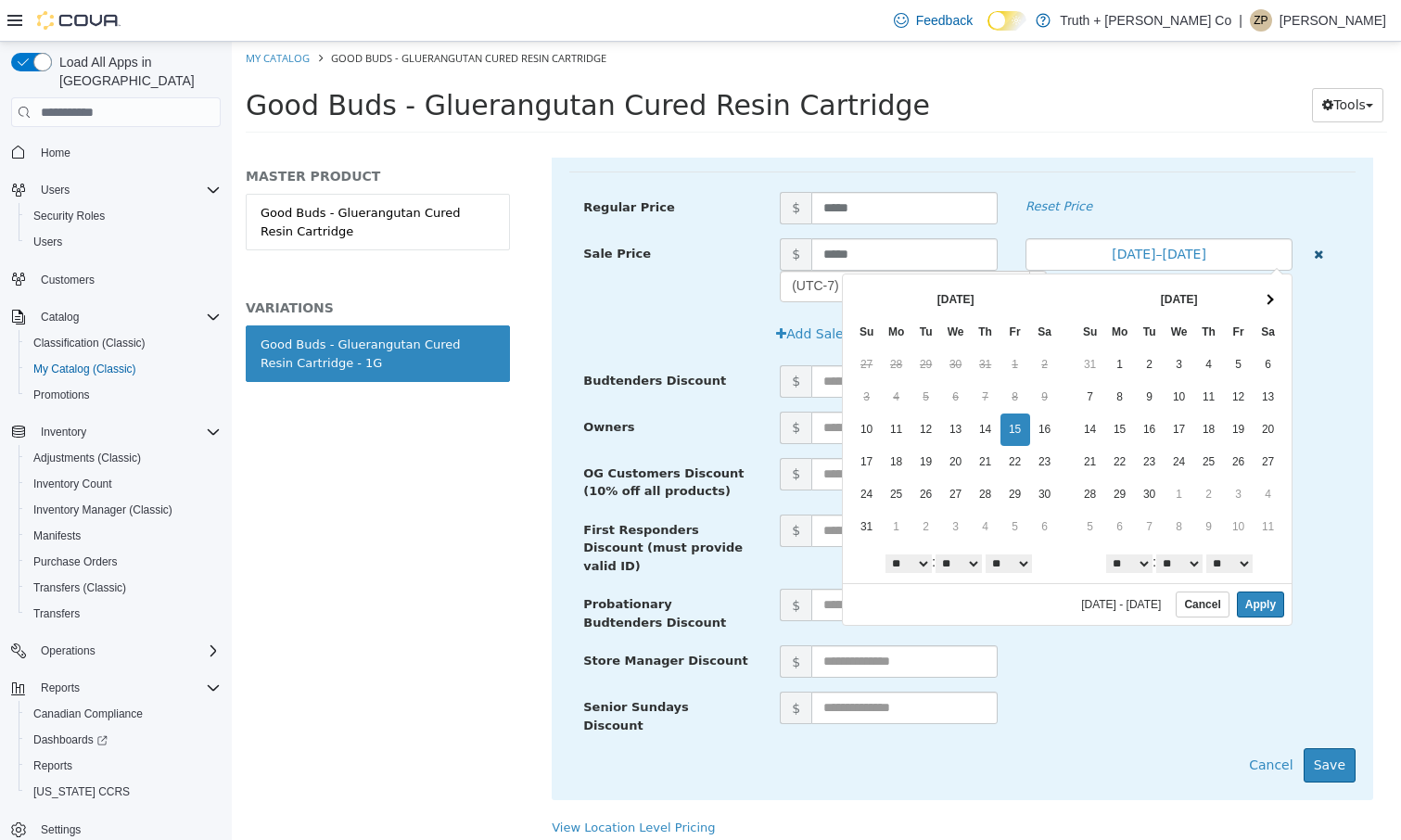
click at [1318, 248] on icon "button" at bounding box center [1318, 254] width 10 height 12
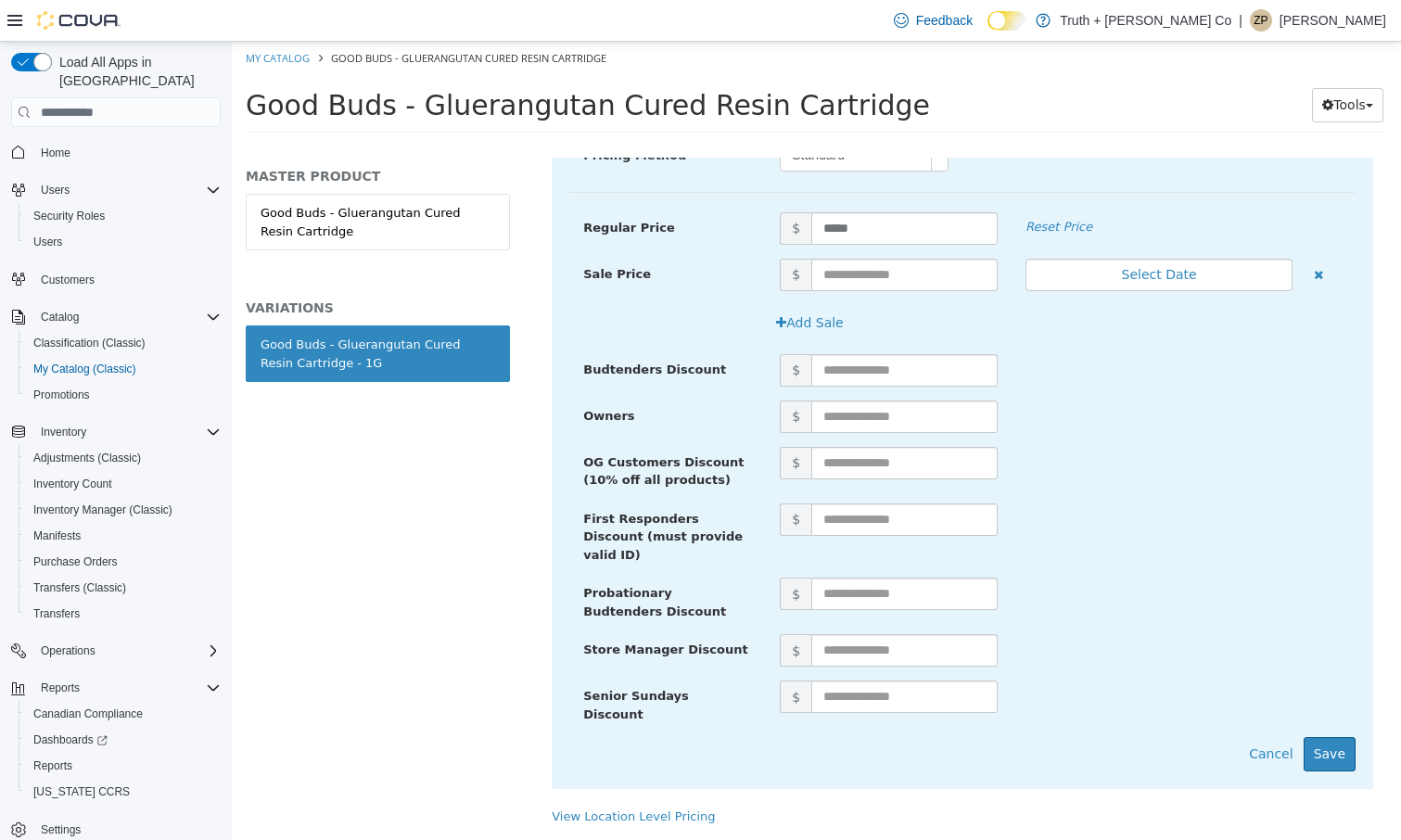
scroll to position [517, 0]
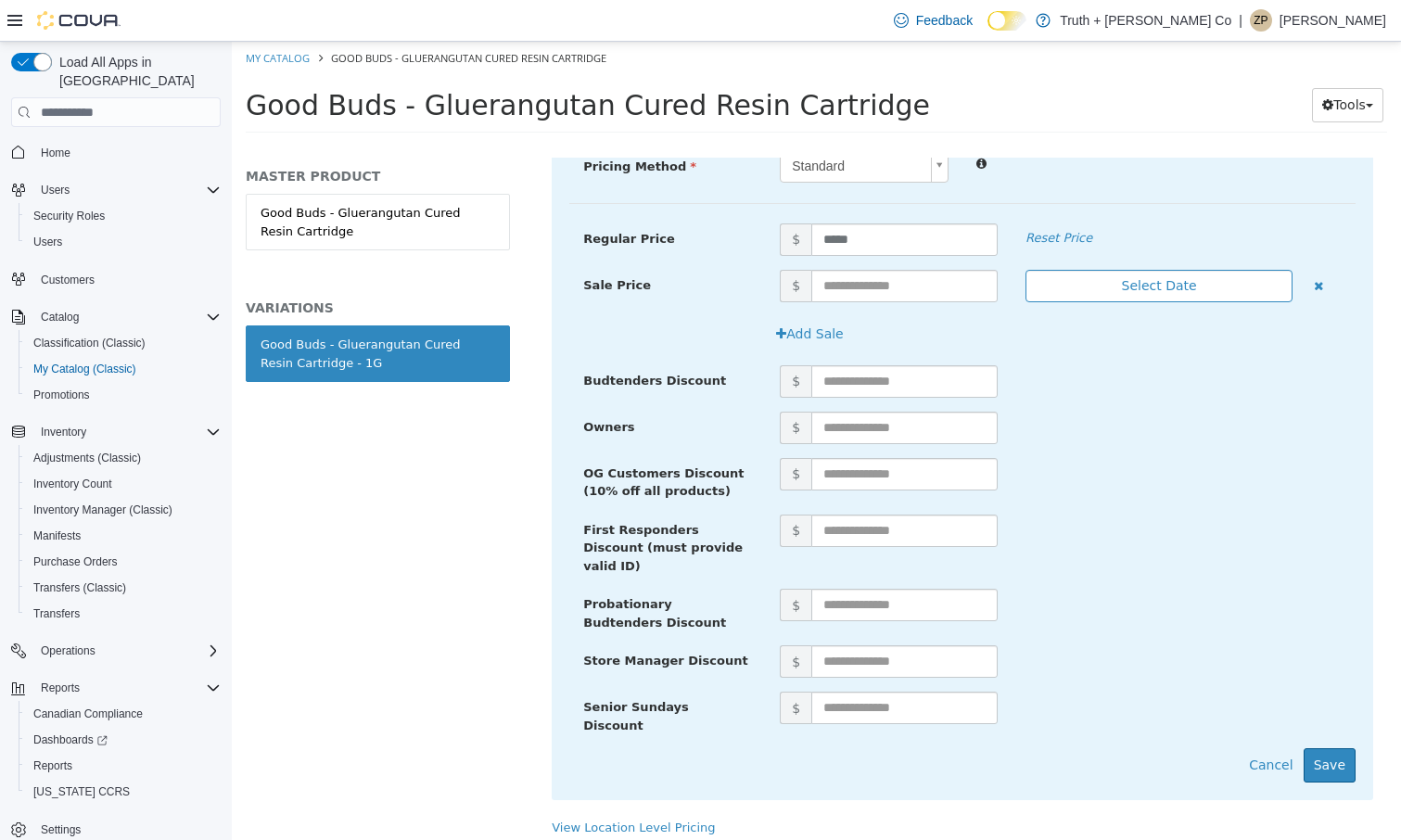
click at [1165, 282] on button "Select Date" at bounding box center [1159, 286] width 266 height 33
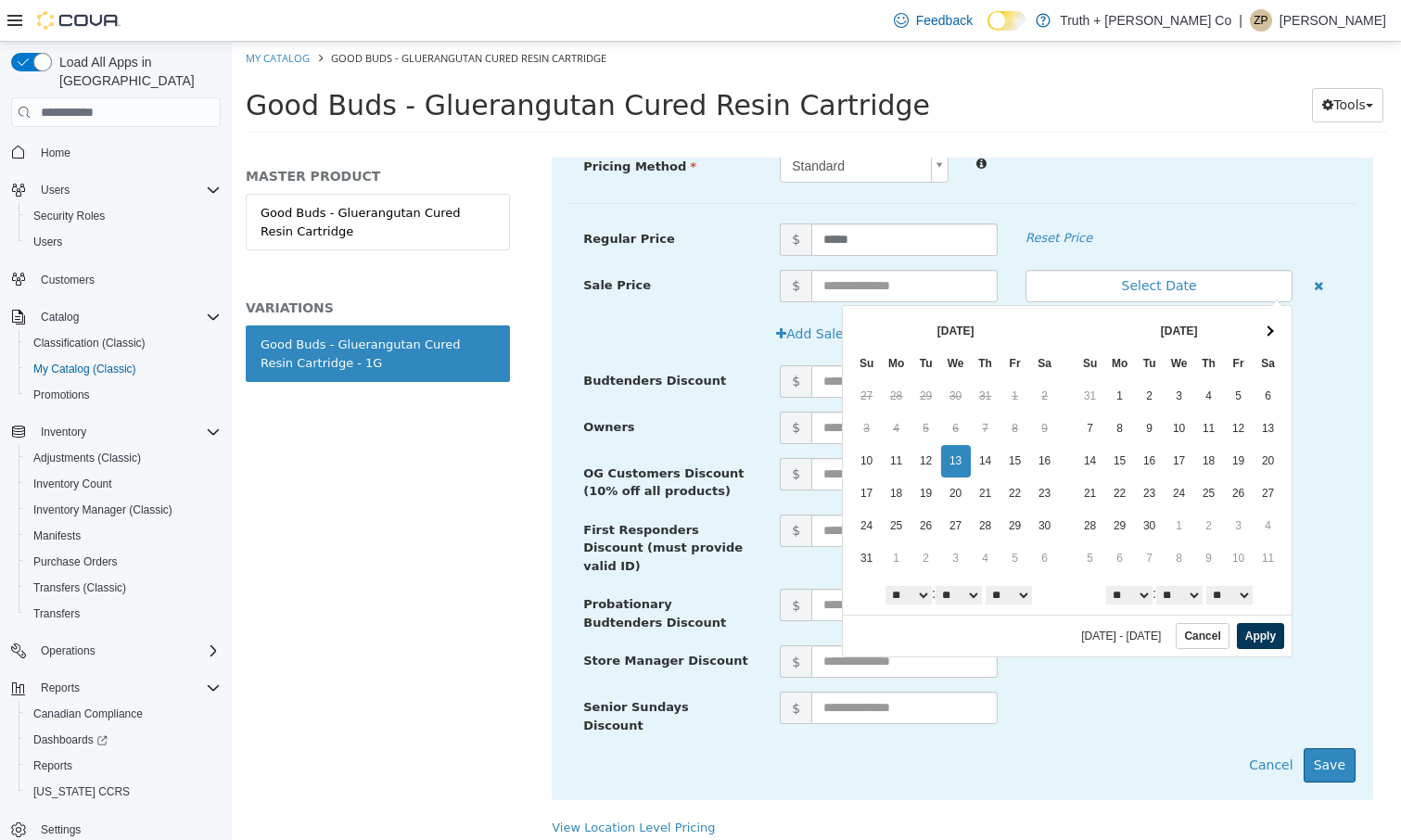
click at [1250, 631] on button "Apply" at bounding box center [1260, 635] width 47 height 26
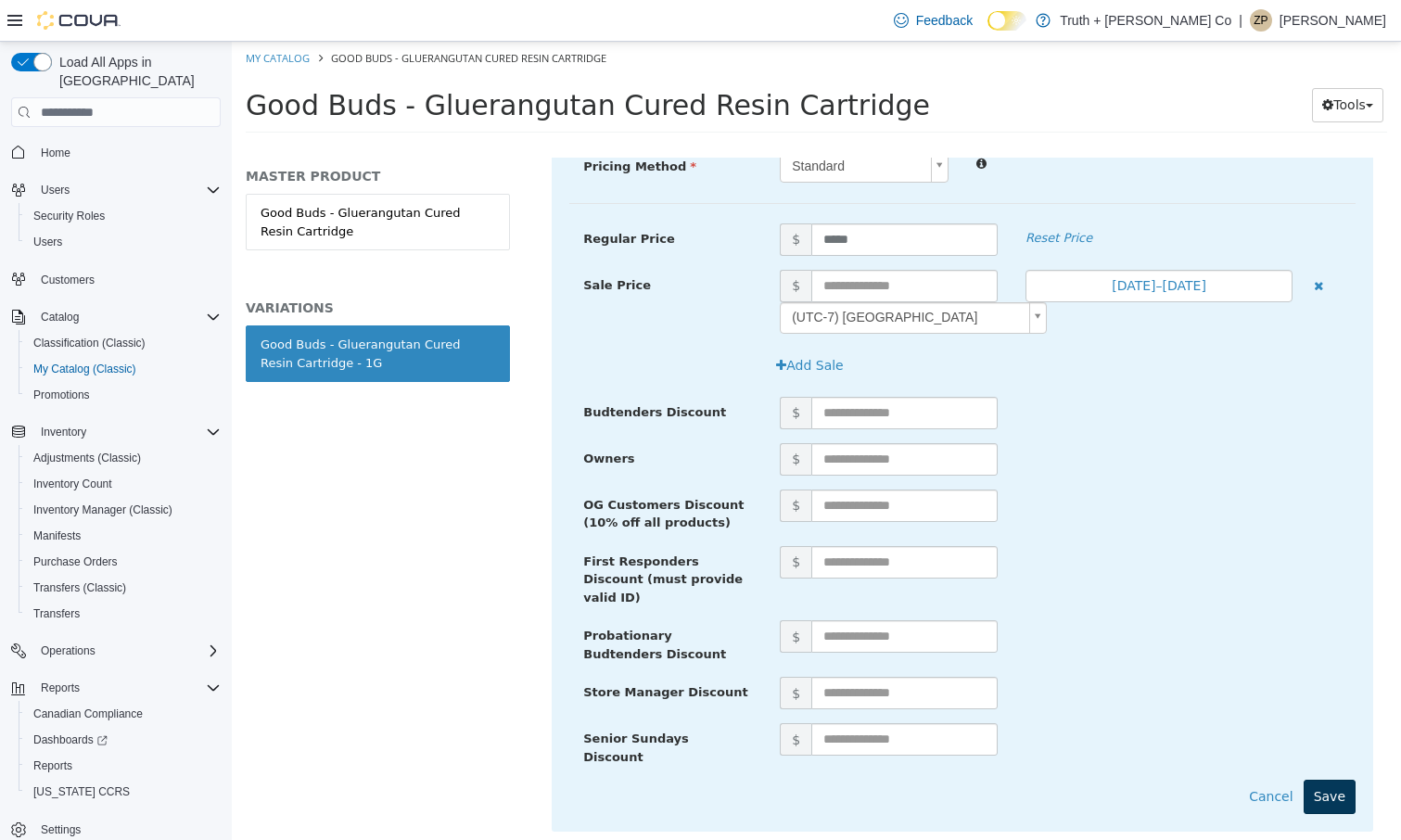
click at [1344, 779] on button "Save" at bounding box center [1330, 797] width 52 height 35
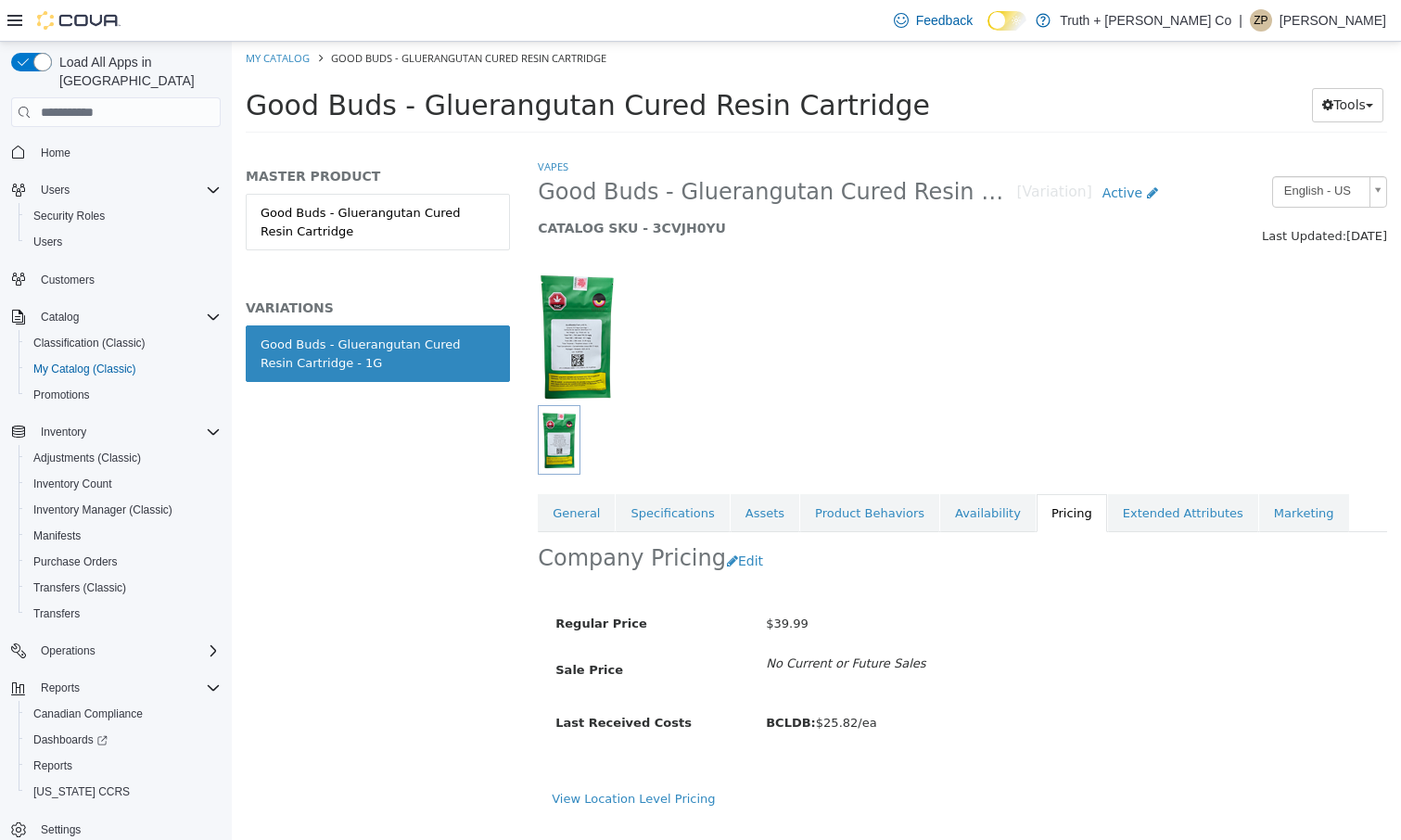
scroll to position [0, 0]
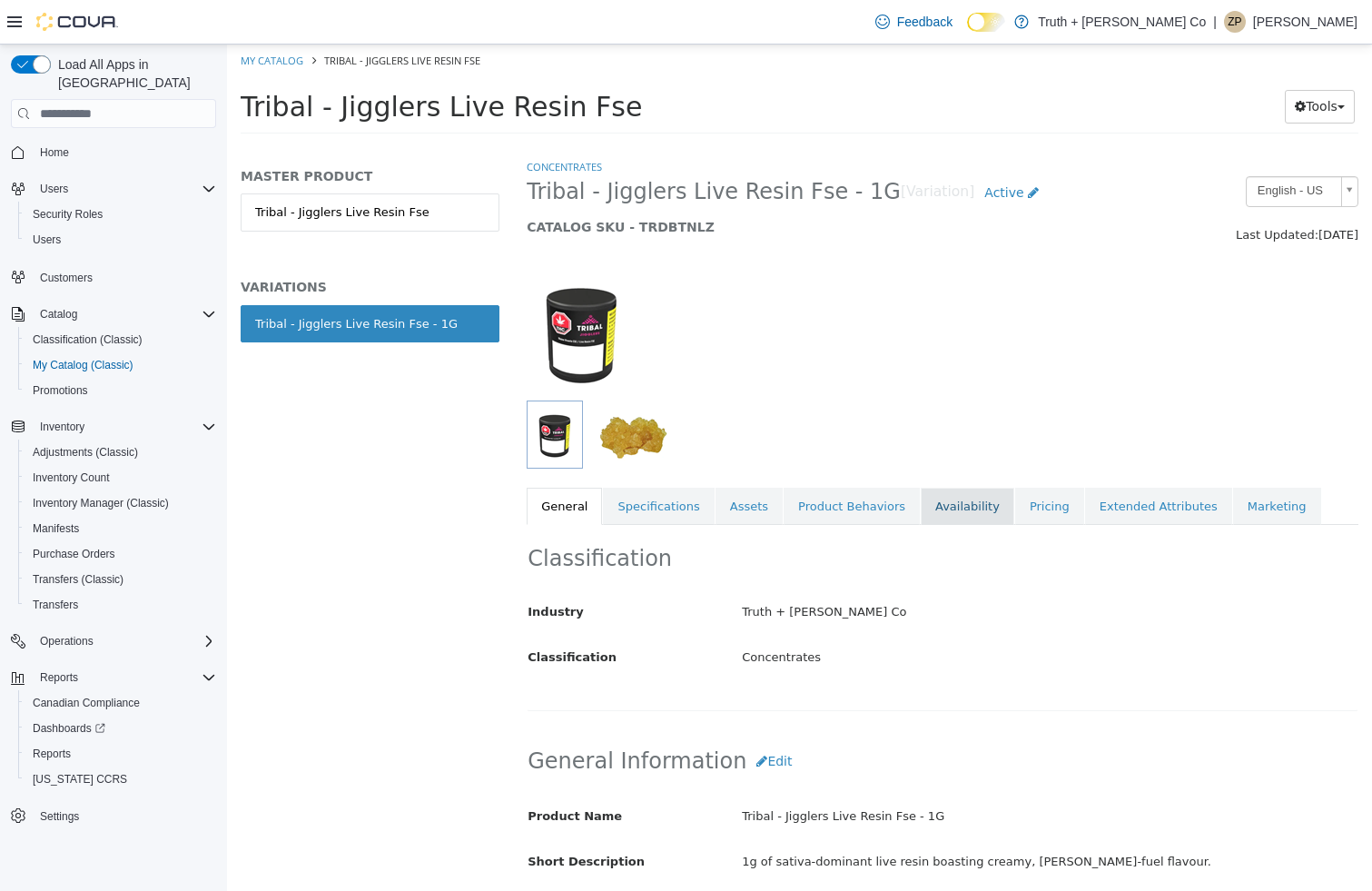
click at [956, 495] on link "Availability" at bounding box center [966, 507] width 94 height 38
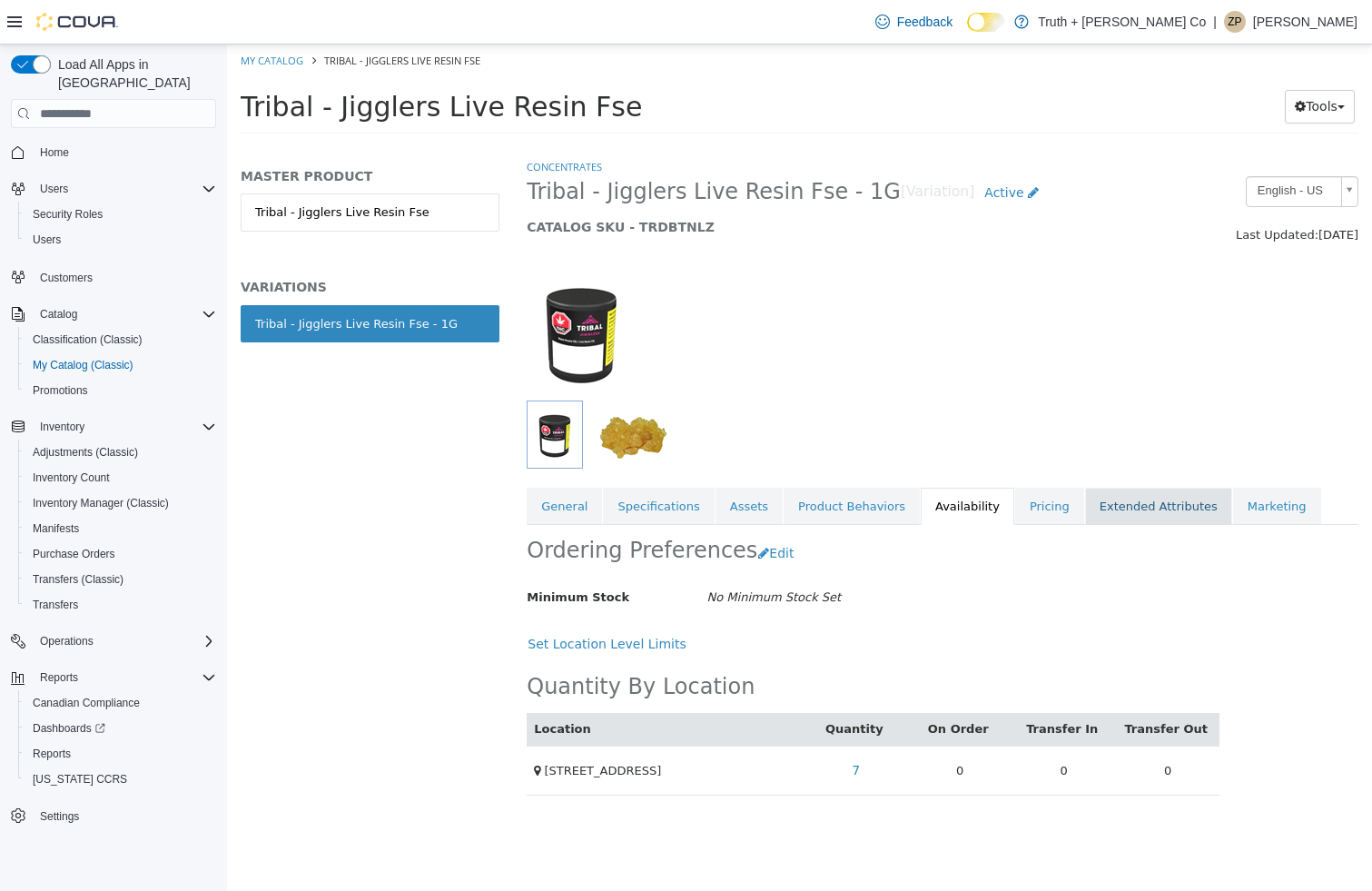
click at [1102, 506] on link "Extended Attributes" at bounding box center [1158, 507] width 148 height 38
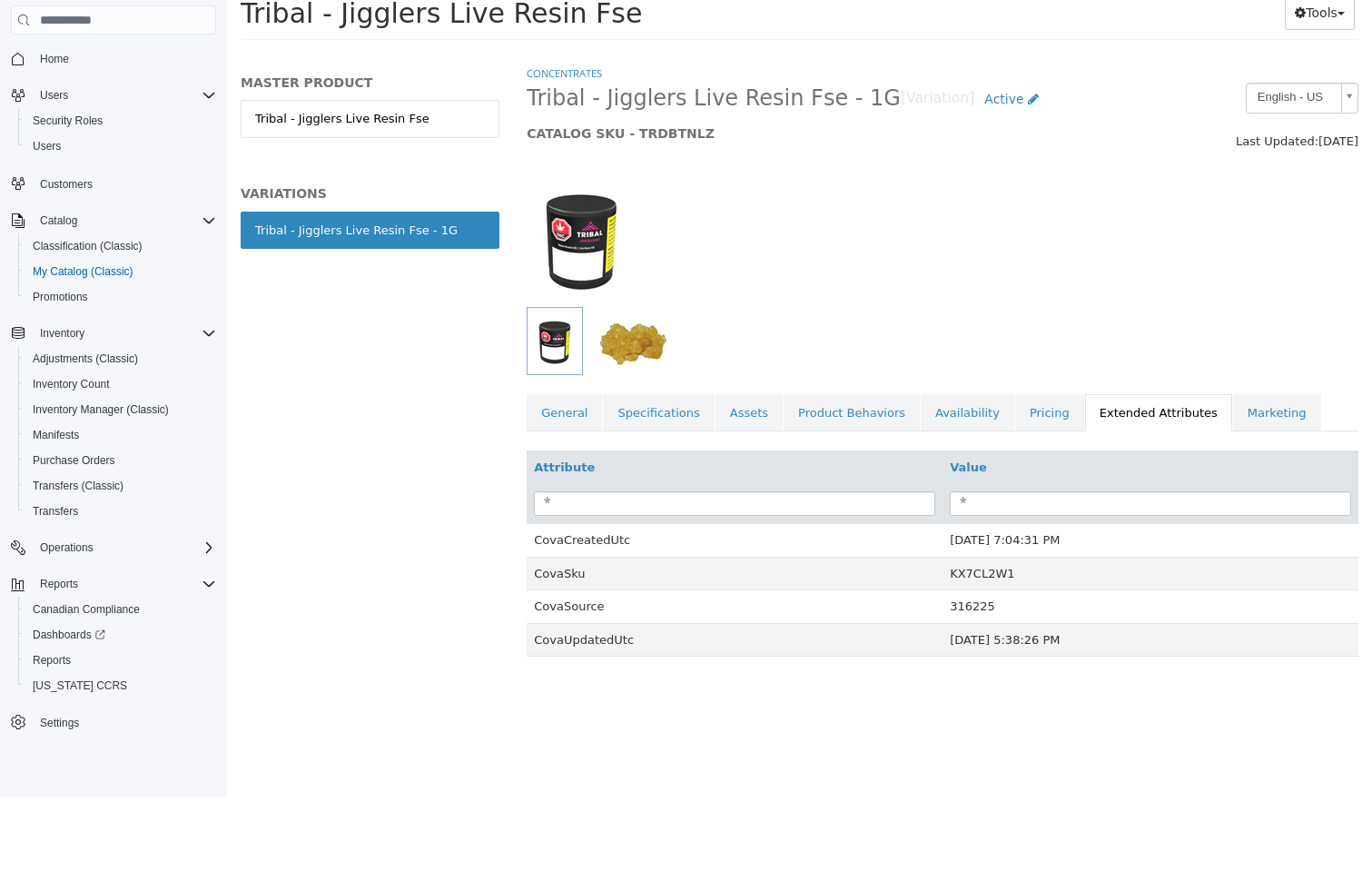
scroll to position [3, 0]
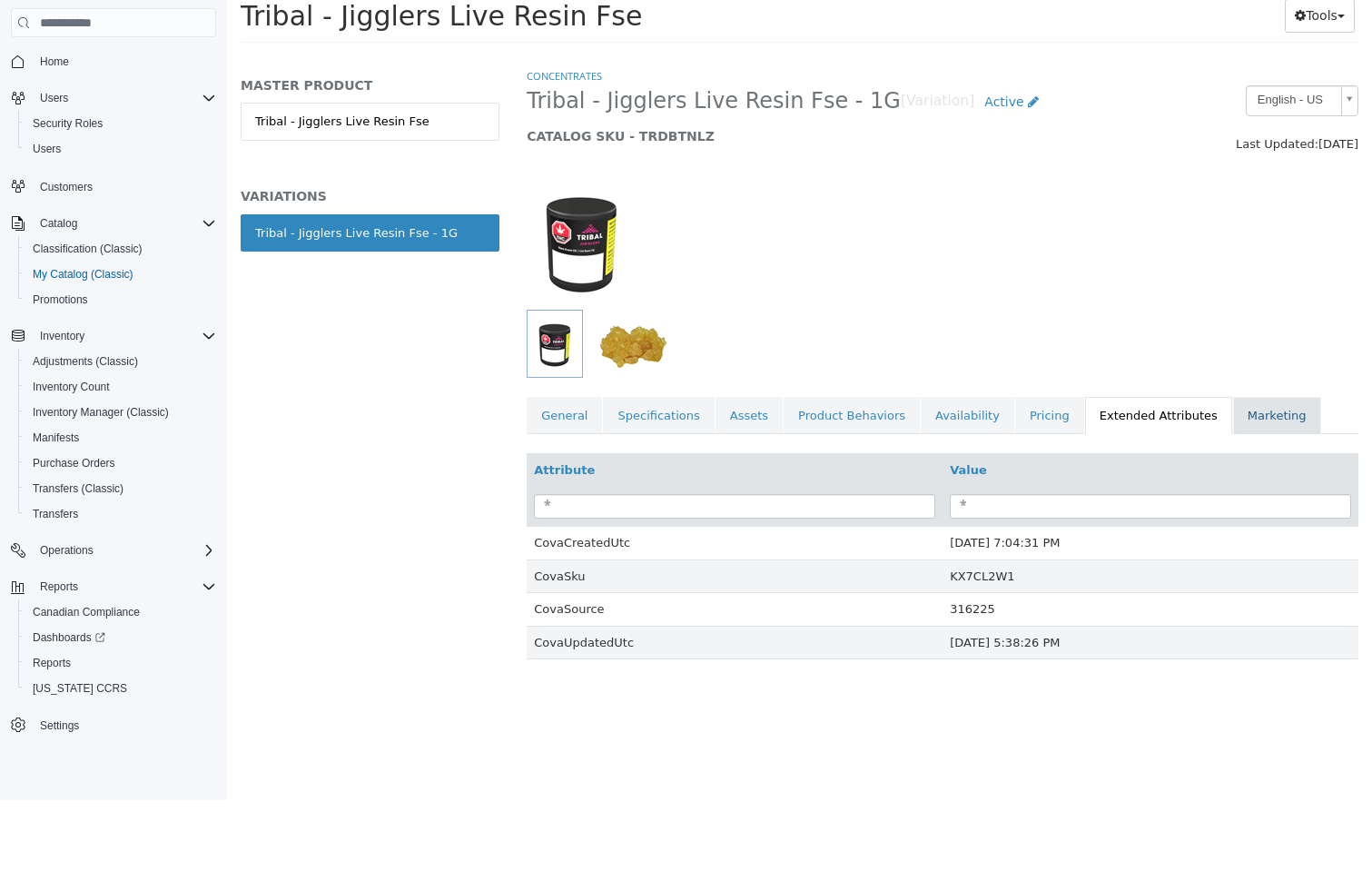
click at [1244, 420] on link "Marketing" at bounding box center [1276, 416] width 88 height 38
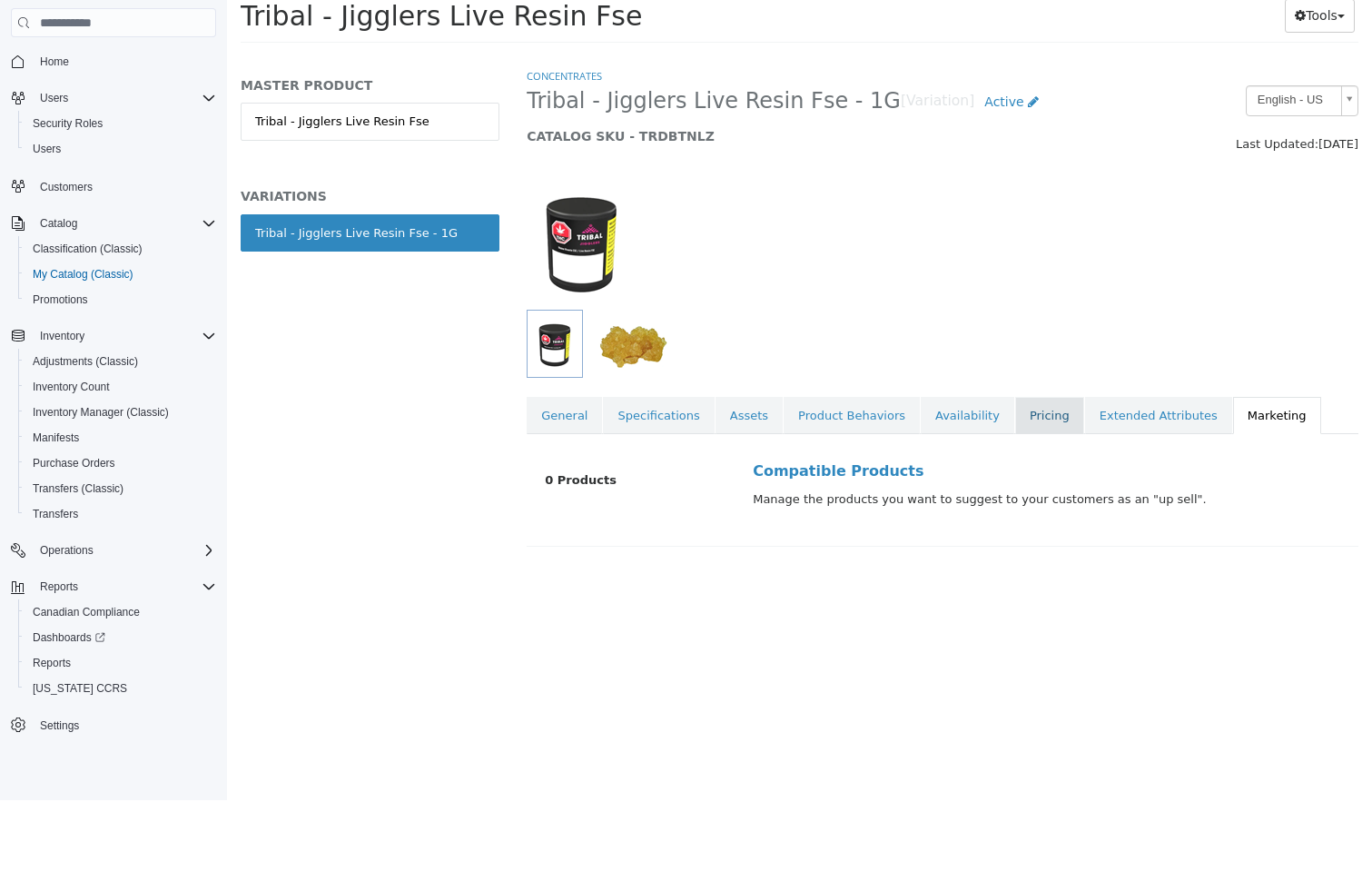
click at [1015, 404] on link "Pricing" at bounding box center [1049, 416] width 69 height 38
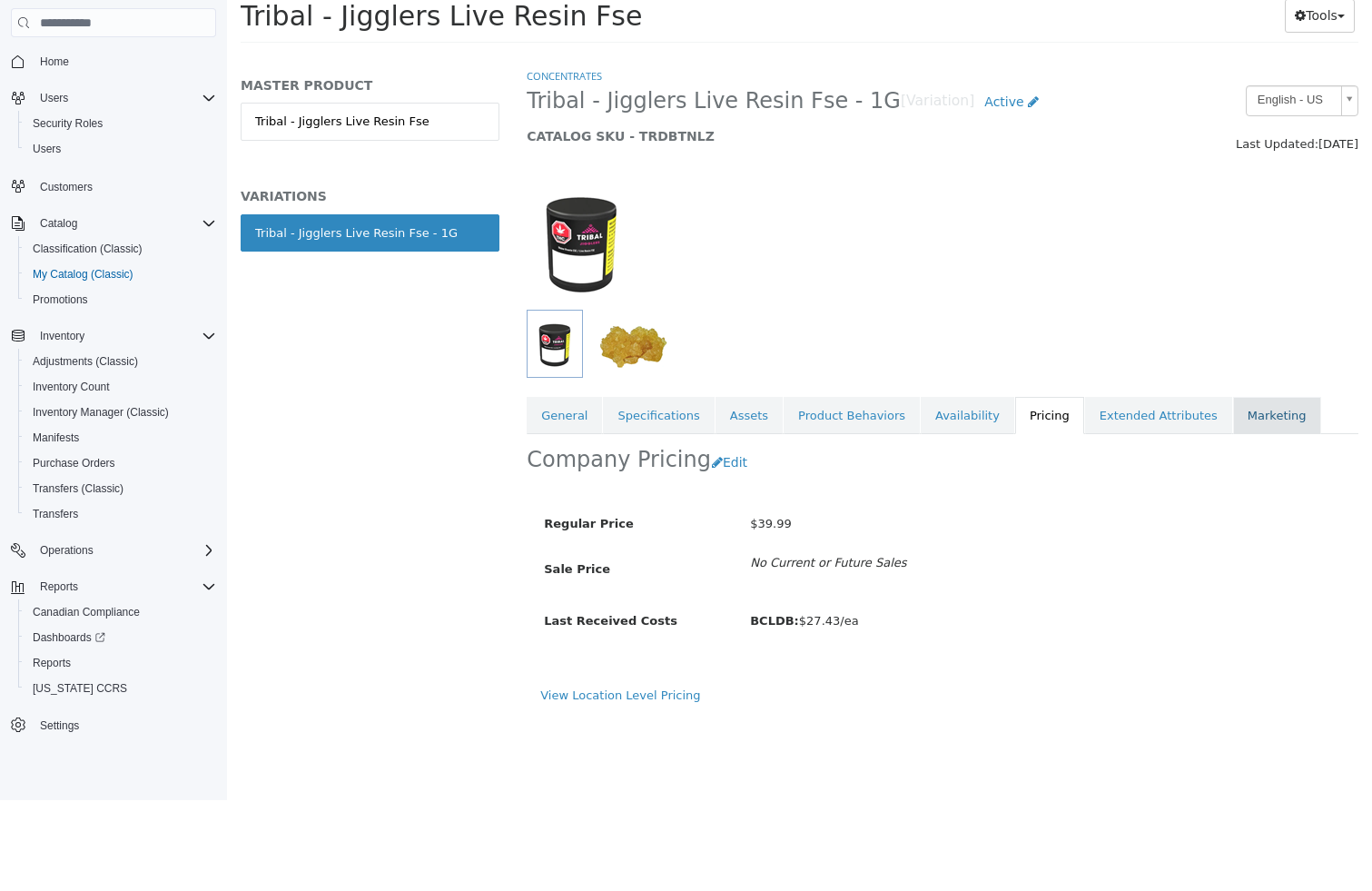
click at [1233, 422] on link "Marketing" at bounding box center [1276, 416] width 88 height 38
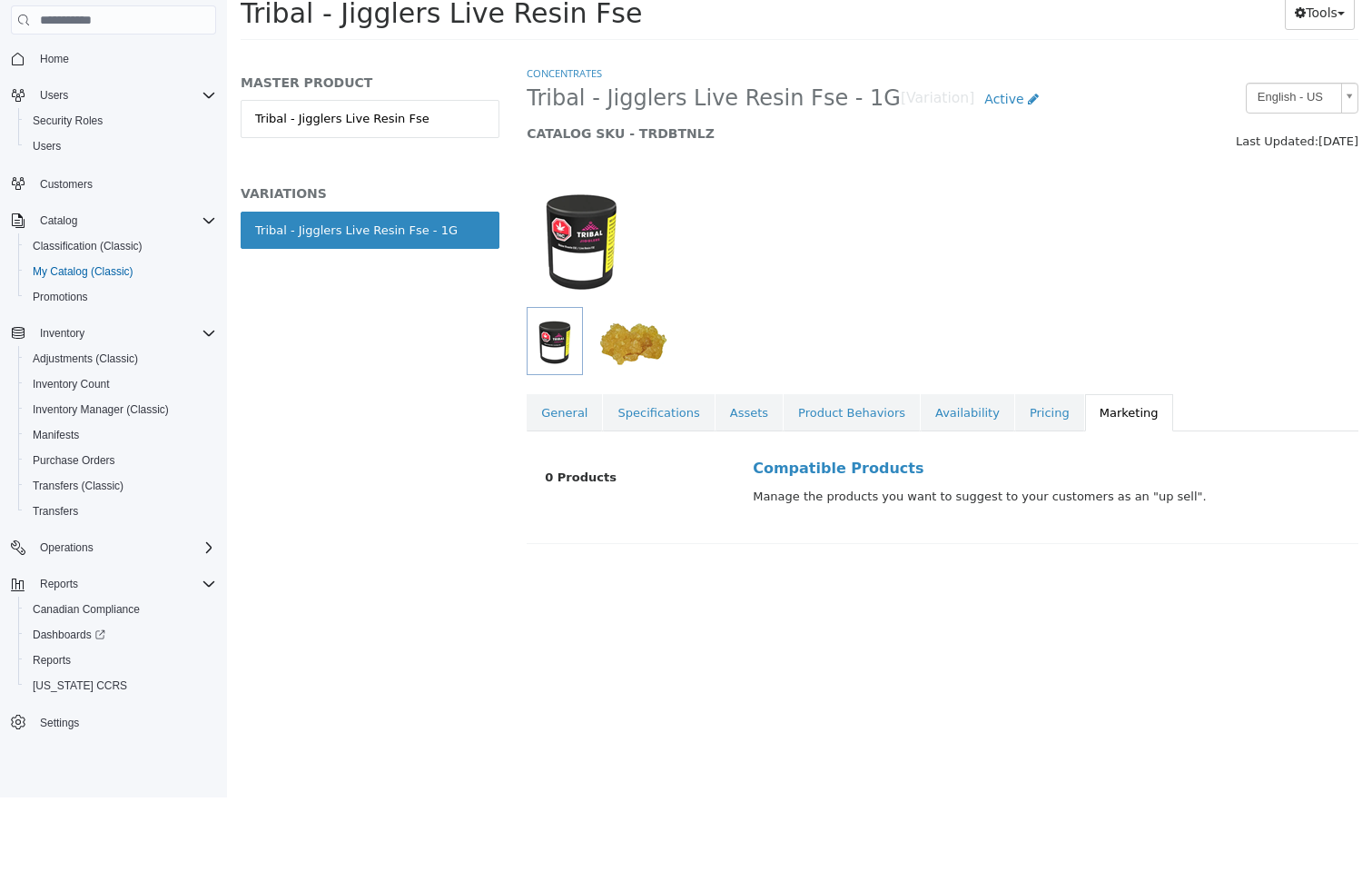
scroll to position [4, 0]
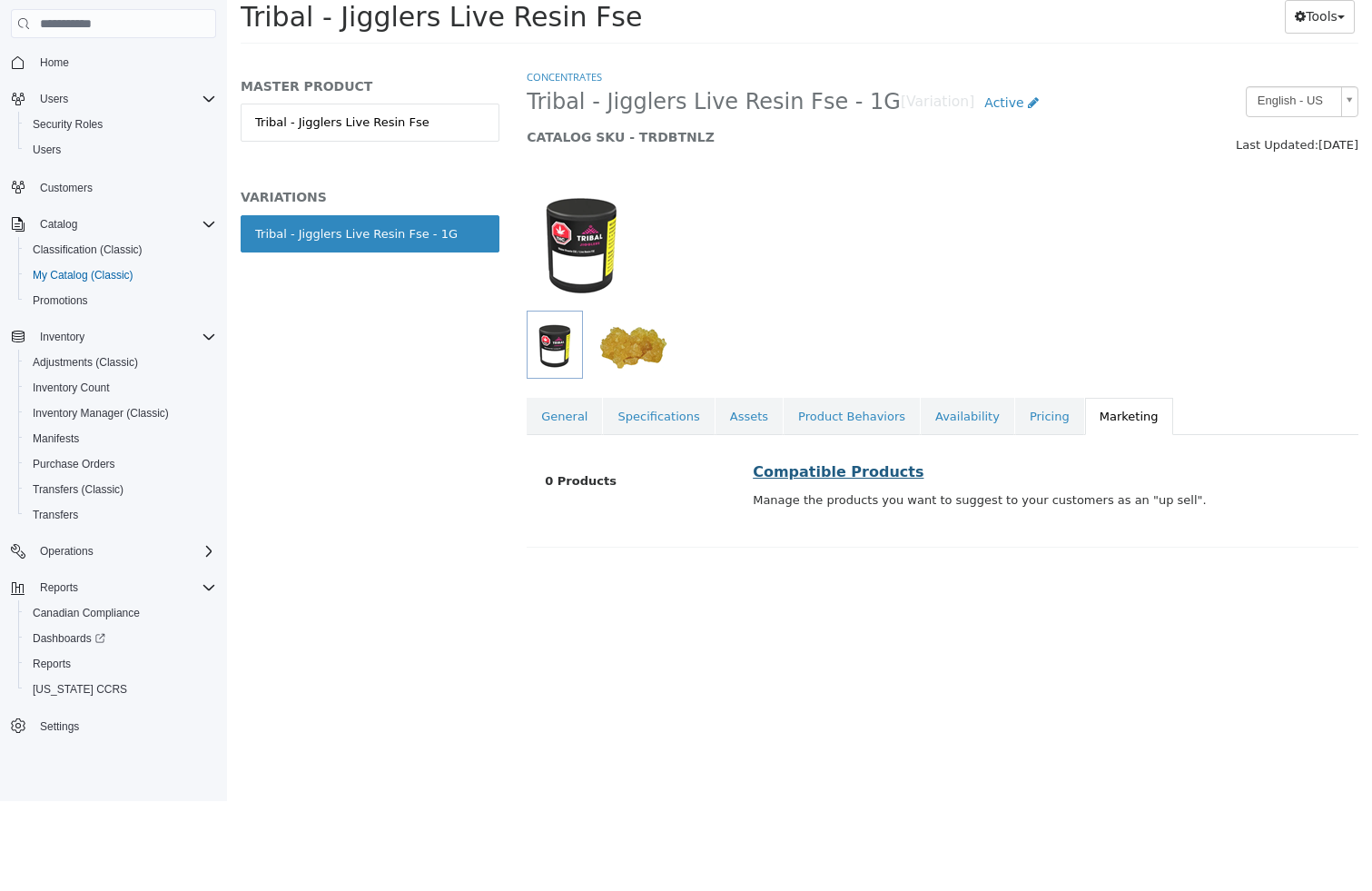
click at [812, 465] on link "Compatible Products" at bounding box center [838, 473] width 170 height 17
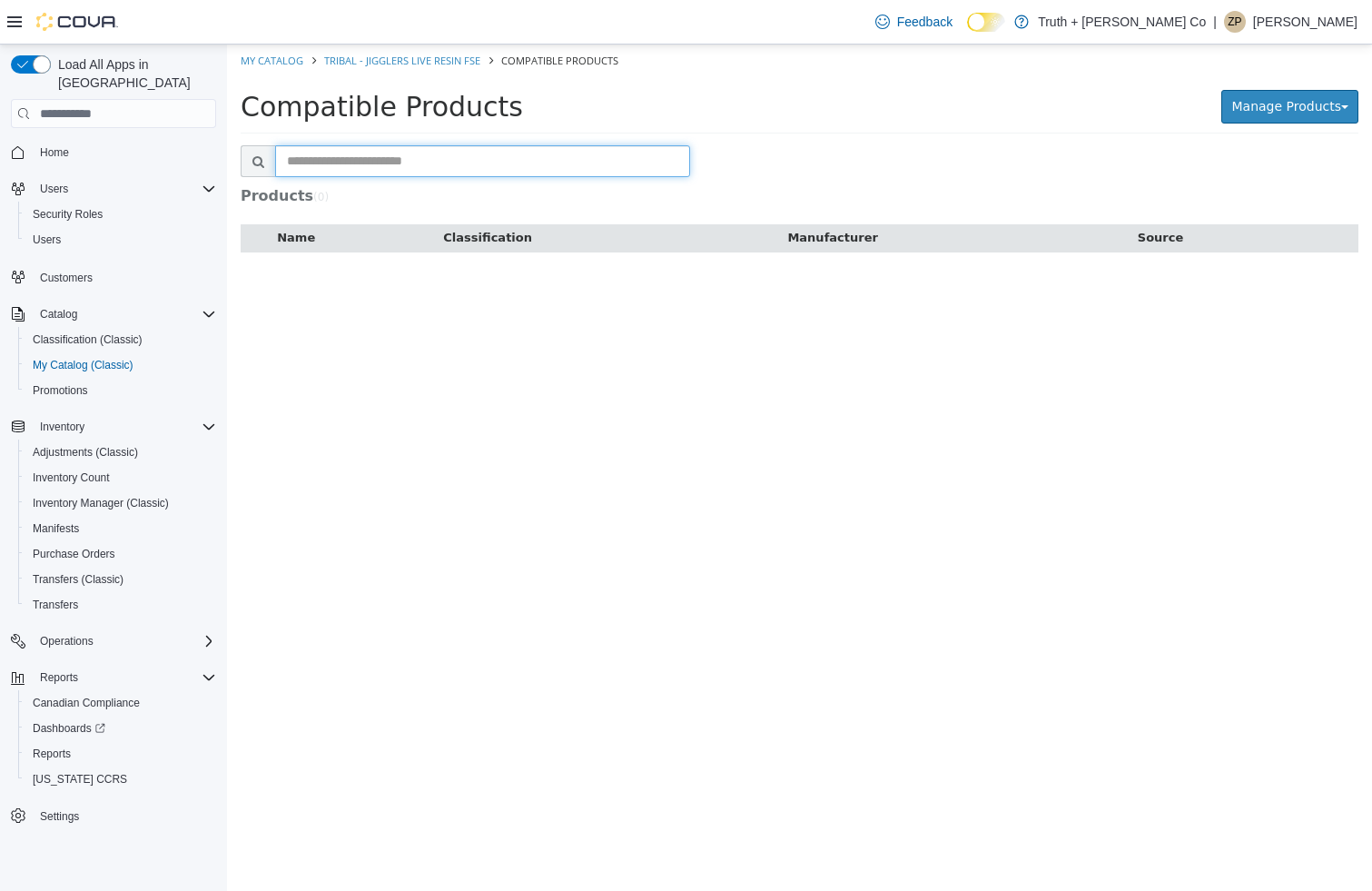
click at [608, 172] on input "text" at bounding box center [482, 162] width 415 height 32
click at [533, 163] on input "****" at bounding box center [482, 162] width 415 height 32
type input "*"
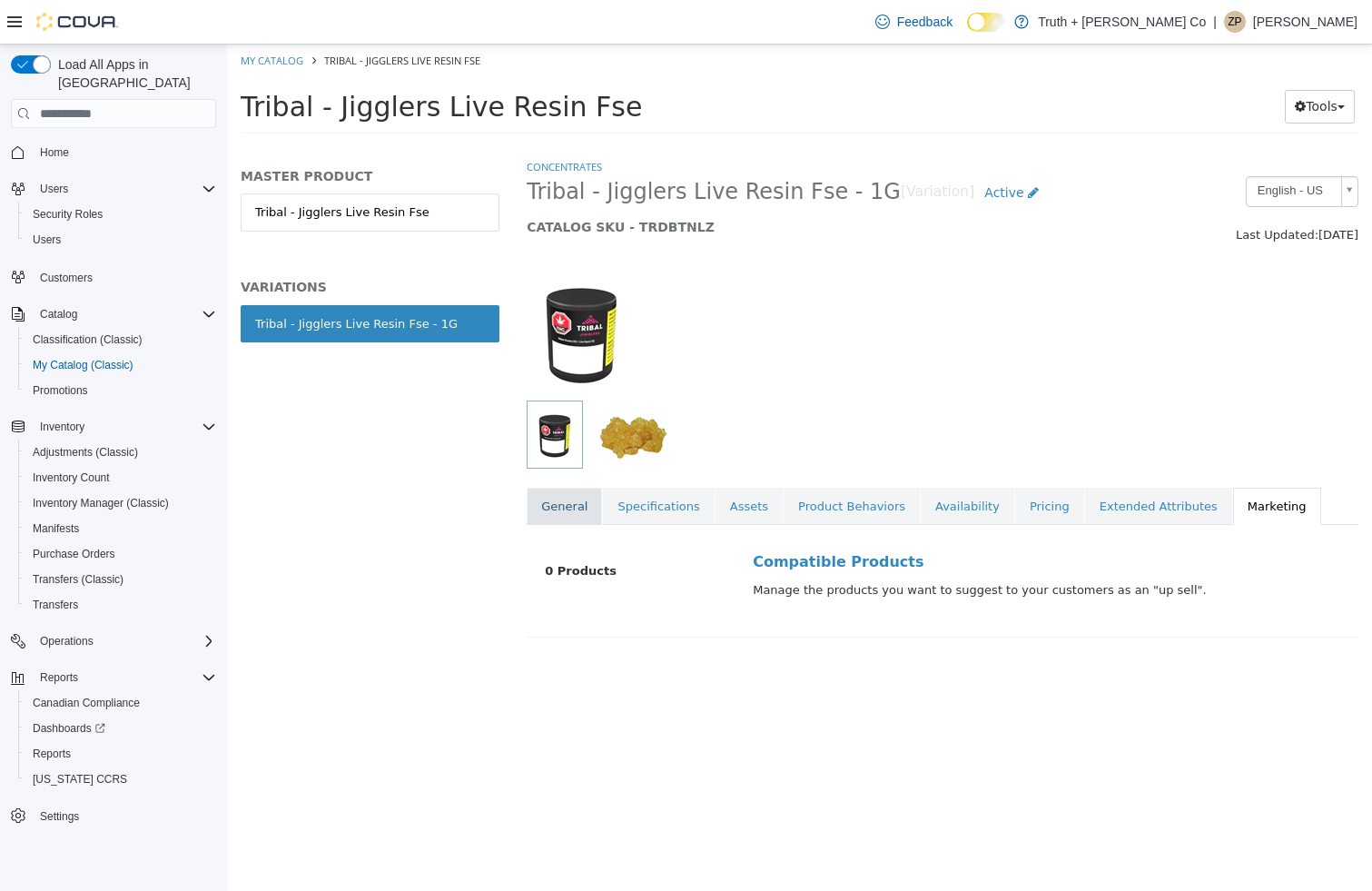
click at [585, 507] on link "General" at bounding box center [564, 507] width 76 height 38
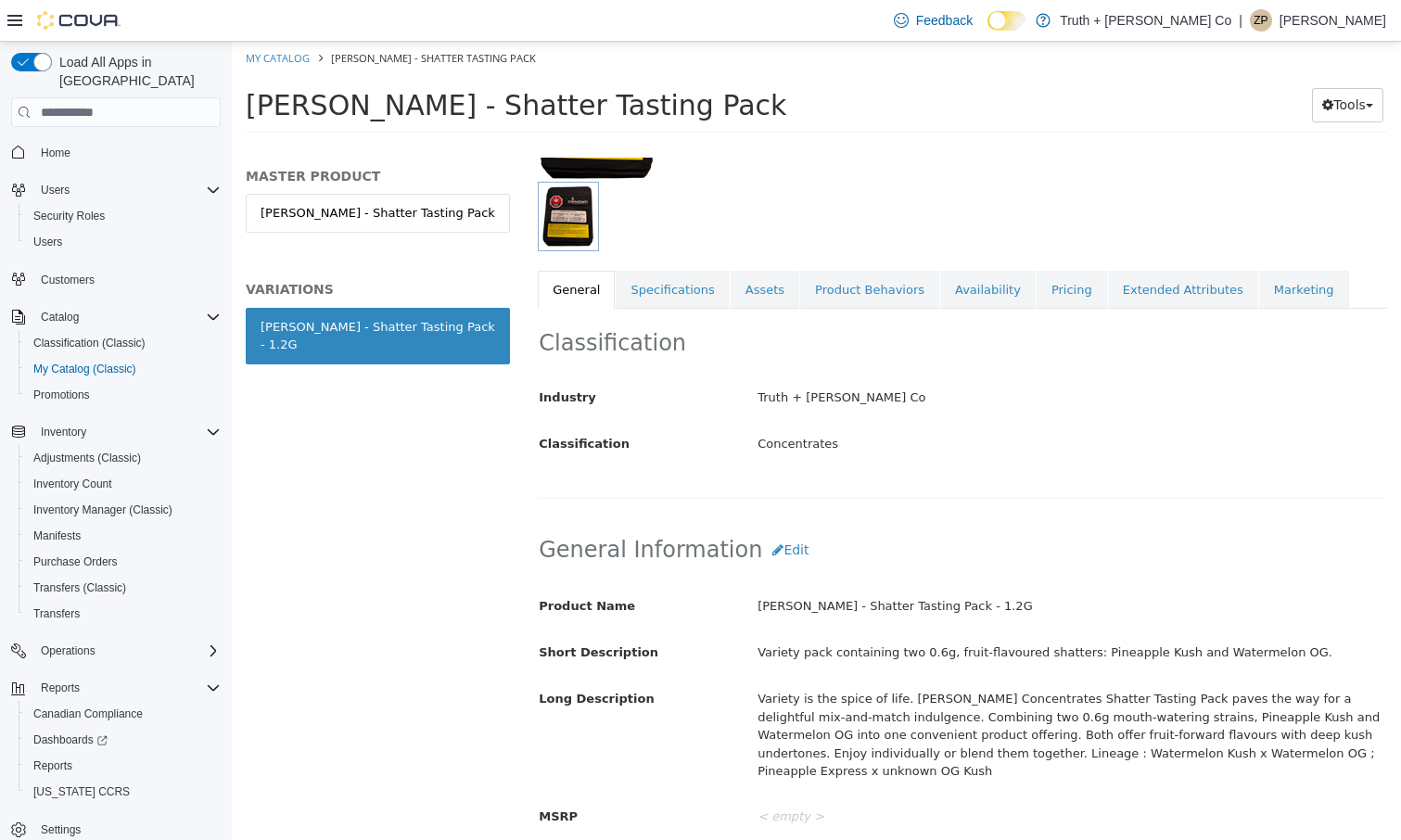
scroll to position [419, 0]
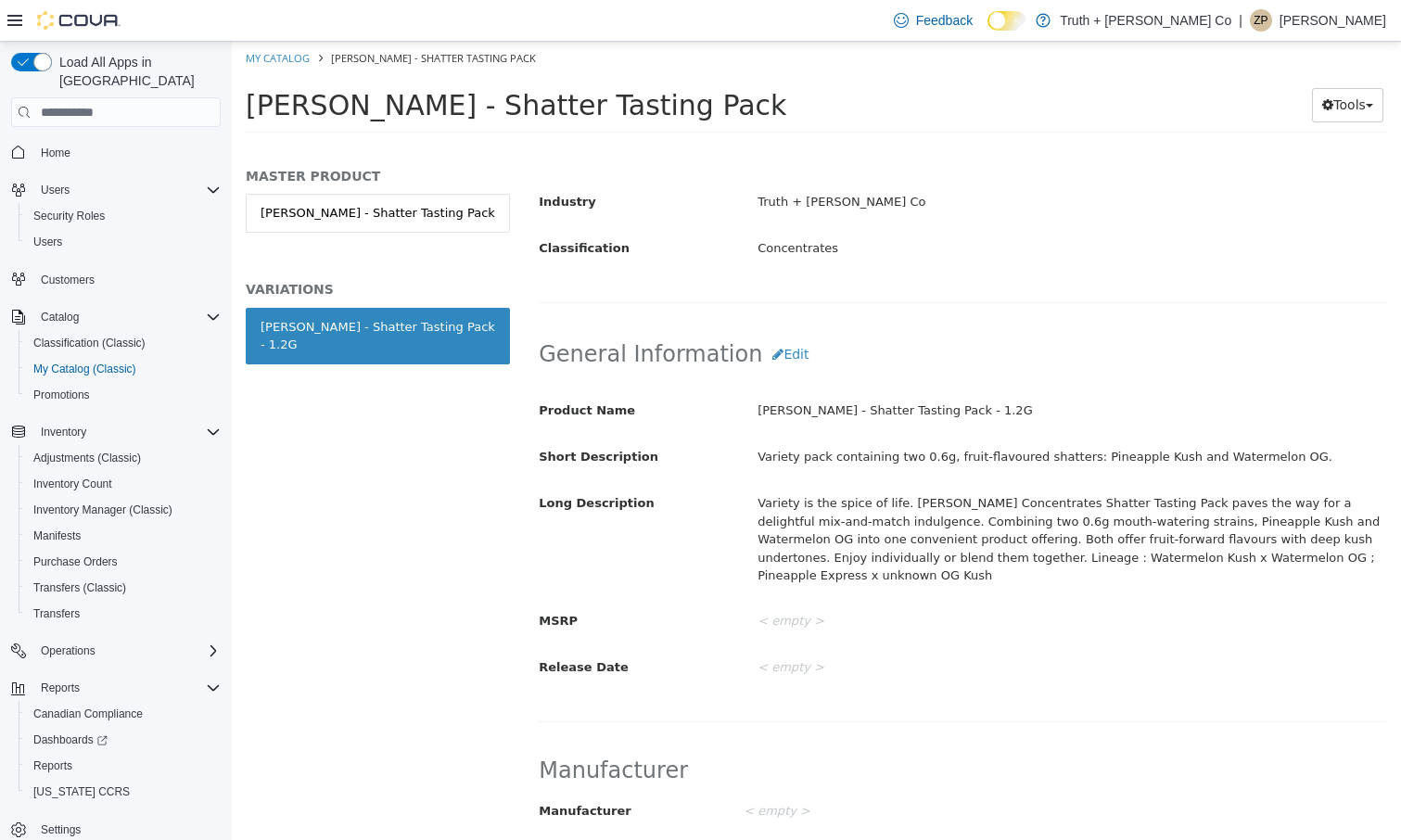
click at [1129, 519] on div "Variety is the spice of life. [PERSON_NAME] Concentrates Shatter Tasting Pack p…" at bounding box center [1072, 540] width 657 height 104
drag, startPoint x: 1129, startPoint y: 519, endPoint x: 1307, endPoint y: 519, distance: 178.0
click at [1307, 519] on div "Variety is the spice of life. [PERSON_NAME] Concentrates Shatter Tasting Pack p…" at bounding box center [1072, 540] width 657 height 104
copy div "Pineapple Kush and Watermelon OG"
click at [405, 104] on span "[PERSON_NAME] - Shatter Tasting Pack" at bounding box center [516, 105] width 541 height 33
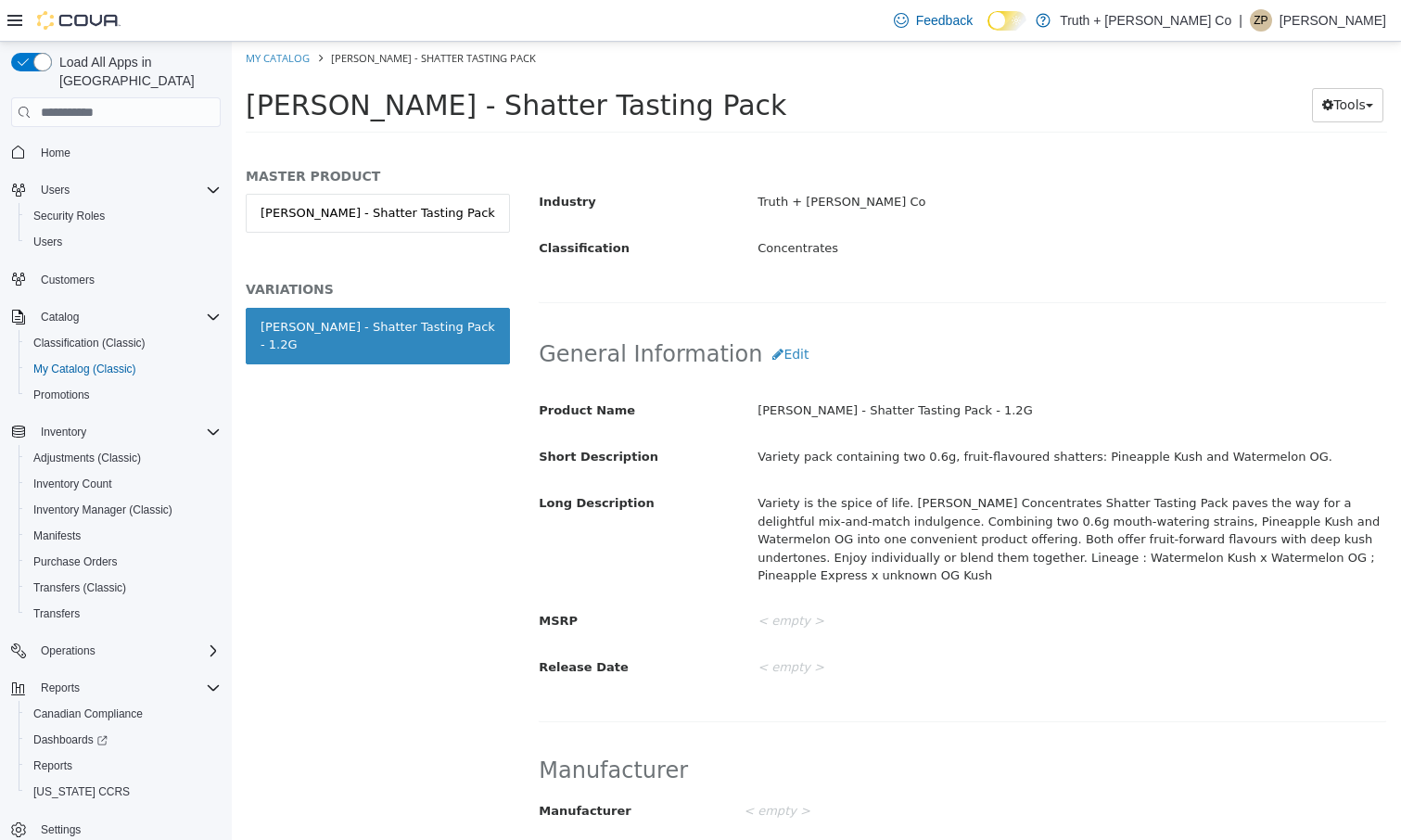
drag, startPoint x: 405, startPoint y: 104, endPoint x: 568, endPoint y: 104, distance: 163.0
click at [568, 104] on span "[PERSON_NAME] - Shatter Tasting Pack" at bounding box center [516, 105] width 541 height 33
copy span "Shatter Tasting Pack"
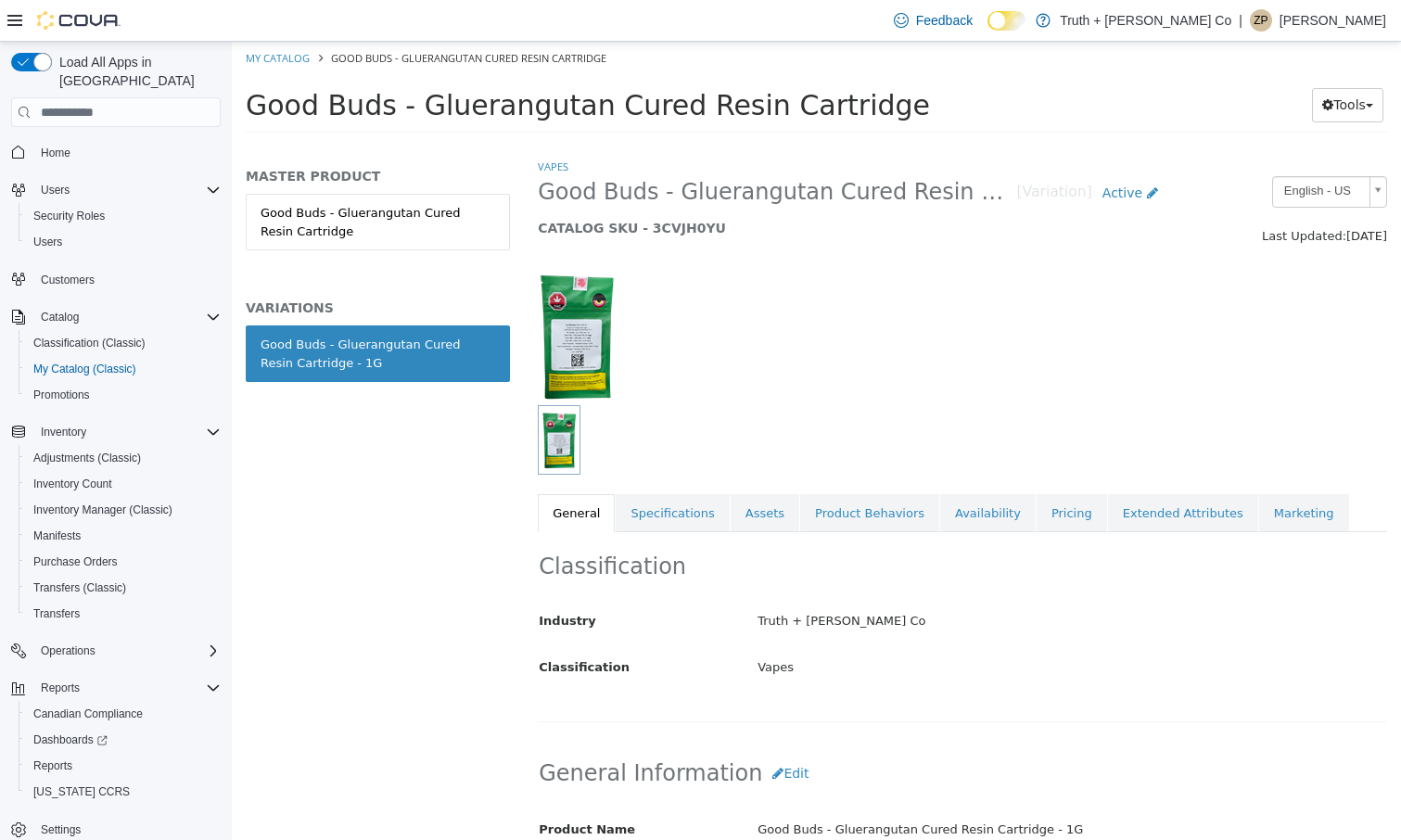
scroll to position [475, 0]
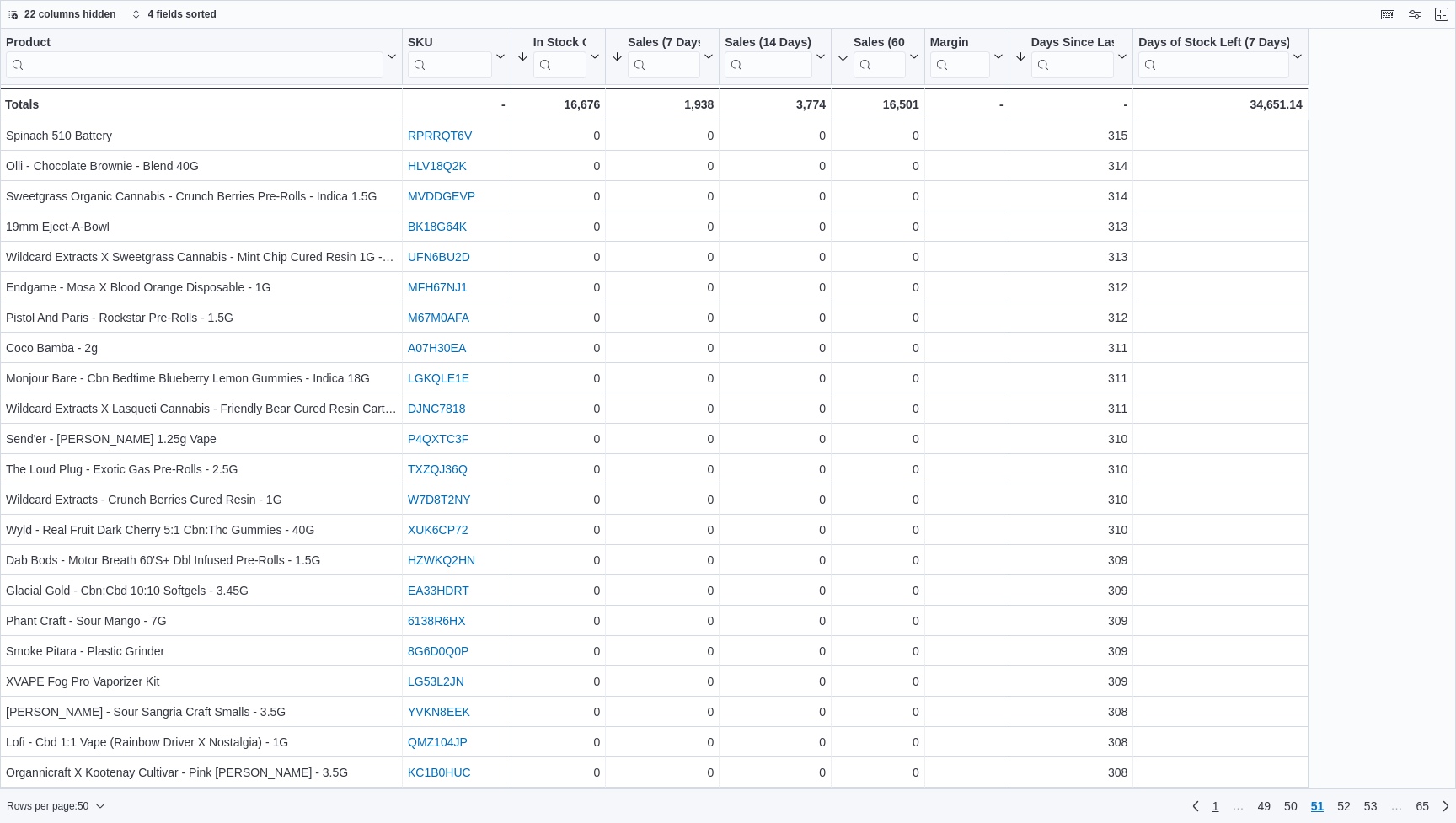
click at [1216, 802] on span "1" at bounding box center [1216, 805] width 7 height 17
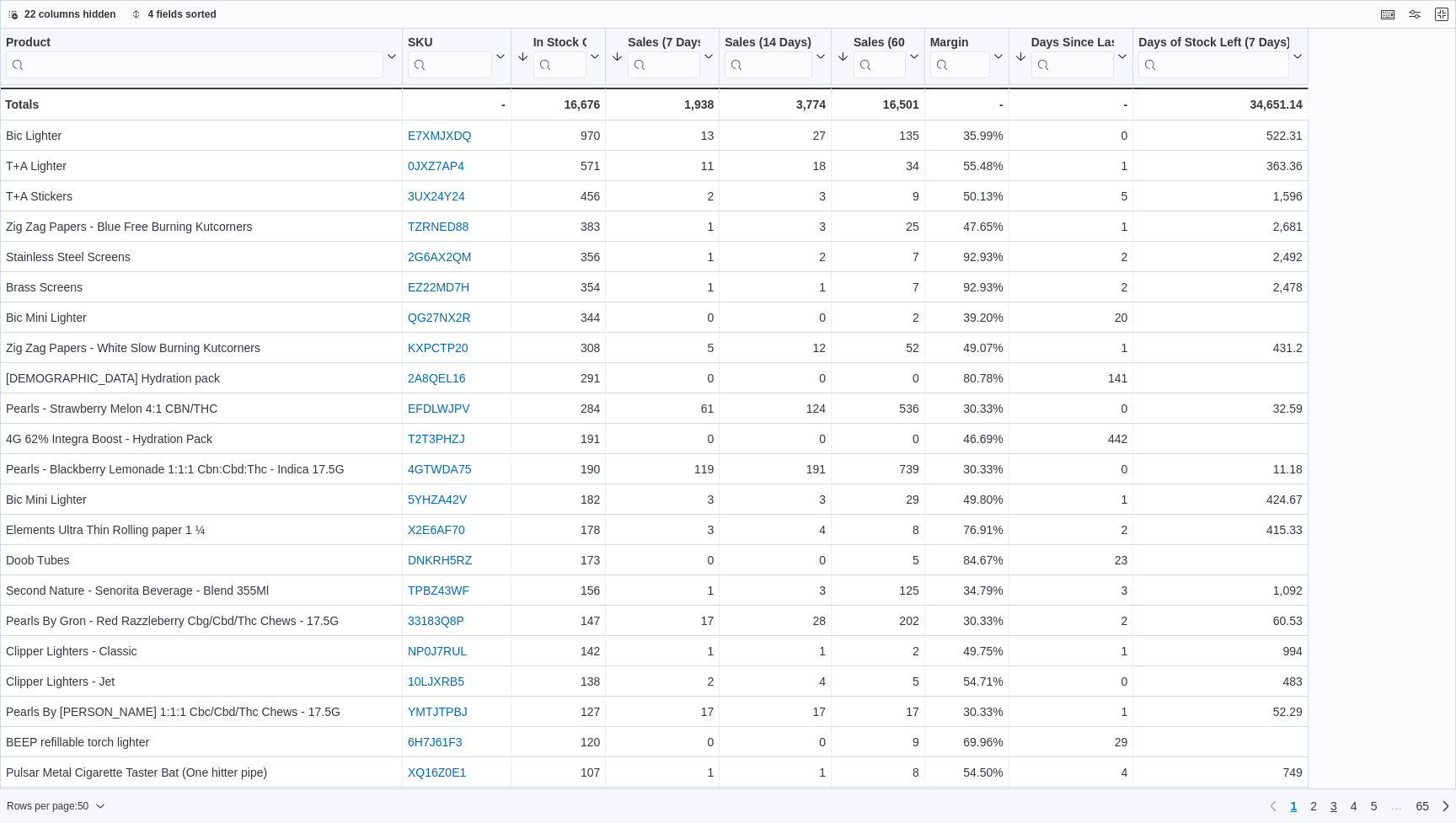
click at [1331, 805] on span "3" at bounding box center [1334, 805] width 7 height 17
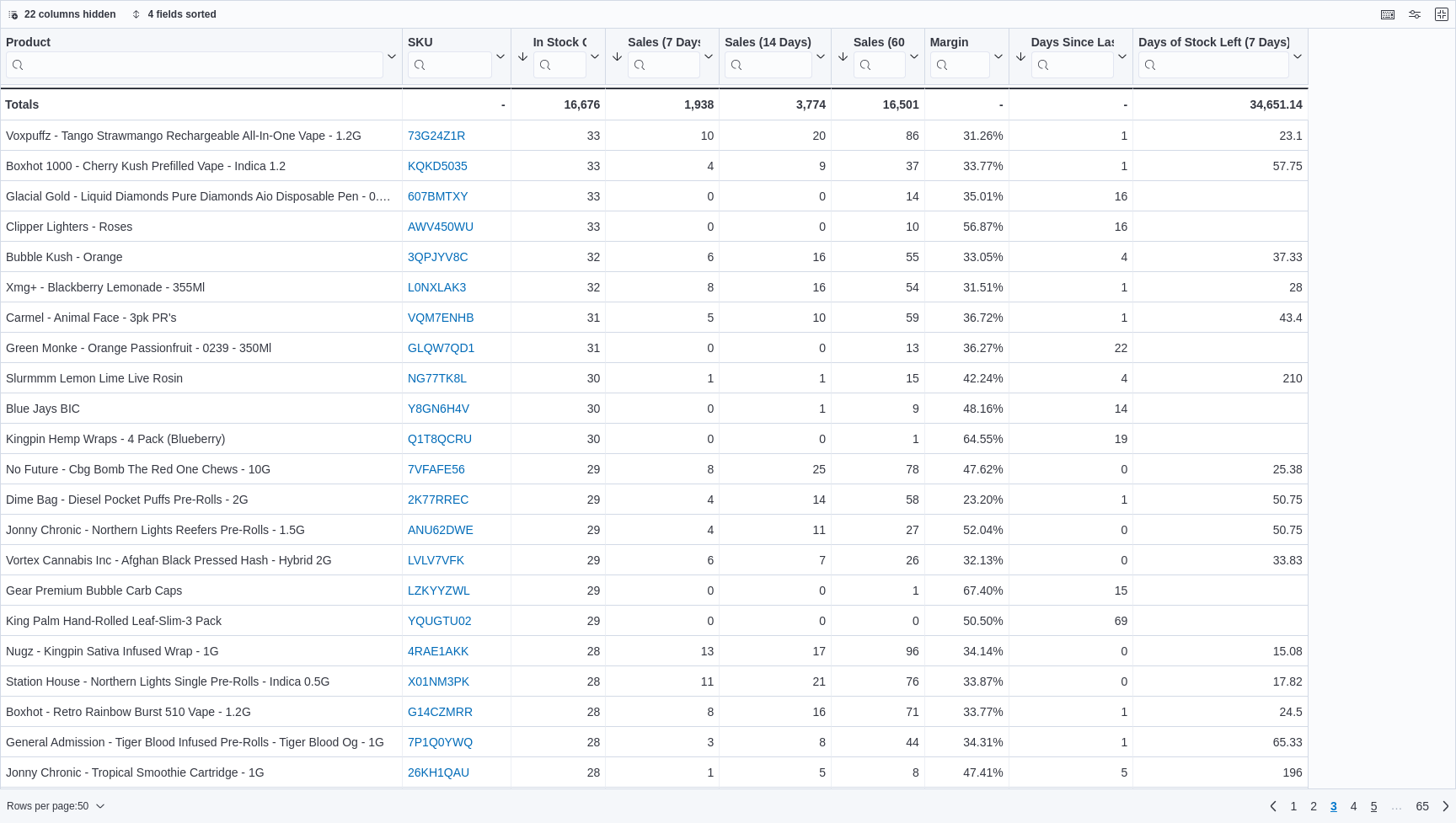
click at [1373, 803] on span "5" at bounding box center [1374, 805] width 7 height 17
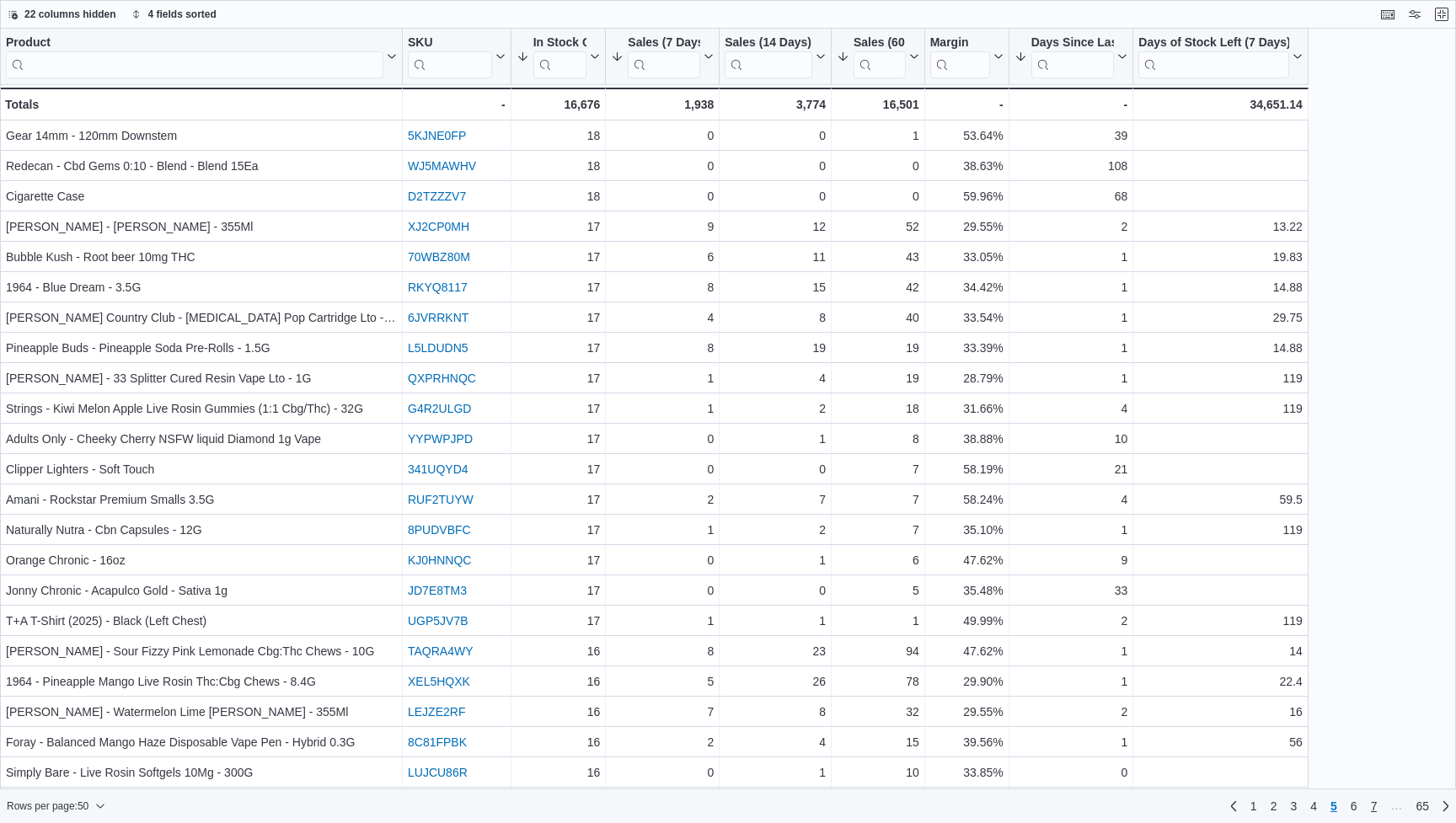
click at [1375, 802] on span "7" at bounding box center [1374, 805] width 7 height 17
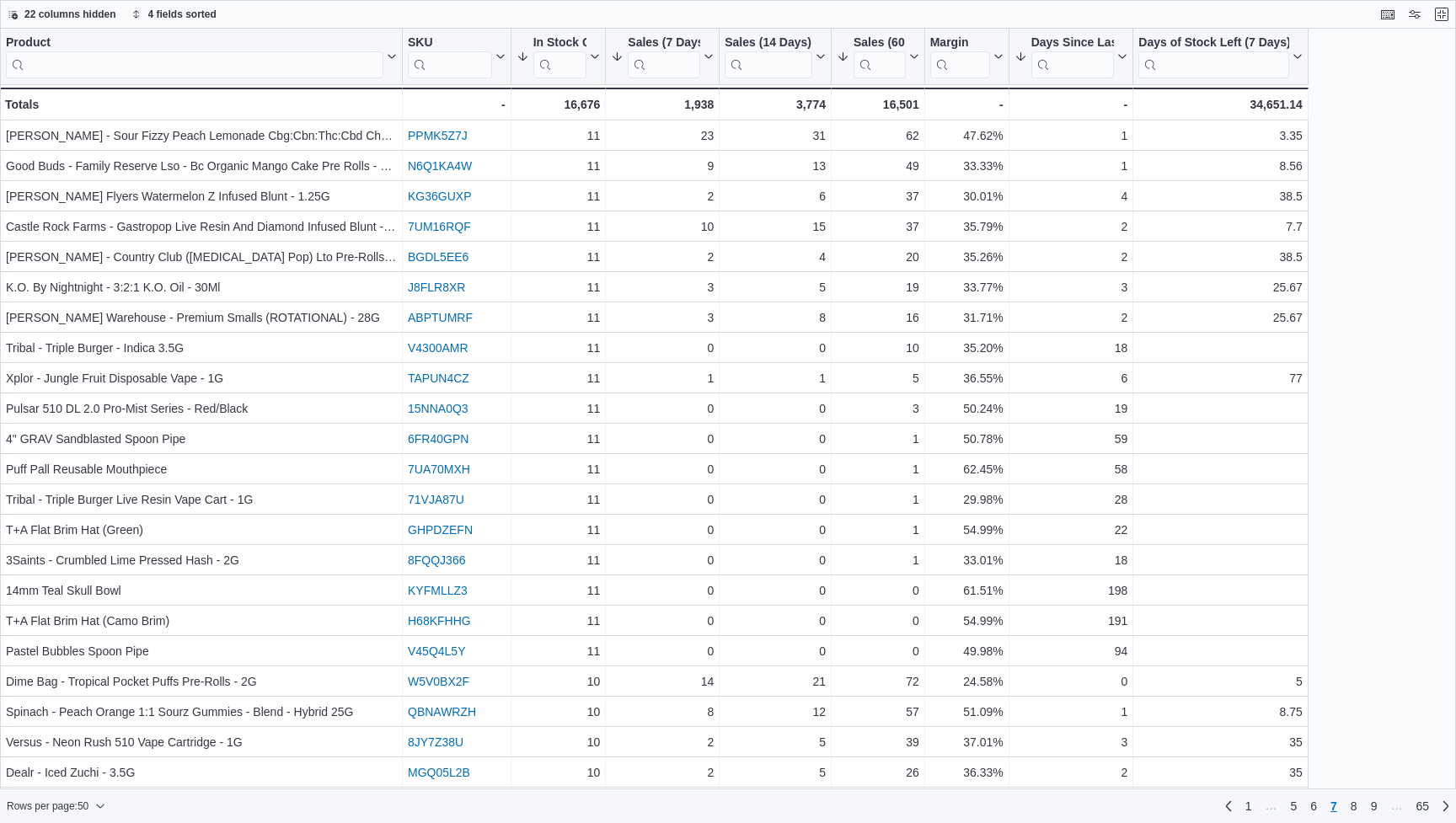
click at [1375, 802] on span "9" at bounding box center [1374, 805] width 7 height 17
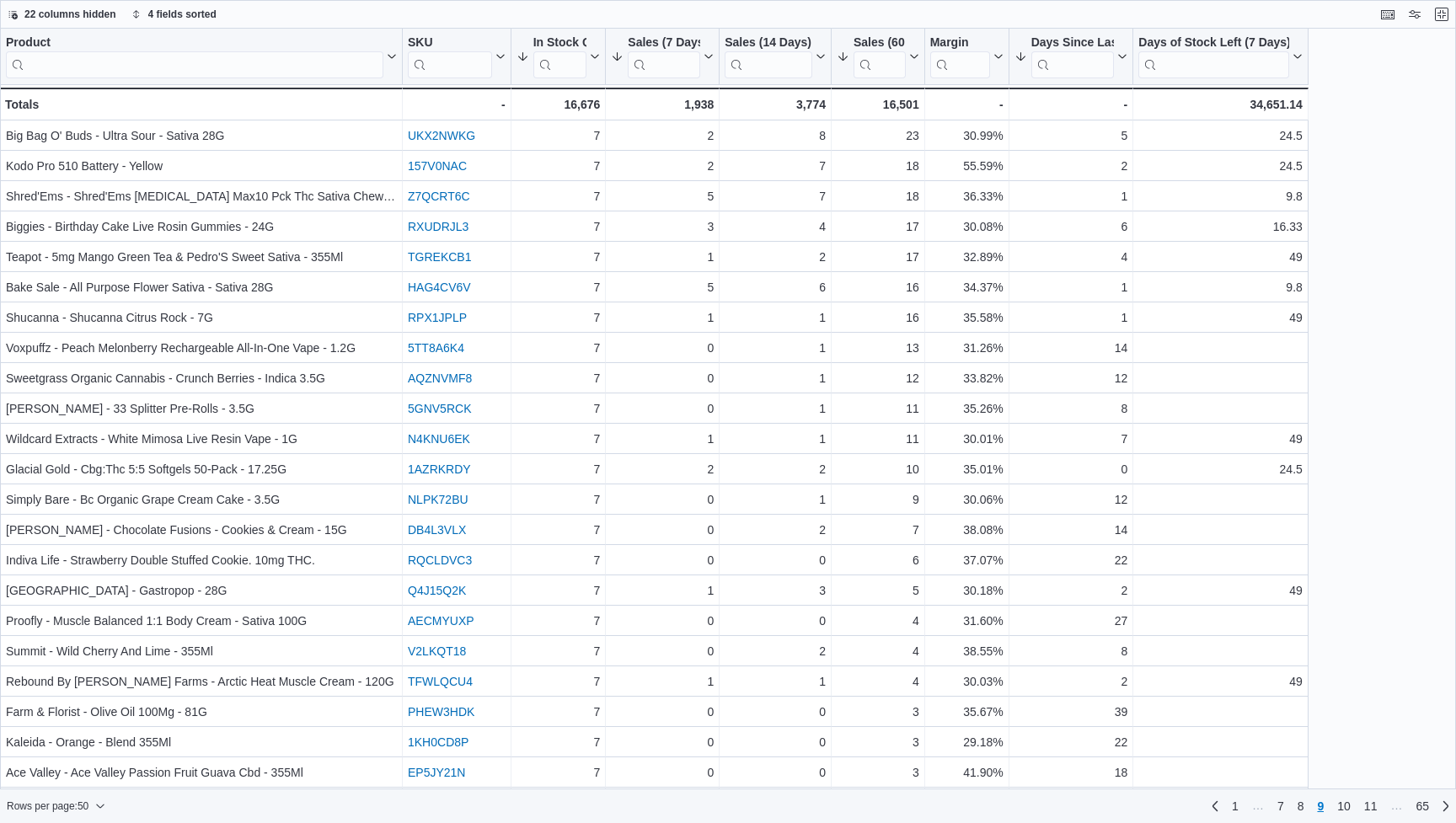
click at [1375, 802] on span "11" at bounding box center [1370, 805] width 13 height 17
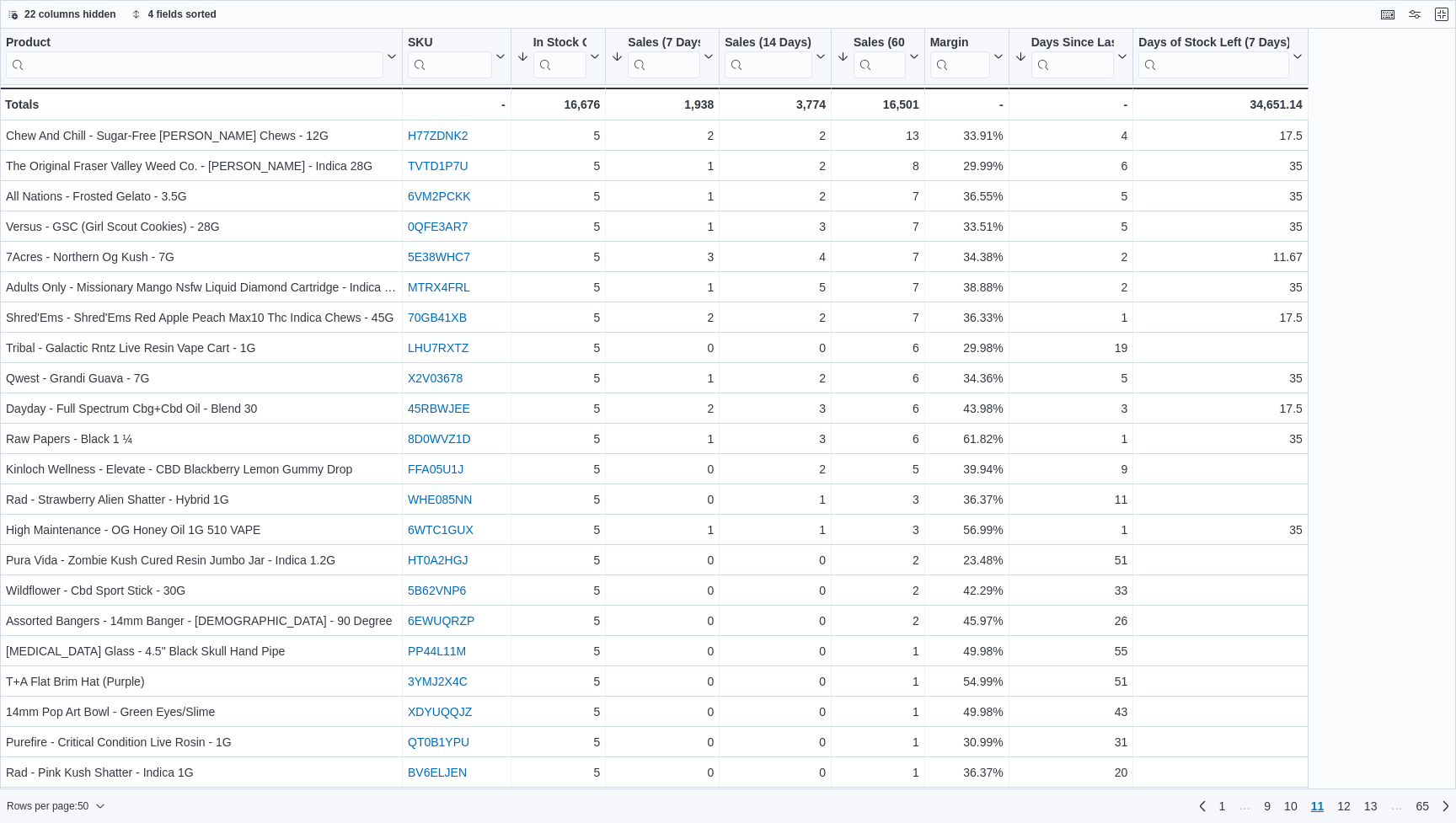
click at [1375, 802] on span "13" at bounding box center [1370, 805] width 13 height 17
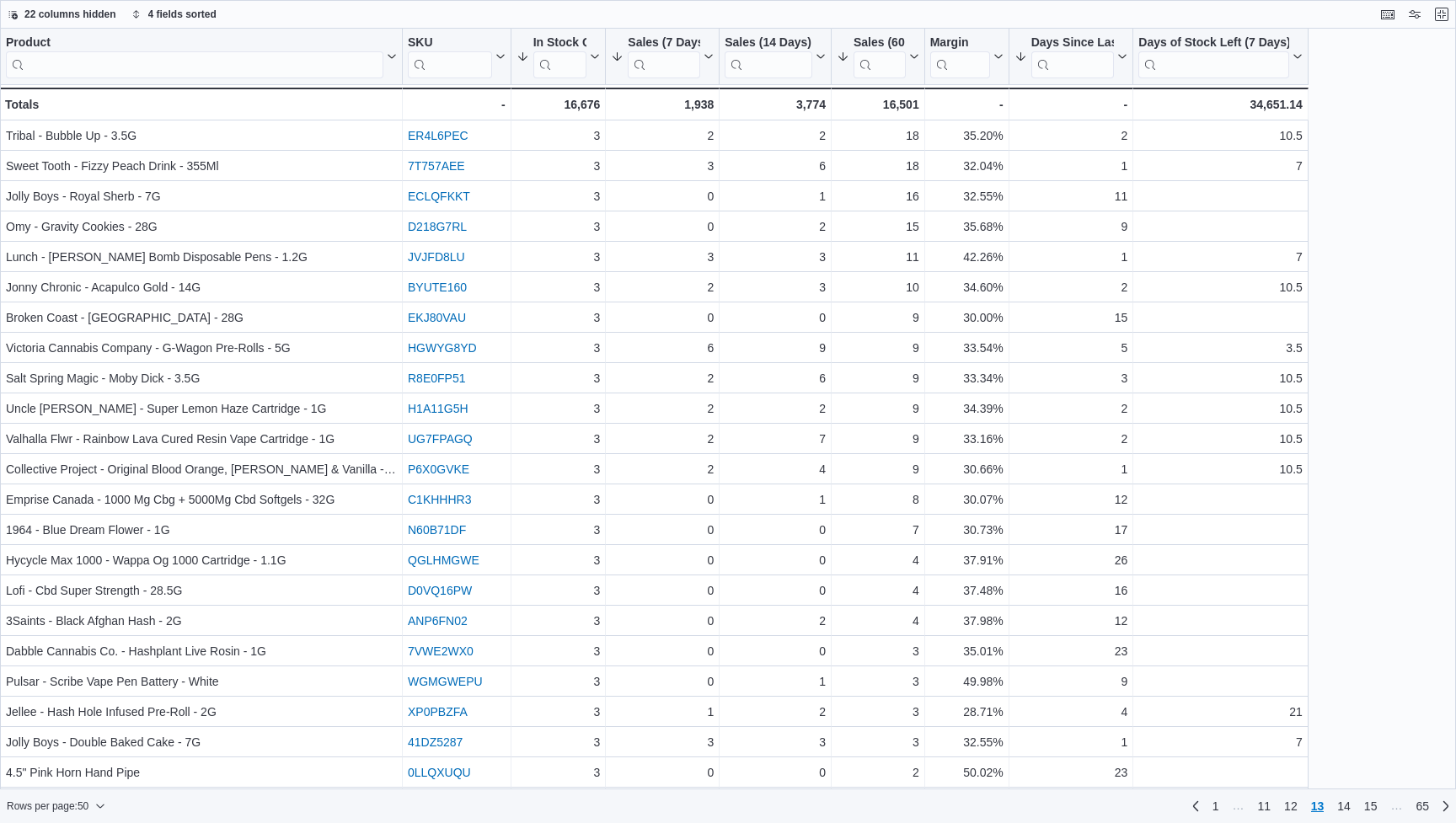
click at [1375, 802] on span "15" at bounding box center [1370, 805] width 13 height 17
